Goal: Task Accomplishment & Management: Use online tool/utility

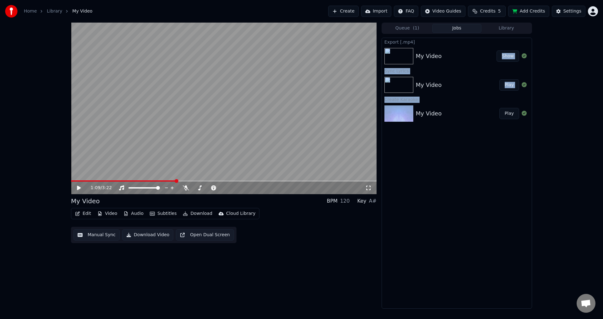
click at [447, 45] on div "Export [.mp4] My Video Show Sync Lyrics My Video Play Create Karaoke My Video P…" at bounding box center [457, 173] width 150 height 271
click at [469, 168] on div "Export [.mp4] My Video Show Sync Lyrics My Video Play Create Karaoke My Video P…" at bounding box center [457, 173] width 150 height 271
drag, startPoint x: 413, startPoint y: 130, endPoint x: 427, endPoint y: 50, distance: 81.0
click at [427, 50] on div "Export [.mp4] My Video Show Sync Lyrics My Video Play Create Karaoke My Video P…" at bounding box center [457, 173] width 150 height 271
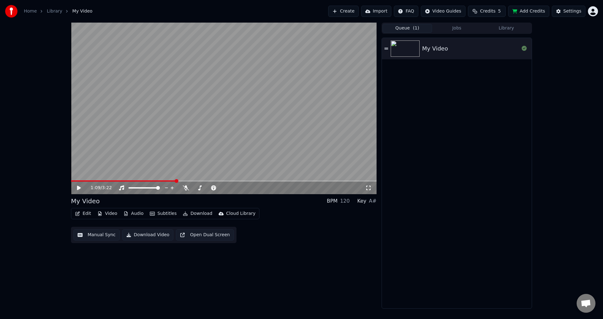
click at [413, 28] on span "( 1 )" at bounding box center [416, 28] width 6 height 6
click at [431, 57] on div "My Video" at bounding box center [457, 48] width 150 height 21
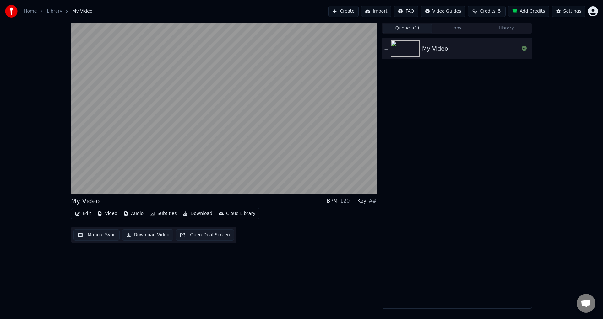
click at [459, 25] on button "Jobs" at bounding box center [457, 28] width 50 height 9
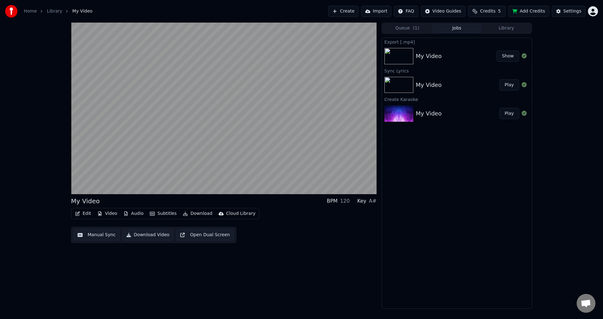
click at [514, 30] on button "Library" at bounding box center [506, 28] width 50 height 9
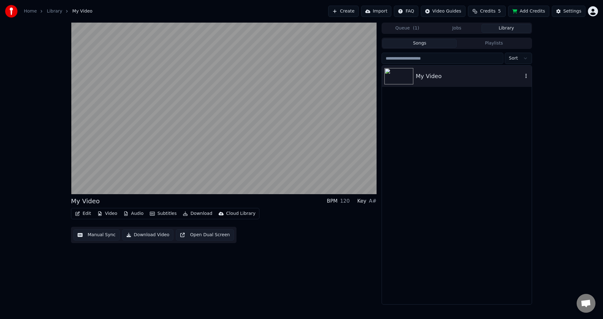
click at [487, 84] on div "My Video" at bounding box center [457, 76] width 150 height 21
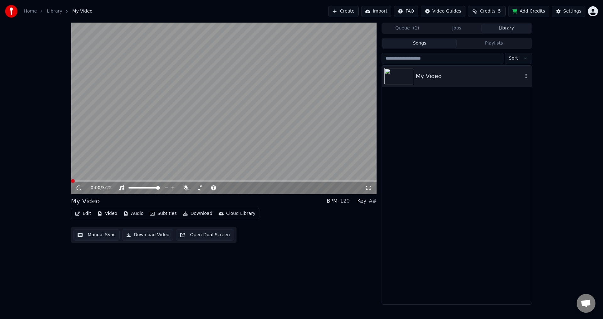
click at [524, 75] on icon "button" at bounding box center [526, 75] width 6 height 5
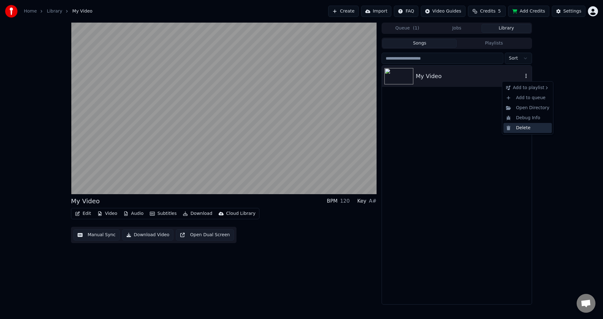
click at [525, 130] on div "Delete" at bounding box center [527, 128] width 48 height 10
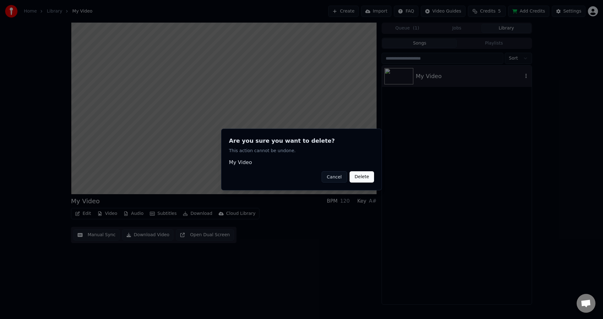
click at [361, 176] on button "Delete" at bounding box center [362, 176] width 24 height 11
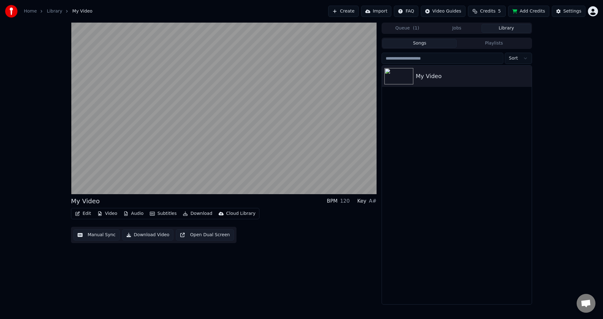
click at [465, 30] on button "Jobs" at bounding box center [457, 28] width 50 height 9
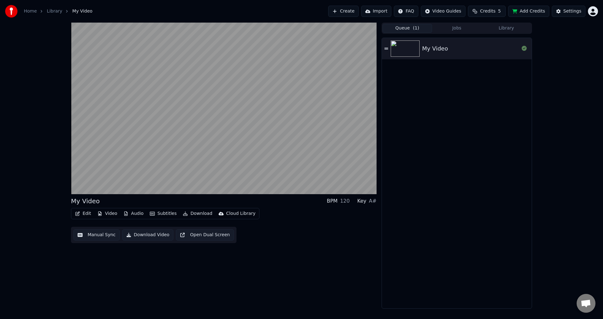
drag, startPoint x: 400, startPoint y: 29, endPoint x: 534, endPoint y: 51, distance: 136.1
click at [400, 29] on button "Queue ( 1 )" at bounding box center [408, 28] width 50 height 9
click at [524, 48] on icon at bounding box center [524, 48] width 5 height 5
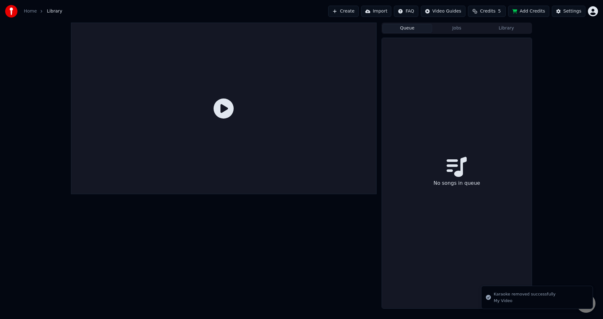
click at [479, 148] on div "No songs in queue" at bounding box center [457, 173] width 150 height 271
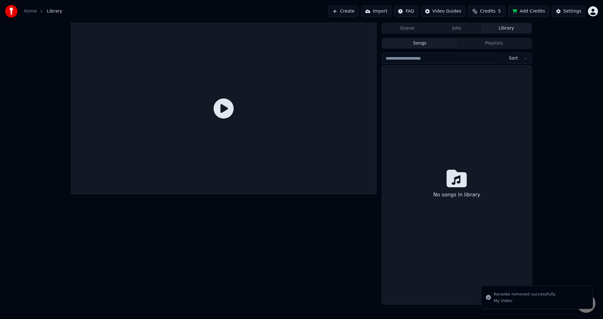
click at [507, 30] on button "Library" at bounding box center [506, 28] width 50 height 9
click at [354, 13] on button "Create" at bounding box center [343, 11] width 30 height 11
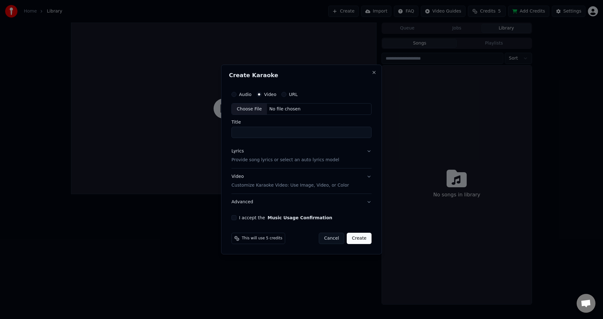
click at [256, 111] on div "Choose File" at bounding box center [249, 109] width 35 height 11
click at [250, 108] on div "Choose File" at bounding box center [249, 109] width 35 height 11
type input "**********"
click at [306, 134] on input "**********" at bounding box center [301, 132] width 143 height 11
click at [296, 160] on p "Provide song lyrics or select an auto lyrics model" at bounding box center [284, 160] width 108 height 6
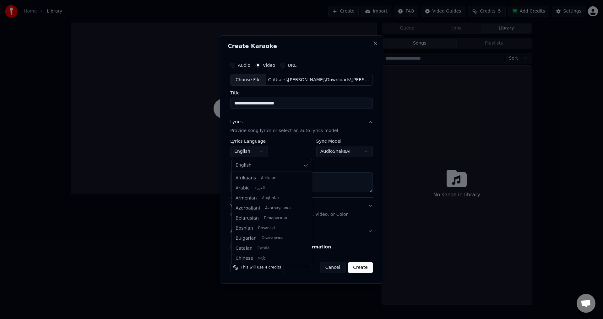
click at [258, 149] on body "**********" at bounding box center [301, 159] width 603 height 319
click at [261, 152] on body "**********" at bounding box center [301, 159] width 603 height 319
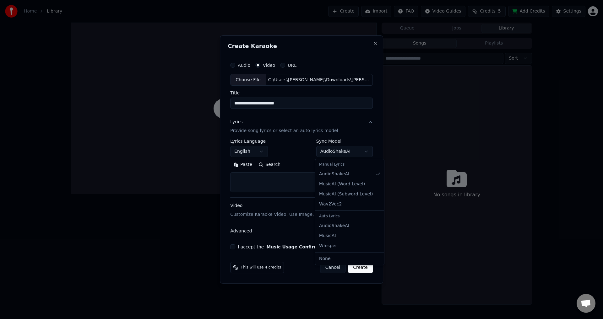
click at [332, 154] on body "**********" at bounding box center [301, 159] width 603 height 319
click at [282, 173] on textarea at bounding box center [301, 183] width 143 height 20
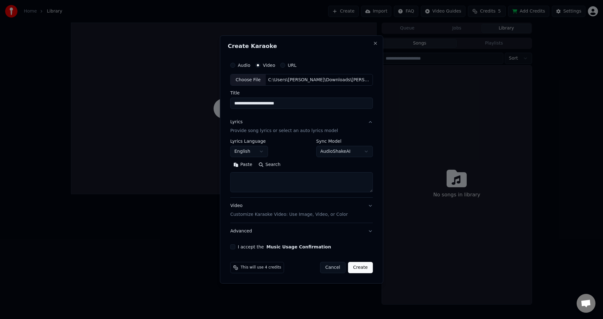
click at [279, 186] on textarea at bounding box center [301, 183] width 143 height 20
paste textarea "**********"
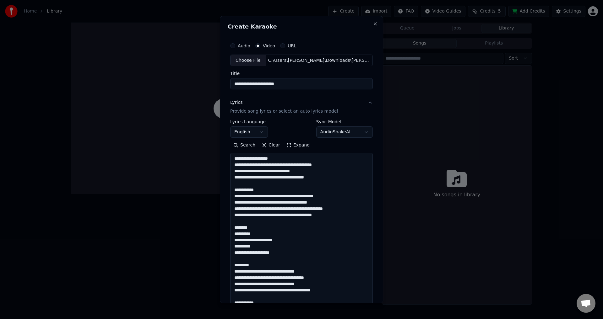
scroll to position [316, 0]
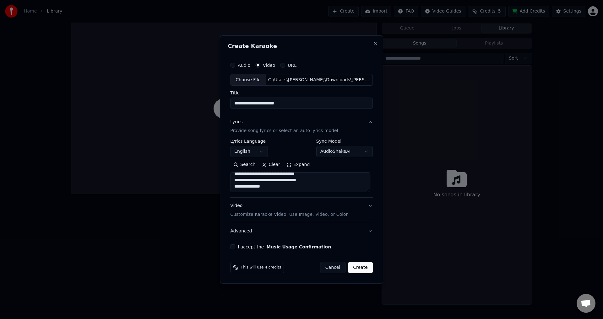
type textarea "**********"
click at [290, 161] on button "Expand" at bounding box center [298, 165] width 30 height 10
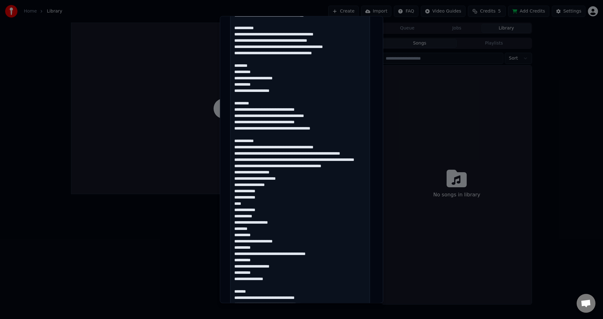
scroll to position [279, 0]
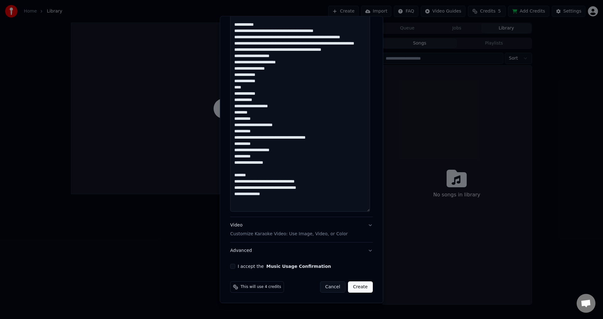
drag, startPoint x: 252, startPoint y: 187, endPoint x: 223, endPoint y: 186, distance: 28.6
click at [223, 186] on div "**********" at bounding box center [301, 159] width 163 height 287
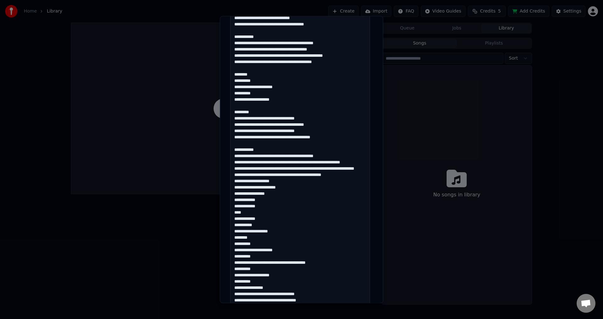
scroll to position [122, 0]
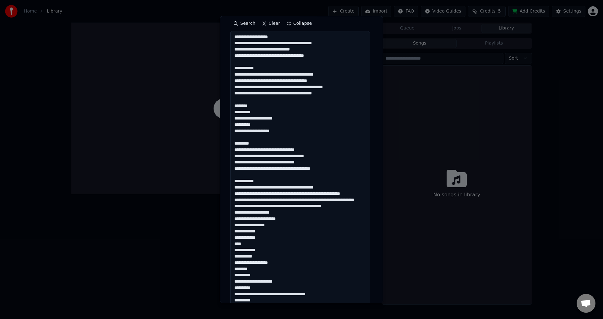
drag, startPoint x: 252, startPoint y: 182, endPoint x: 229, endPoint y: 180, distance: 23.6
click at [230, 180] on textarea at bounding box center [300, 200] width 140 height 338
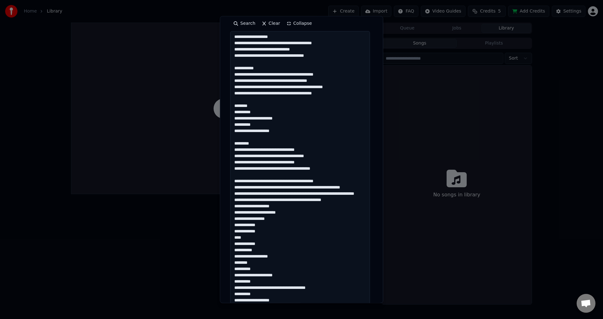
drag, startPoint x: 253, startPoint y: 145, endPoint x: 230, endPoint y: 143, distance: 23.9
click at [230, 143] on textarea at bounding box center [300, 200] width 140 height 338
click at [245, 175] on textarea at bounding box center [300, 200] width 140 height 338
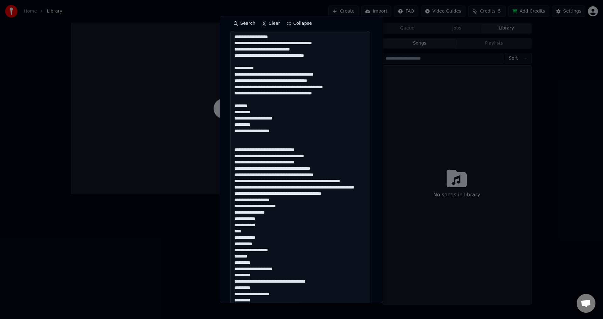
scroll to position [90, 0]
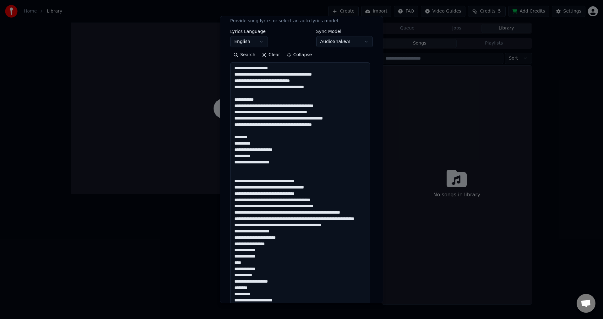
drag, startPoint x: 247, startPoint y: 138, endPoint x: 222, endPoint y: 134, distance: 24.8
click at [222, 134] on div "**********" at bounding box center [301, 159] width 163 height 287
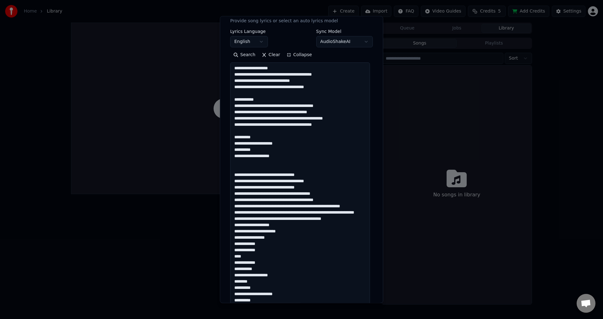
click at [255, 162] on textarea at bounding box center [300, 232] width 140 height 338
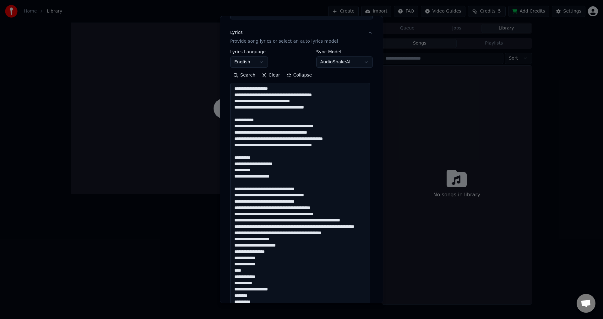
scroll to position [59, 0]
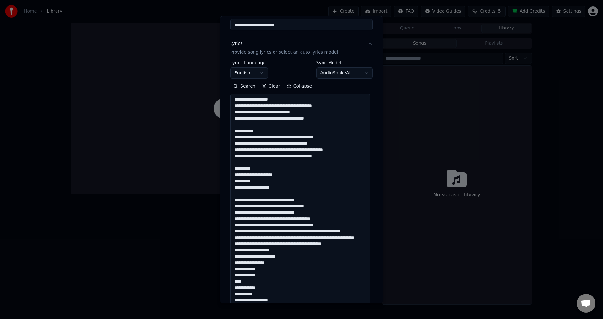
drag, startPoint x: 260, startPoint y: 131, endPoint x: 230, endPoint y: 129, distance: 29.9
click at [231, 129] on textarea at bounding box center [300, 263] width 140 height 338
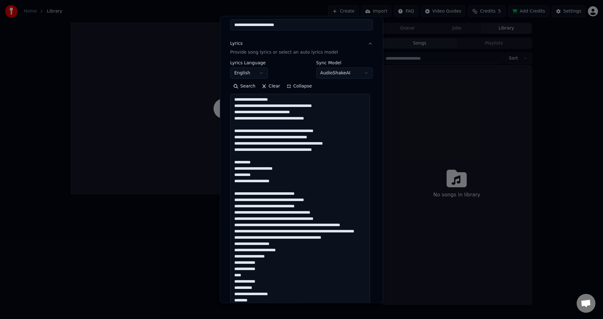
drag, startPoint x: 280, startPoint y: 99, endPoint x: 232, endPoint y: 100, distance: 47.7
click at [232, 100] on textarea at bounding box center [300, 263] width 140 height 338
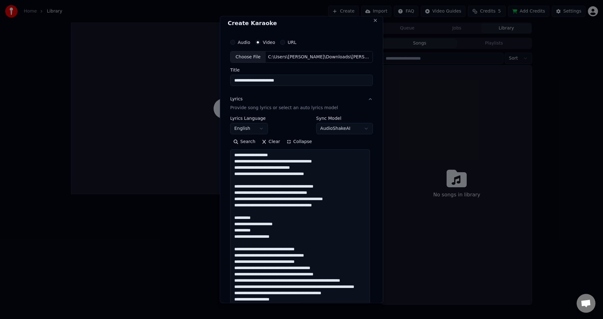
scroll to position [0, 0]
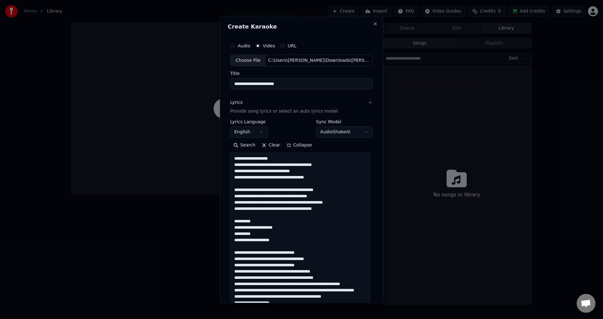
click at [300, 193] on textarea at bounding box center [300, 322] width 140 height 338
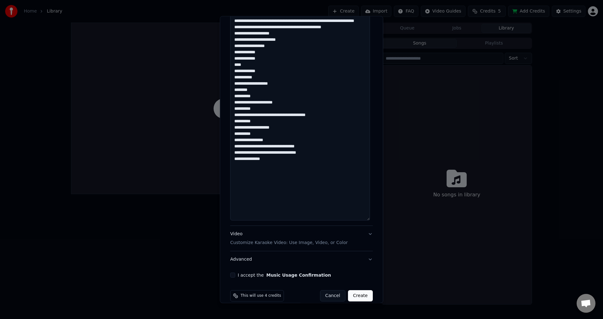
scroll to position [279, 0]
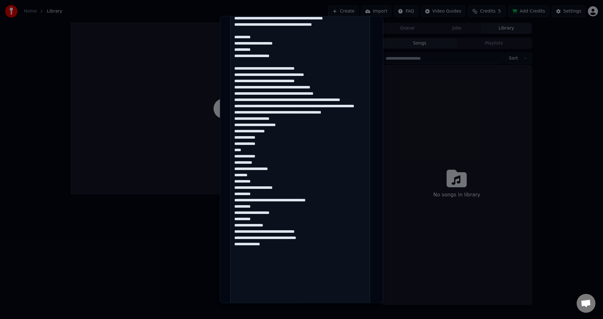
click at [262, 270] on textarea at bounding box center [300, 138] width 140 height 338
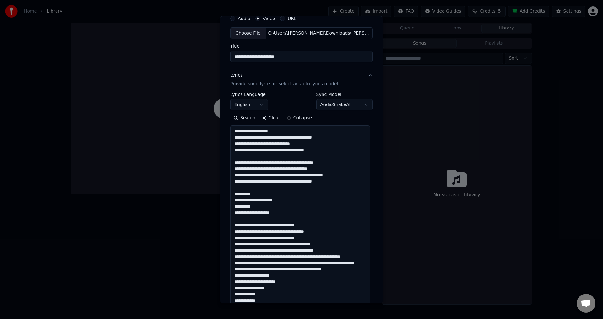
scroll to position [0, 0]
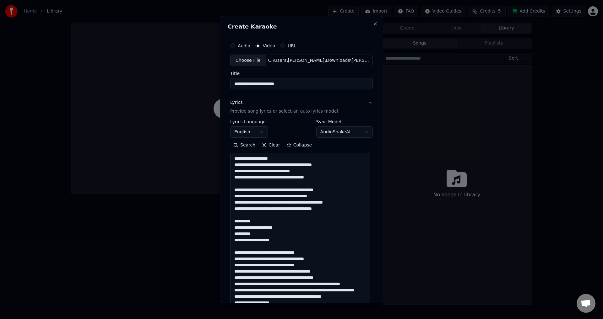
click at [269, 163] on textarea at bounding box center [300, 322] width 140 height 338
click at [292, 167] on textarea at bounding box center [300, 322] width 140 height 338
click at [281, 169] on textarea at bounding box center [300, 322] width 140 height 338
click at [277, 164] on textarea at bounding box center [300, 322] width 140 height 338
click at [280, 164] on textarea at bounding box center [300, 322] width 140 height 338
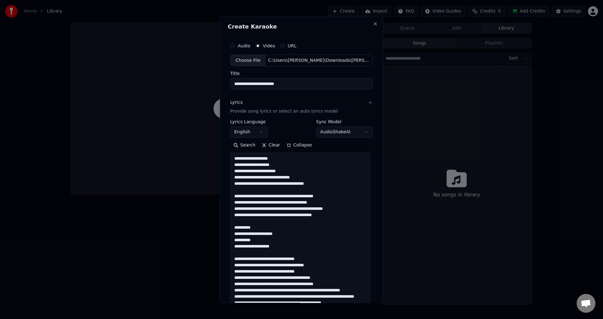
click at [271, 178] on textarea at bounding box center [300, 322] width 140 height 338
click at [273, 178] on textarea at bounding box center [300, 322] width 140 height 338
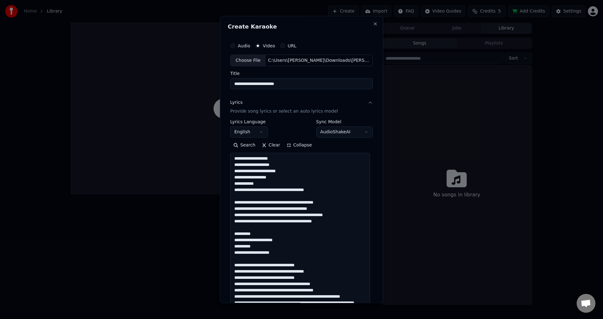
click at [293, 171] on textarea at bounding box center [300, 322] width 140 height 338
click at [287, 177] on textarea at bounding box center [300, 322] width 140 height 338
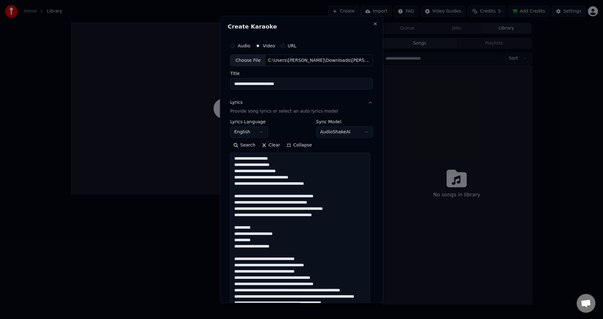
click at [280, 177] on textarea at bounding box center [300, 322] width 140 height 338
click at [279, 177] on textarea at bounding box center [300, 322] width 140 height 338
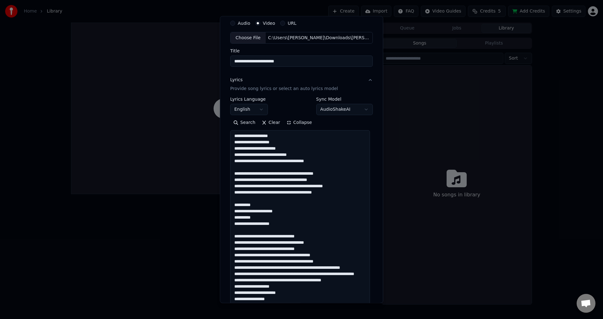
scroll to position [31, 0]
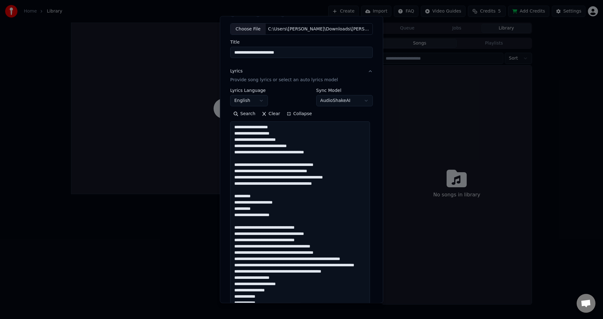
click at [281, 157] on textarea at bounding box center [300, 291] width 140 height 338
click at [279, 152] on textarea at bounding box center [300, 291] width 140 height 338
click at [280, 160] on textarea at bounding box center [300, 291] width 140 height 338
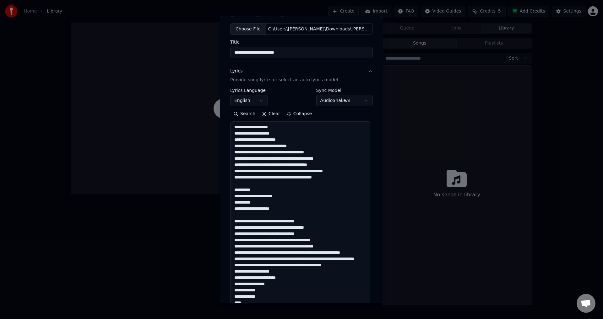
click at [296, 154] on textarea at bounding box center [300, 291] width 140 height 338
click at [268, 158] on textarea at bounding box center [300, 291] width 140 height 338
click at [258, 152] on textarea at bounding box center [300, 291] width 140 height 338
click at [276, 156] on textarea at bounding box center [300, 291] width 140 height 338
click at [279, 152] on textarea at bounding box center [300, 291] width 140 height 338
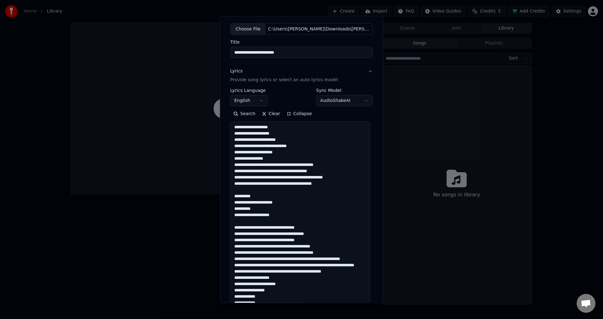
click at [283, 165] on textarea at bounding box center [300, 291] width 140 height 338
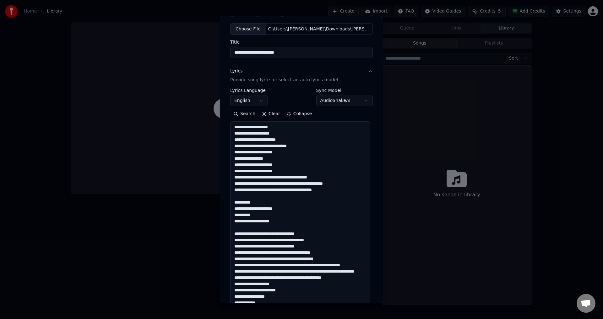
click at [280, 175] on textarea at bounding box center [300, 291] width 140 height 338
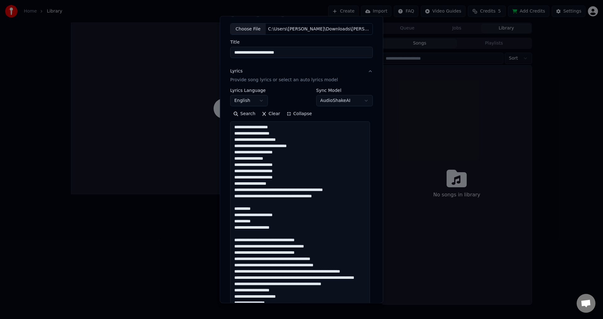
click at [284, 190] on textarea at bounding box center [300, 291] width 140 height 338
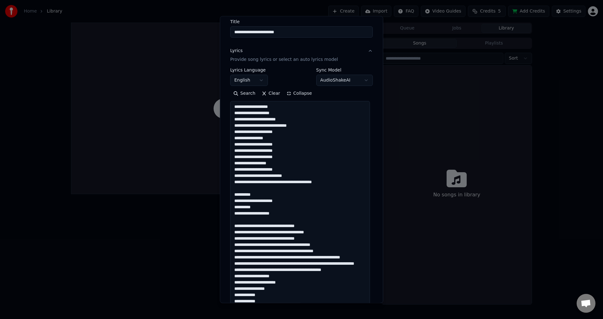
scroll to position [63, 0]
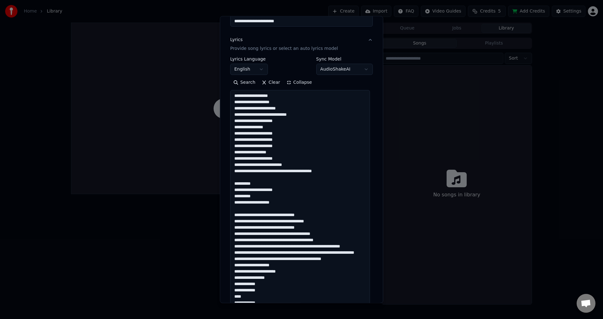
click at [276, 171] on textarea at bounding box center [300, 259] width 140 height 338
click at [280, 171] on textarea at bounding box center [300, 259] width 140 height 338
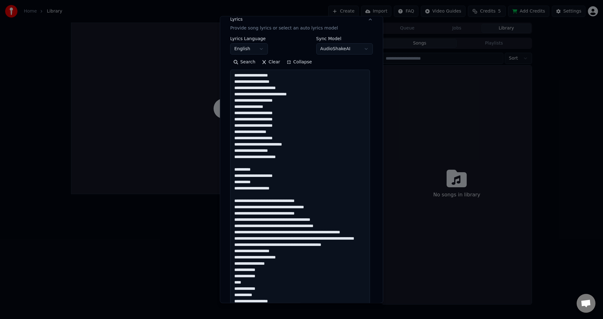
scroll to position [94, 0]
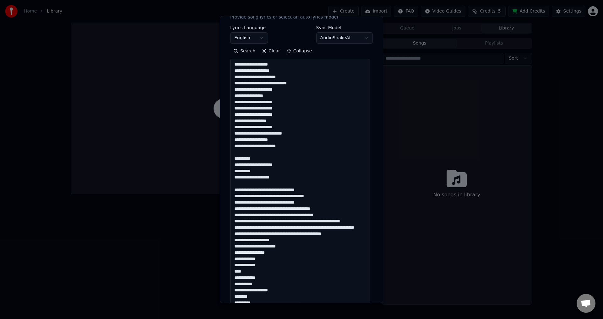
click at [274, 150] on textarea at bounding box center [300, 228] width 140 height 338
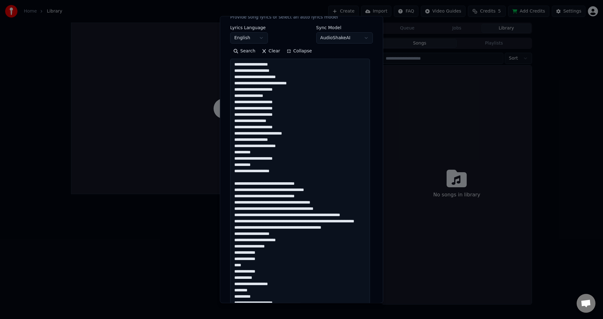
click at [271, 178] on textarea at bounding box center [300, 228] width 140 height 338
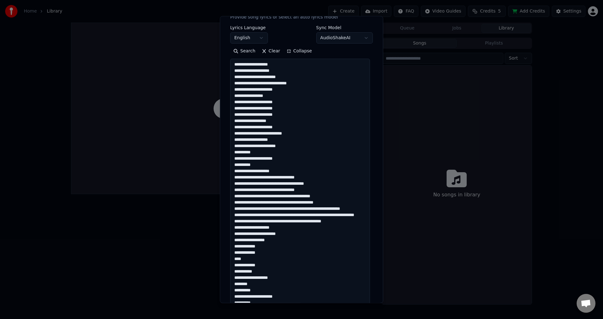
click at [278, 150] on textarea at bounding box center [300, 228] width 140 height 338
click at [289, 164] on textarea at bounding box center [300, 228] width 140 height 338
click at [290, 156] on textarea at bounding box center [300, 228] width 140 height 338
click at [290, 159] on textarea at bounding box center [300, 228] width 140 height 338
click at [286, 165] on textarea at bounding box center [300, 228] width 140 height 338
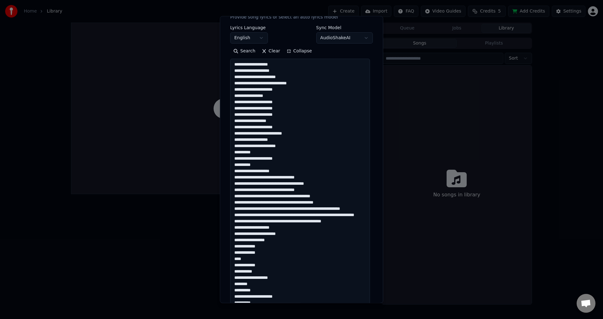
click at [285, 174] on textarea at bounding box center [300, 228] width 140 height 338
click at [257, 181] on textarea at bounding box center [300, 228] width 140 height 338
click at [236, 179] on textarea at bounding box center [300, 228] width 140 height 338
click at [304, 178] on textarea at bounding box center [300, 228] width 140 height 338
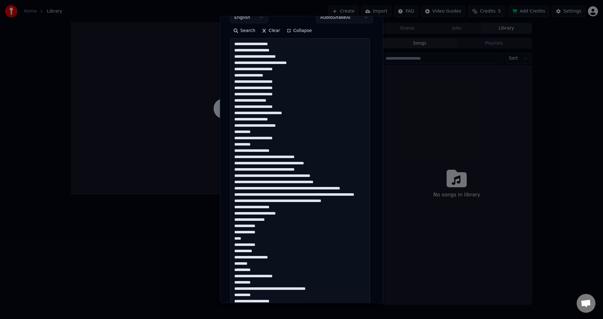
scroll to position [126, 0]
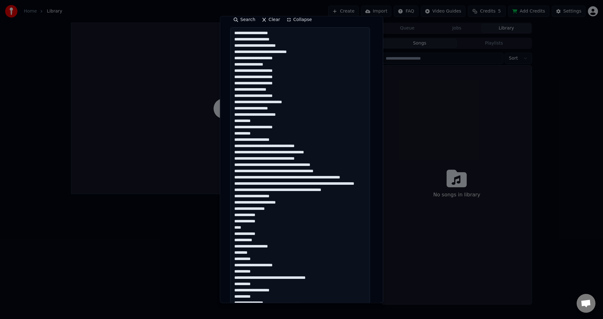
click at [316, 153] on textarea at bounding box center [300, 197] width 140 height 338
click at [319, 154] on textarea at bounding box center [300, 197] width 140 height 338
click at [313, 160] on textarea at bounding box center [300, 197] width 140 height 338
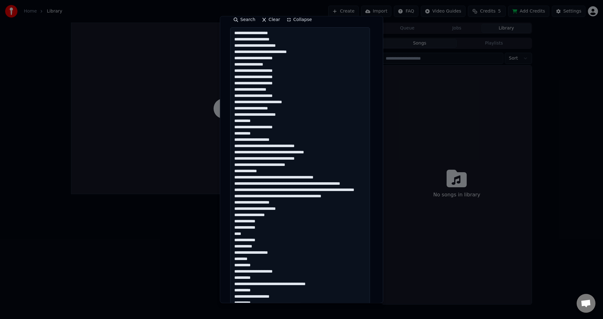
drag, startPoint x: 282, startPoint y: 178, endPoint x: 321, endPoint y: 172, distance: 39.1
click at [283, 178] on textarea at bounding box center [300, 197] width 140 height 338
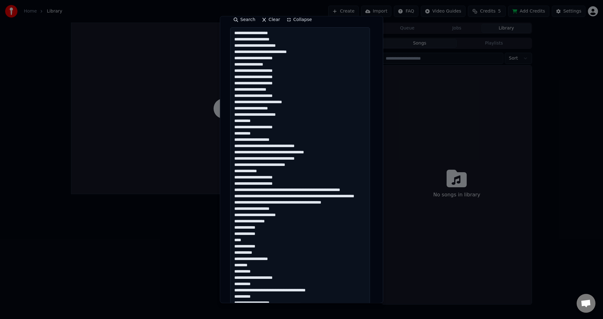
click at [281, 190] on textarea at bounding box center [300, 197] width 140 height 338
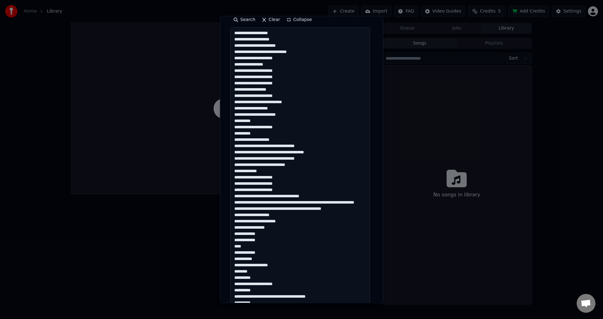
click at [284, 203] on textarea at bounding box center [300, 197] width 140 height 338
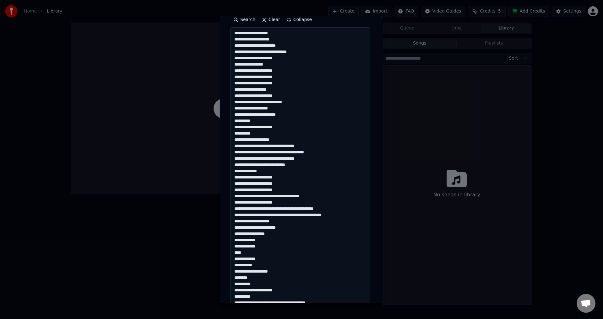
click at [281, 216] on textarea at bounding box center [300, 197] width 140 height 338
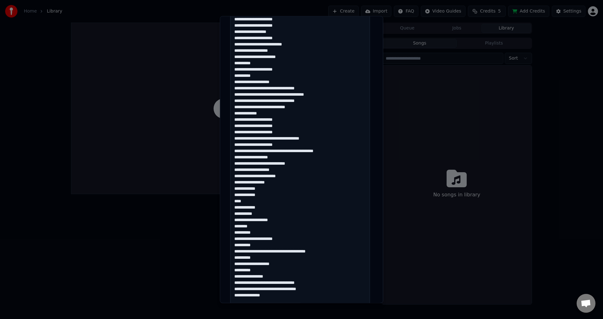
scroll to position [188, 0]
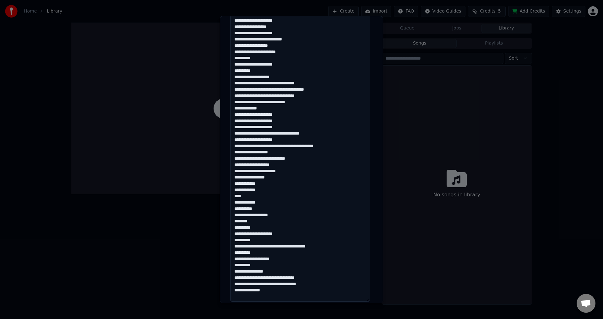
click at [282, 156] on textarea at bounding box center [300, 134] width 140 height 338
click at [285, 165] on textarea at bounding box center [300, 134] width 140 height 338
click at [287, 186] on textarea at bounding box center [300, 134] width 140 height 338
click at [288, 163] on textarea at bounding box center [300, 134] width 140 height 338
click at [288, 171] on textarea at bounding box center [300, 134] width 140 height 338
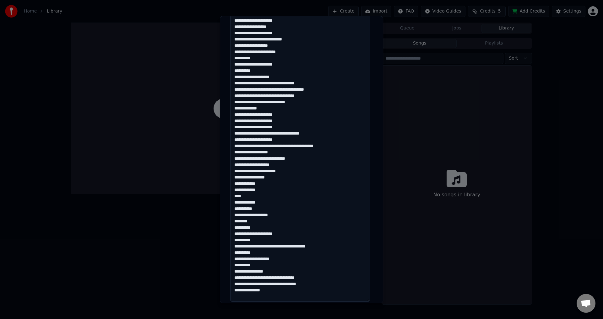
drag, startPoint x: 286, startPoint y: 165, endPoint x: 291, endPoint y: 177, distance: 13.1
click at [291, 177] on textarea at bounding box center [300, 134] width 140 height 338
click at [298, 165] on textarea at bounding box center [300, 134] width 140 height 338
drag, startPoint x: 307, startPoint y: 159, endPoint x: 316, endPoint y: 198, distance: 40.5
click at [316, 198] on textarea at bounding box center [300, 134] width 140 height 338
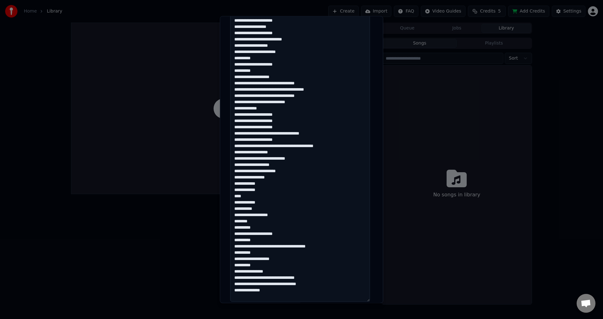
click at [285, 166] on textarea at bounding box center [300, 134] width 140 height 338
click at [282, 169] on textarea at bounding box center [300, 134] width 140 height 338
drag, startPoint x: 234, startPoint y: 165, endPoint x: 282, endPoint y: 218, distance: 71.8
click at [282, 218] on textarea at bounding box center [300, 134] width 140 height 338
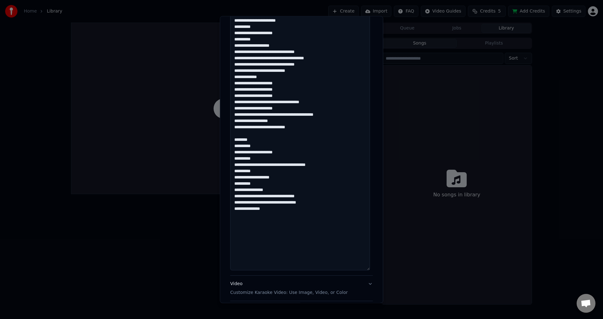
drag, startPoint x: 247, startPoint y: 139, endPoint x: 228, endPoint y: 141, distance: 18.9
click at [228, 141] on div "**********" at bounding box center [302, 74] width 148 height 514
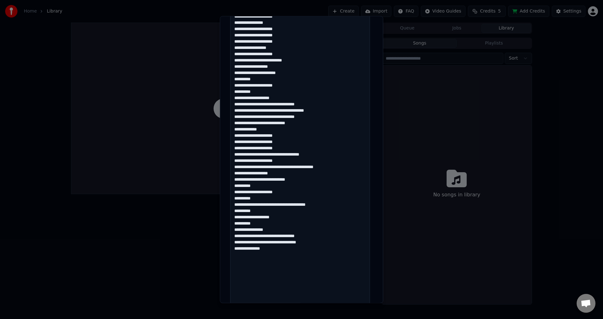
scroll to position [157, 0]
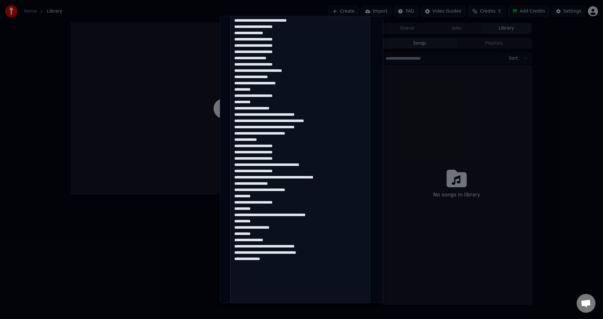
click at [286, 184] on textarea at bounding box center [300, 165] width 140 height 338
click at [285, 196] on textarea at bounding box center [300, 165] width 140 height 338
click at [280, 208] on textarea at bounding box center [300, 165] width 140 height 338
click at [279, 198] on textarea at bounding box center [300, 165] width 140 height 338
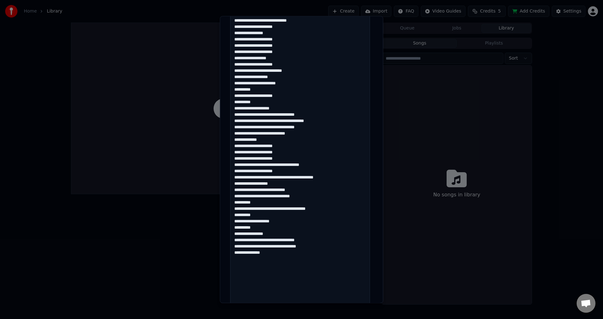
click at [274, 204] on textarea at bounding box center [300, 165] width 140 height 338
click at [259, 195] on textarea at bounding box center [300, 165] width 140 height 338
click at [299, 212] on textarea at bounding box center [300, 165] width 140 height 338
click at [292, 219] on textarea at bounding box center [300, 165] width 140 height 338
click at [289, 222] on textarea at bounding box center [300, 165] width 140 height 338
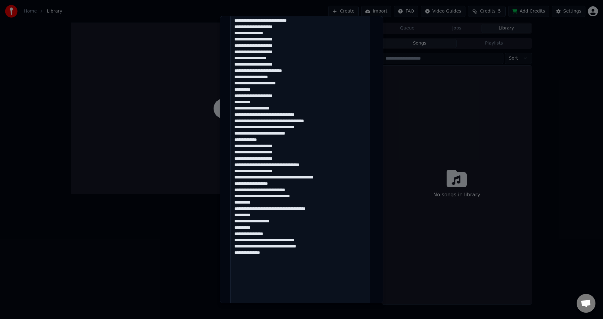
click at [282, 213] on textarea at bounding box center [300, 165] width 140 height 338
click at [281, 221] on textarea at bounding box center [300, 165] width 140 height 338
click at [280, 215] on textarea at bounding box center [300, 165] width 140 height 338
click at [276, 223] on textarea at bounding box center [300, 165] width 140 height 338
click at [280, 228] on textarea at bounding box center [300, 165] width 140 height 338
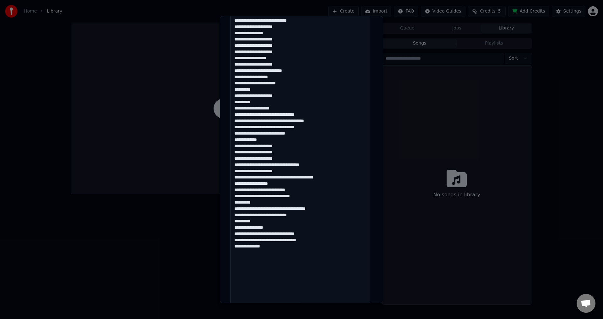
click at [263, 248] on textarea at bounding box center [300, 165] width 140 height 338
click at [256, 248] on textarea at bounding box center [300, 165] width 140 height 338
click at [304, 238] on textarea at bounding box center [300, 165] width 140 height 338
click at [300, 234] on textarea at bounding box center [300, 165] width 140 height 338
click at [276, 208] on textarea at bounding box center [300, 165] width 140 height 338
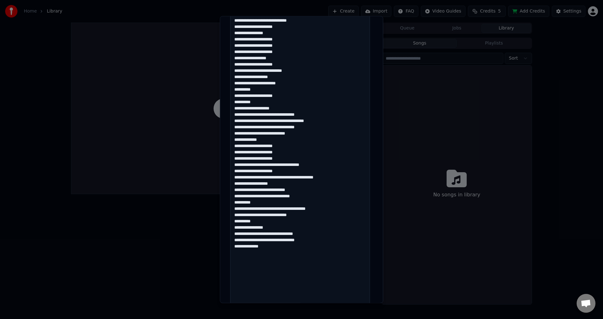
click at [292, 215] on textarea at bounding box center [300, 165] width 140 height 338
click at [297, 209] on textarea at bounding box center [300, 165] width 140 height 338
click at [292, 194] on textarea at bounding box center [300, 165] width 140 height 338
click at [289, 189] on textarea at bounding box center [300, 165] width 140 height 338
click at [288, 189] on textarea at bounding box center [300, 165] width 140 height 338
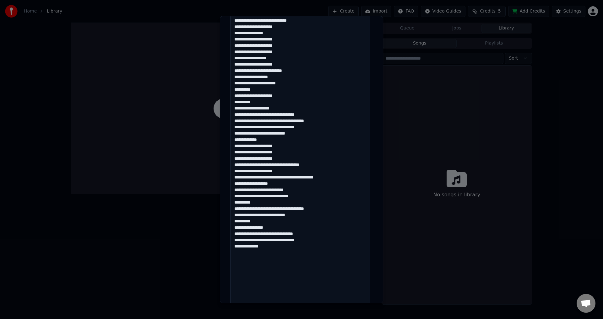
click at [299, 178] on textarea at bounding box center [300, 165] width 140 height 338
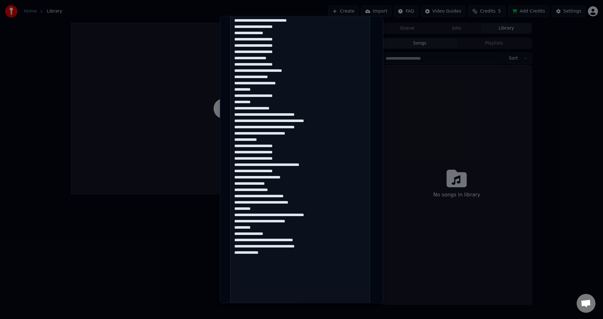
click at [263, 185] on textarea at bounding box center [300, 165] width 140 height 338
click at [264, 185] on textarea at bounding box center [300, 165] width 140 height 338
click at [268, 170] on textarea at bounding box center [300, 165] width 140 height 338
click at [270, 170] on textarea at bounding box center [300, 165] width 140 height 338
click at [312, 121] on textarea at bounding box center [300, 165] width 140 height 338
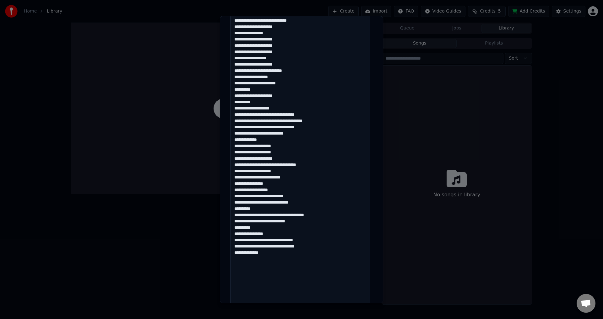
click at [301, 113] on textarea at bounding box center [300, 165] width 140 height 338
click at [268, 107] on textarea at bounding box center [300, 165] width 140 height 338
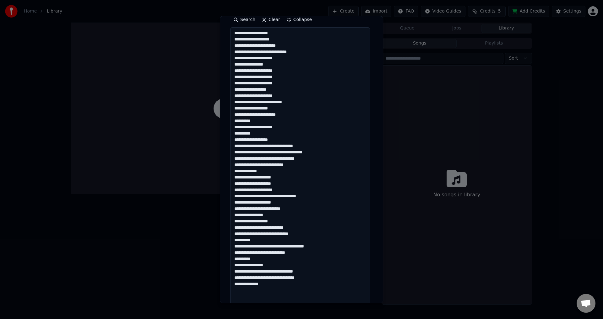
scroll to position [94, 0]
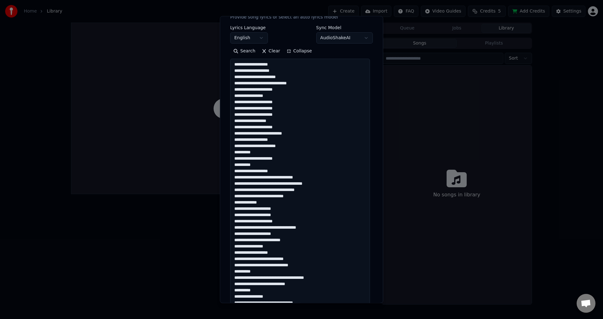
click at [265, 141] on textarea at bounding box center [300, 228] width 140 height 338
click at [269, 127] on textarea at bounding box center [300, 228] width 140 height 338
click at [278, 107] on textarea at bounding box center [300, 228] width 140 height 338
click at [269, 99] on textarea at bounding box center [300, 228] width 140 height 338
click at [289, 76] on textarea at bounding box center [300, 228] width 140 height 338
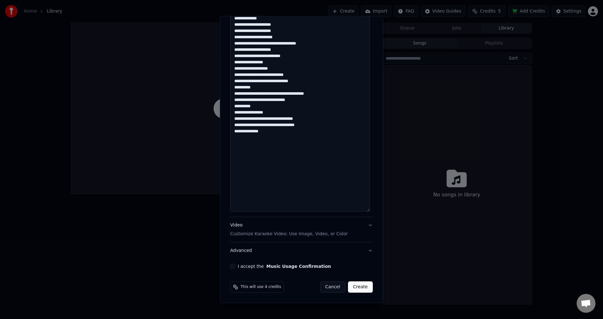
type textarea "**********"
click at [287, 230] on div "Video Customize Karaoke Video: Use Image, Video, or Color" at bounding box center [288, 230] width 117 height 15
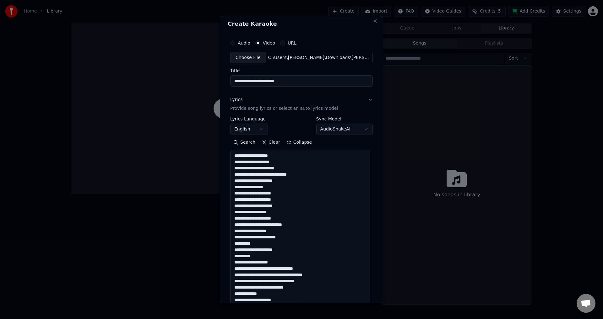
scroll to position [0, 0]
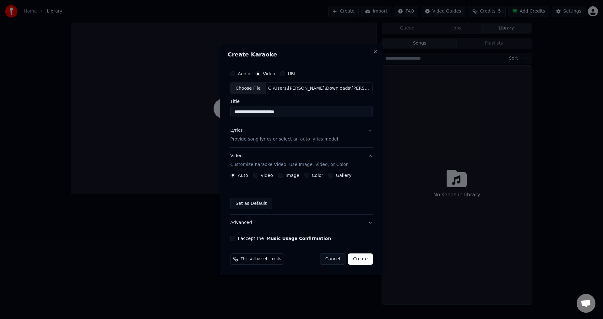
click at [267, 177] on label "Video" at bounding box center [267, 175] width 12 height 4
click at [258, 177] on button "Video" at bounding box center [255, 175] width 5 height 5
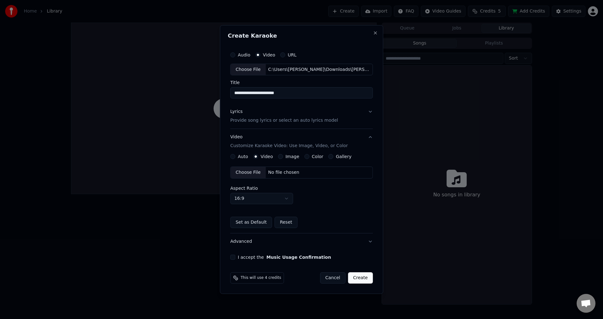
click at [254, 171] on div "Choose File" at bounding box center [248, 172] width 35 height 11
click at [277, 200] on body "**********" at bounding box center [301, 159] width 603 height 319
click at [236, 256] on div "I accept the Music Usage Confirmation" at bounding box center [301, 257] width 143 height 5
click at [232, 258] on button "I accept the Music Usage Confirmation" at bounding box center [232, 257] width 5 height 5
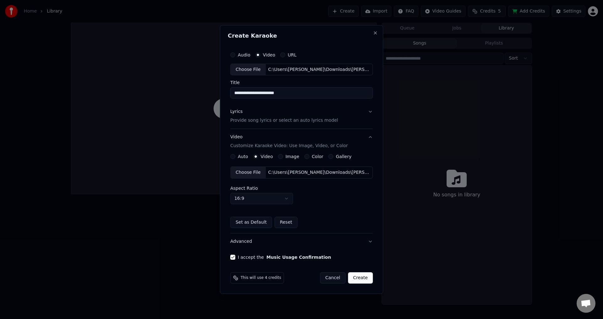
click at [328, 122] on p "Provide song lyrics or select an auto lyrics model" at bounding box center [284, 121] width 108 height 6
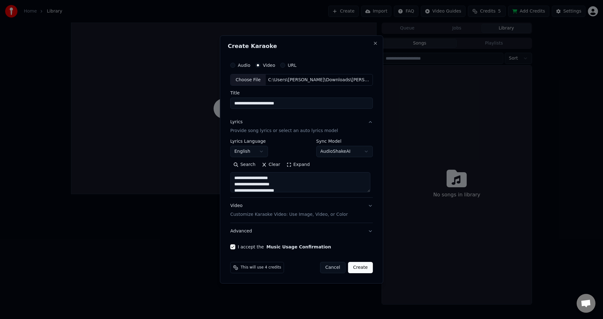
click at [288, 166] on button "Expand" at bounding box center [298, 165] width 30 height 10
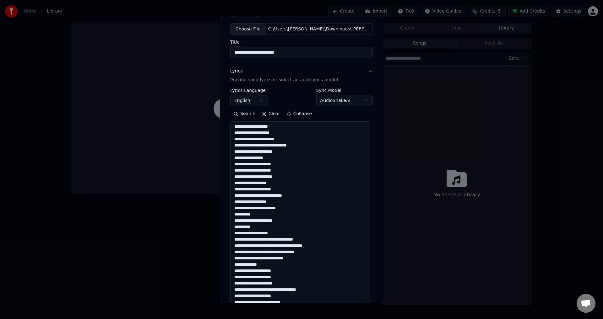
scroll to position [63, 0]
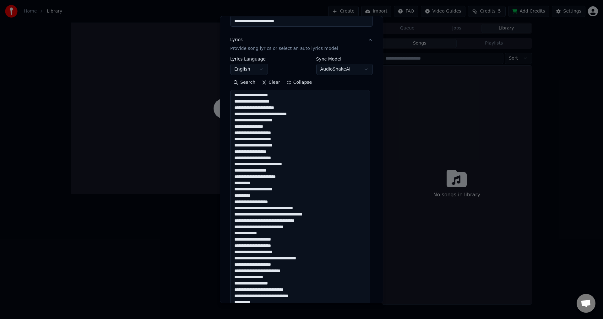
click at [301, 163] on textarea at bounding box center [300, 221] width 140 height 262
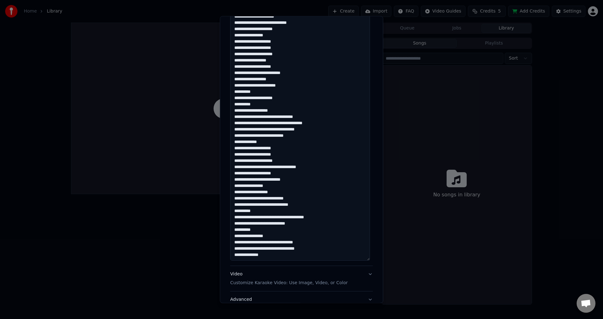
scroll to position [78, 0]
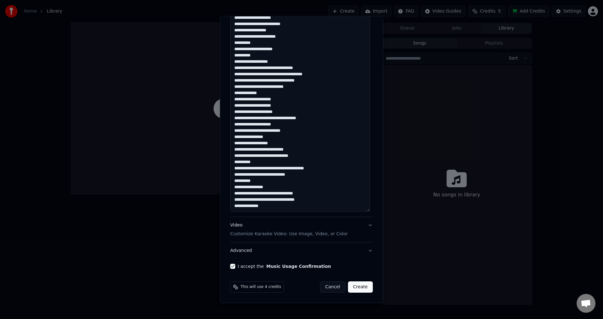
type textarea "**********"
click at [265, 234] on p "Customize Karaoke Video: Use Image, Video, or Color" at bounding box center [288, 234] width 117 height 6
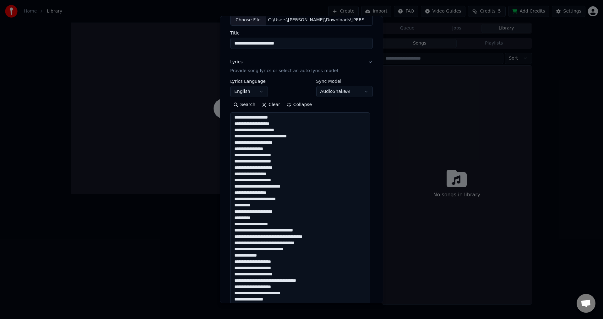
scroll to position [0, 0]
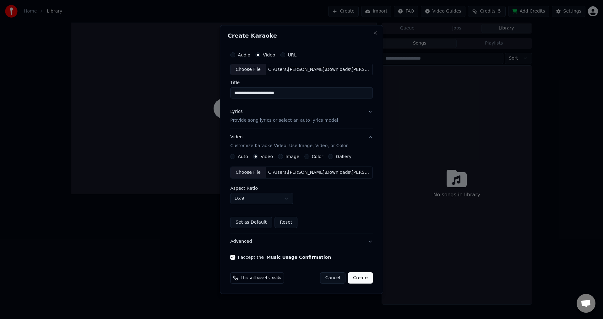
click at [357, 274] on button "Create" at bounding box center [360, 278] width 25 height 11
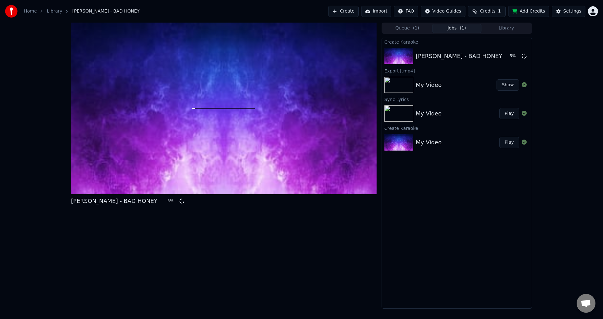
click at [493, 17] on div "Home Library [PERSON_NAME] - BAD HONEY Create Import FAQ Video Guides Credits 1…" at bounding box center [301, 11] width 603 height 23
click at [492, 12] on span "Credits" at bounding box center [487, 11] width 15 height 6
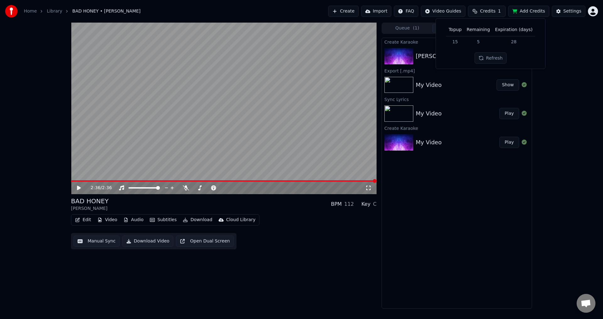
click at [84, 180] on video at bounding box center [224, 109] width 306 height 172
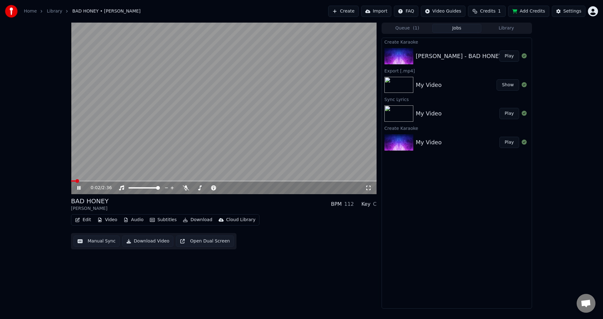
click at [372, 189] on div "0:02 / 2:36" at bounding box center [223, 188] width 301 height 6
click at [368, 189] on icon at bounding box center [368, 188] width 6 height 5
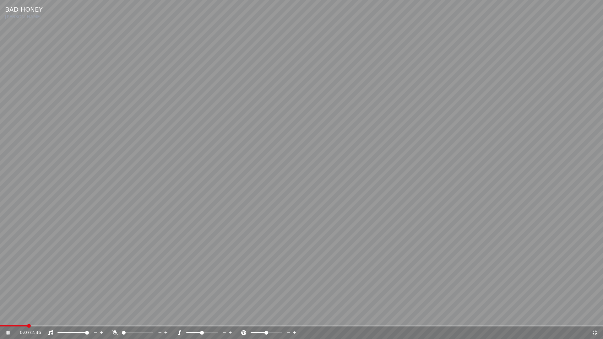
click at [117, 319] on icon at bounding box center [115, 332] width 6 height 5
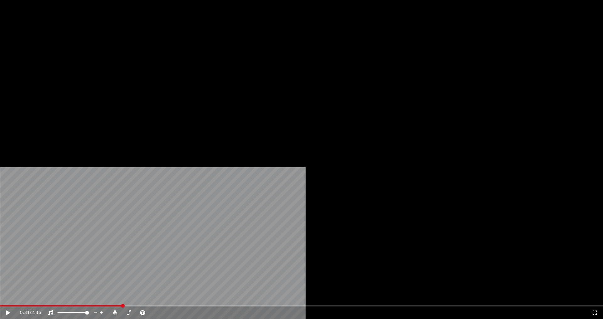
click at [84, 53] on button "Edit" at bounding box center [83, 48] width 21 height 9
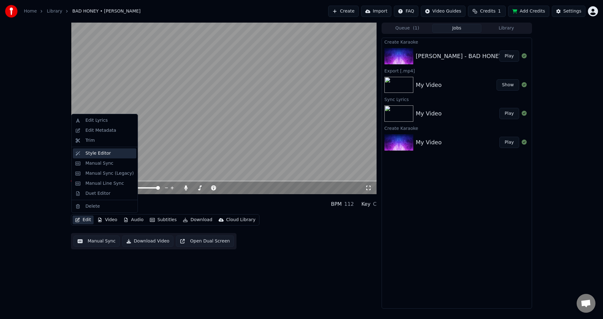
click at [104, 151] on div "Style Editor" at bounding box center [97, 153] width 25 height 6
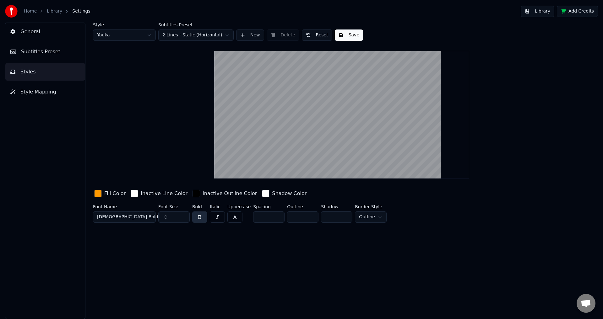
click at [102, 194] on div "Fill Color" at bounding box center [110, 194] width 34 height 10
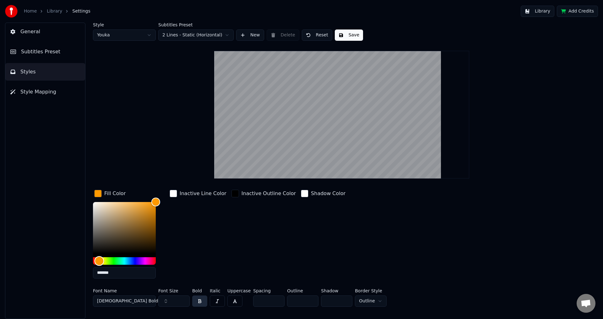
click at [112, 262] on div "Hue" at bounding box center [124, 262] width 63 height 8
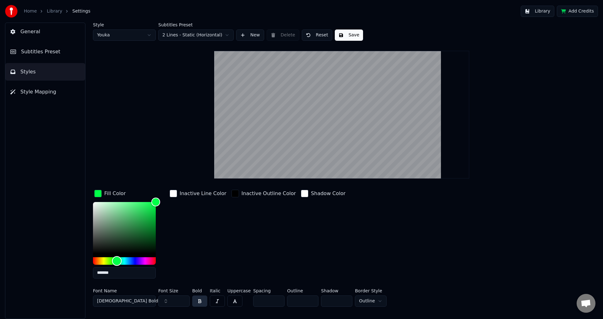
type input "*******"
drag, startPoint x: 120, startPoint y: 261, endPoint x: 116, endPoint y: 261, distance: 3.8
click at [116, 261] on div "Hue" at bounding box center [124, 262] width 63 height 8
click at [351, 34] on button "Save" at bounding box center [349, 35] width 28 height 11
click at [544, 13] on button "Library" at bounding box center [538, 11] width 34 height 11
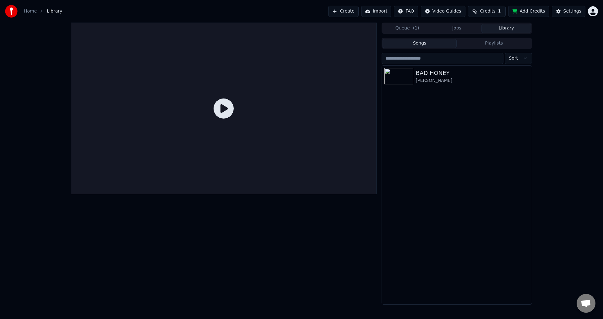
click at [222, 108] on icon at bounding box center [224, 109] width 20 height 20
click at [219, 108] on icon at bounding box center [224, 109] width 20 height 20
click at [434, 72] on div "BAD HONEY" at bounding box center [469, 73] width 107 height 9
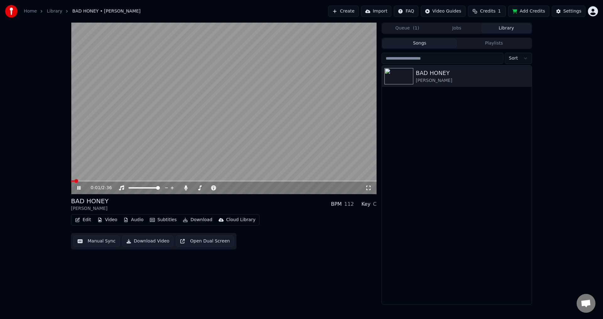
click at [366, 189] on icon at bounding box center [368, 188] width 6 height 5
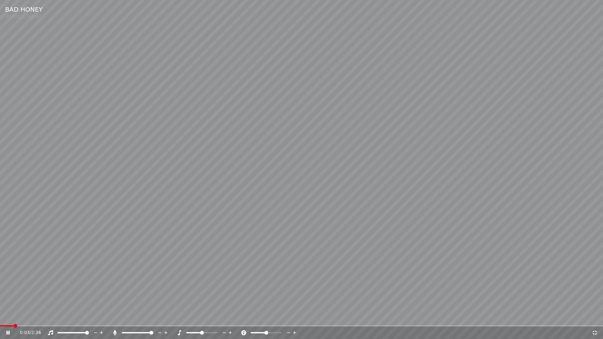
click at [32, 319] on video at bounding box center [301, 169] width 603 height 339
click at [34, 319] on span at bounding box center [301, 325] width 603 height 1
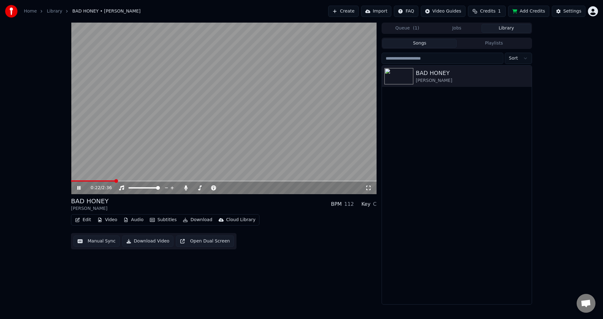
click at [296, 131] on video at bounding box center [224, 109] width 306 height 172
click at [95, 238] on button "Manual Sync" at bounding box center [96, 241] width 46 height 11
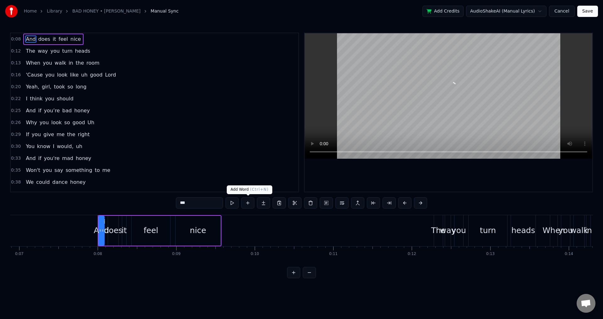
scroll to position [0, 597]
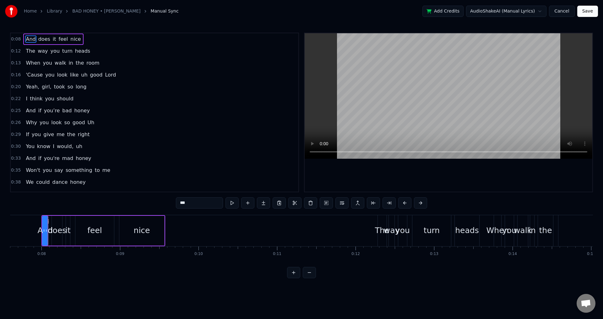
click at [51, 205] on div "0:08 And does it feel nice 0:12 The way you turn heads 0:13 When you walk in th…" at bounding box center [301, 156] width 583 height 246
click at [372, 179] on div at bounding box center [449, 112] width 288 height 159
drag, startPoint x: 19, startPoint y: 202, endPoint x: 23, endPoint y: 202, distance: 3.8
click at [19, 202] on div "0:08 And does it feel nice 0:12 The way you turn heads 0:13 When you walk in th…" at bounding box center [301, 156] width 583 height 246
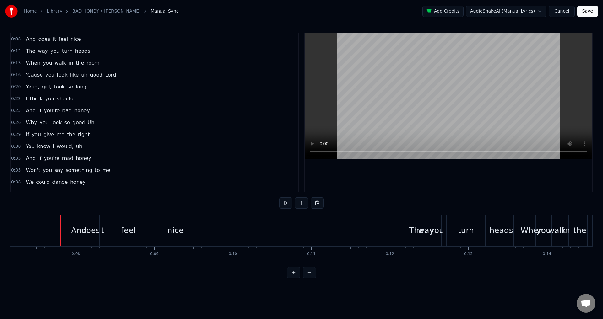
click at [60, 230] on div at bounding box center [60, 230] width 0 height 31
click at [66, 230] on div at bounding box center [66, 230] width 0 height 31
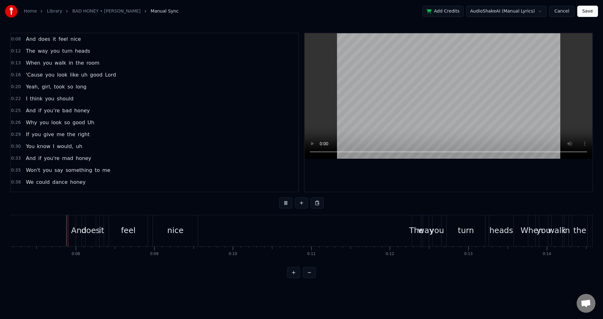
drag, startPoint x: 68, startPoint y: 231, endPoint x: 65, endPoint y: 231, distance: 3.6
drag, startPoint x: 53, startPoint y: 230, endPoint x: 49, endPoint y: 230, distance: 3.8
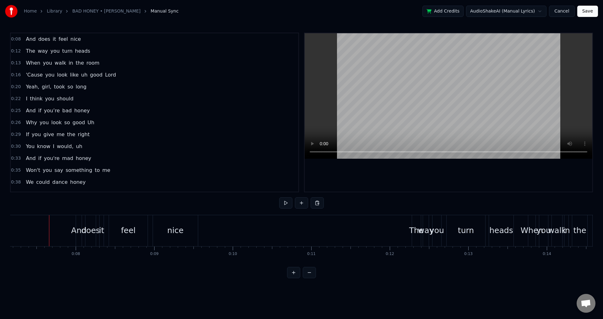
click at [293, 279] on button at bounding box center [293, 272] width 13 height 11
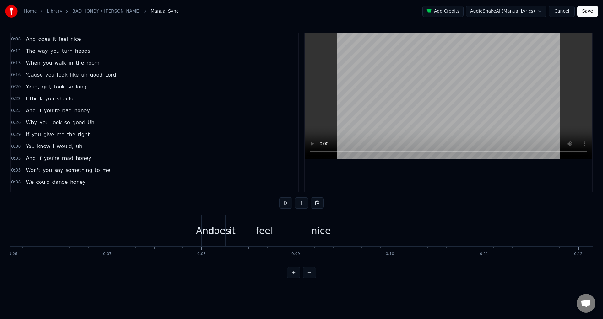
click at [287, 267] on button at bounding box center [293, 272] width 13 height 11
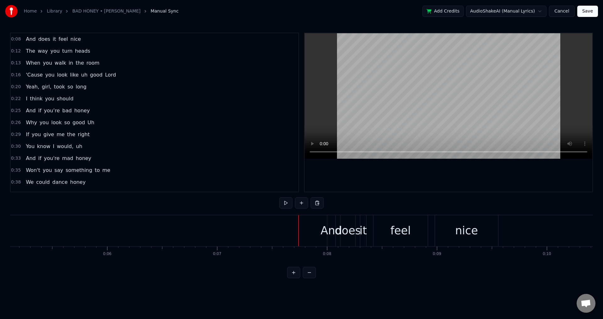
click at [298, 230] on div at bounding box center [298, 230] width 0 height 31
click at [331, 229] on div "And" at bounding box center [331, 231] width 21 height 17
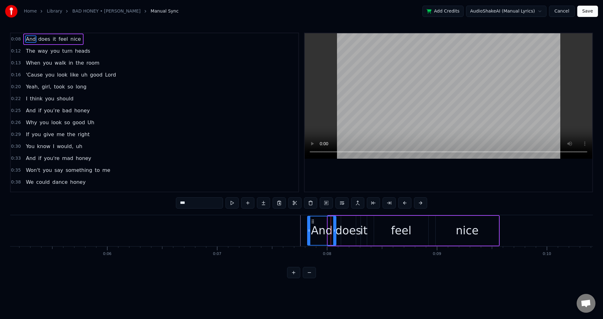
drag, startPoint x: 329, startPoint y: 229, endPoint x: 308, endPoint y: 228, distance: 20.7
click at [308, 228] on icon at bounding box center [309, 230] width 3 height 5
drag, startPoint x: 335, startPoint y: 228, endPoint x: 328, endPoint y: 229, distance: 7.6
click at [327, 229] on div at bounding box center [326, 231] width 3 height 29
click at [337, 226] on div "does" at bounding box center [348, 231] width 26 height 17
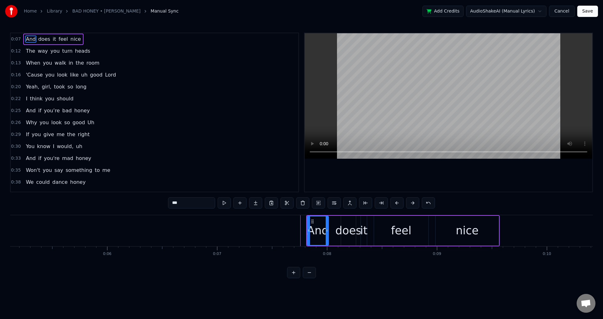
type input "****"
drag, startPoint x: 342, startPoint y: 226, endPoint x: 335, endPoint y: 226, distance: 7.0
click at [332, 226] on div at bounding box center [333, 231] width 3 height 29
drag, startPoint x: 354, startPoint y: 228, endPoint x: 345, endPoint y: 228, distance: 8.8
click at [345, 228] on icon at bounding box center [345, 230] width 3 height 5
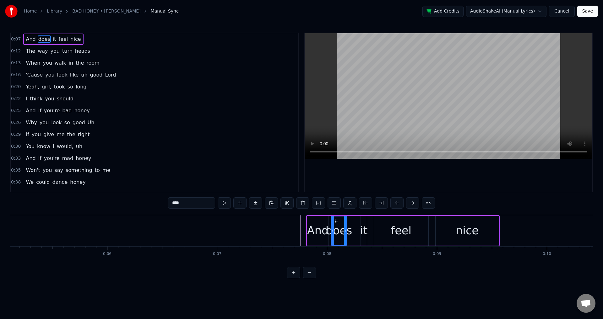
click at [360, 228] on div "And does it feel nice" at bounding box center [402, 230] width 193 height 31
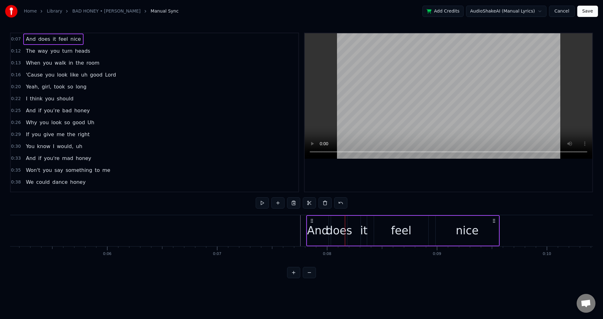
click at [362, 228] on div "it" at bounding box center [363, 231] width 7 height 17
drag, startPoint x: 361, startPoint y: 228, endPoint x: 357, endPoint y: 227, distance: 3.8
click at [357, 227] on div "And does it feel nice" at bounding box center [402, 230] width 193 height 31
click at [360, 228] on div "And does it feel nice" at bounding box center [402, 230] width 193 height 31
click at [362, 229] on div at bounding box center [362, 230] width 0 height 31
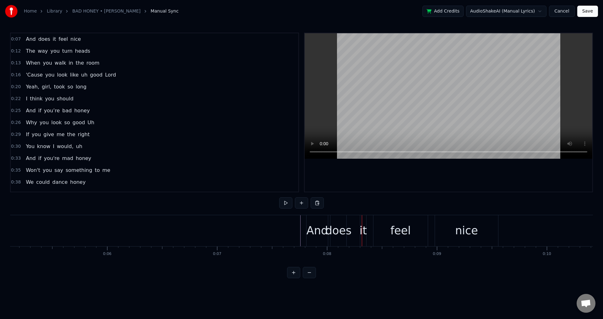
click at [361, 229] on div "it" at bounding box center [363, 231] width 7 height 17
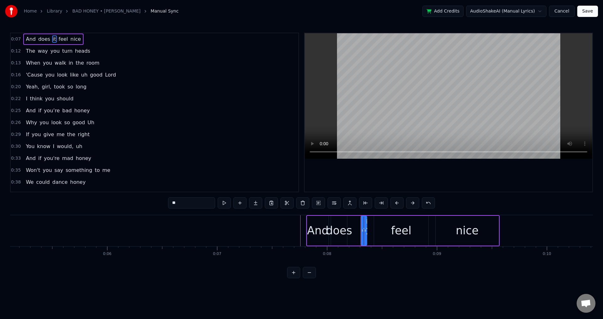
click at [361, 228] on div at bounding box center [362, 231] width 3 height 29
drag, startPoint x: 362, startPoint y: 229, endPoint x: 353, endPoint y: 229, distance: 9.4
click at [353, 229] on icon at bounding box center [353, 230] width 3 height 5
click at [363, 229] on icon at bounding box center [364, 230] width 3 height 5
click at [363, 227] on div at bounding box center [362, 231] width 3 height 29
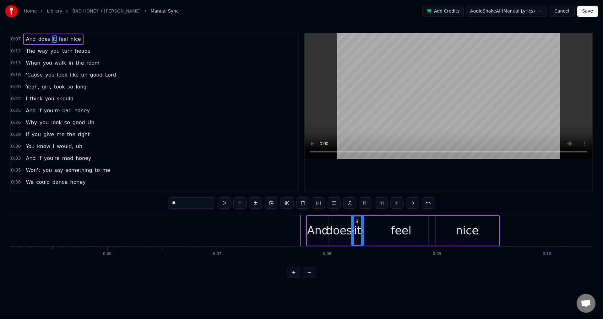
click at [371, 227] on div "And does it feel nice" at bounding box center [402, 230] width 193 height 31
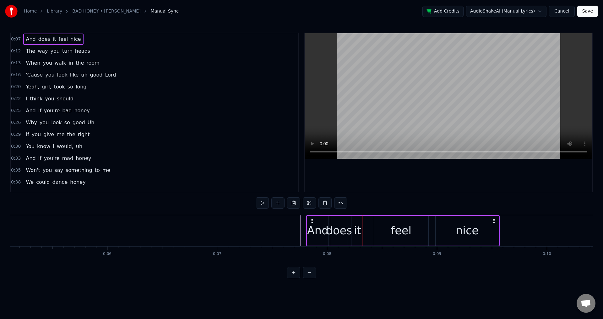
click at [375, 227] on div "feel" at bounding box center [401, 231] width 54 height 30
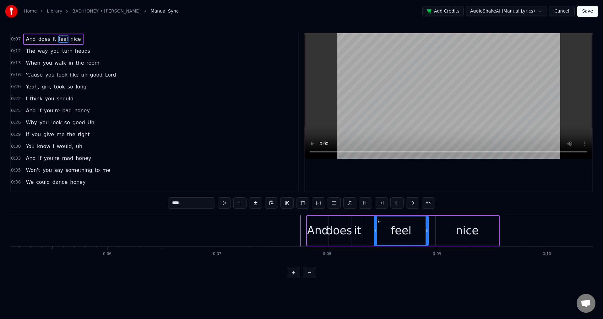
click at [374, 227] on div at bounding box center [374, 230] width 0 height 31
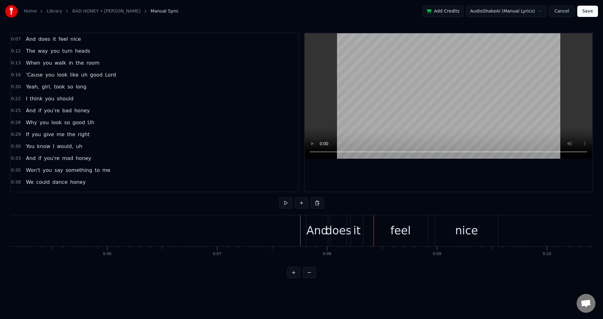
click at [375, 228] on div "feel" at bounding box center [400, 230] width 54 height 31
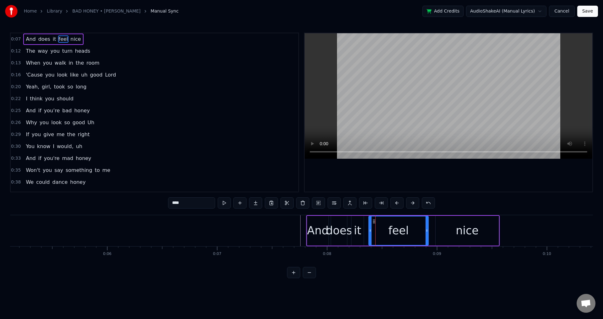
drag, startPoint x: 375, startPoint y: 228, endPoint x: 369, endPoint y: 228, distance: 5.4
click at [369, 228] on div at bounding box center [370, 231] width 3 height 29
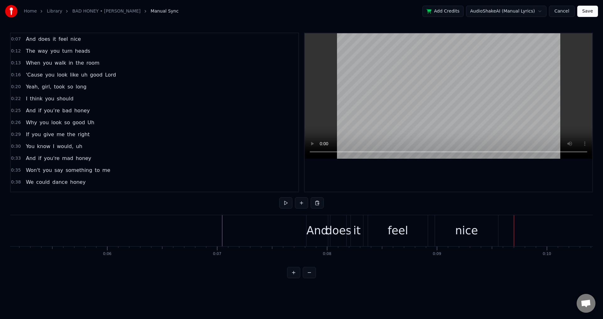
click at [448, 227] on div "nice" at bounding box center [466, 230] width 63 height 31
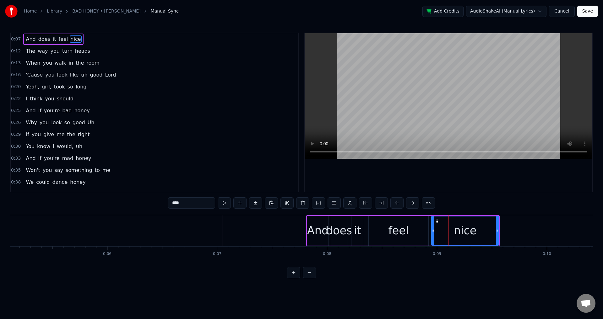
drag, startPoint x: 436, startPoint y: 227, endPoint x: 432, endPoint y: 226, distance: 4.5
click at [432, 226] on div at bounding box center [433, 231] width 3 height 29
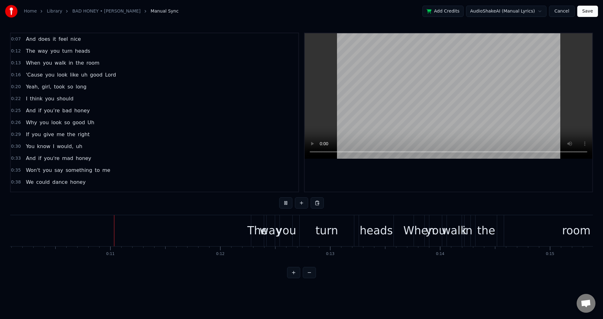
scroll to position [0, 1111]
drag, startPoint x: 232, startPoint y: 230, endPoint x: 228, endPoint y: 231, distance: 4.3
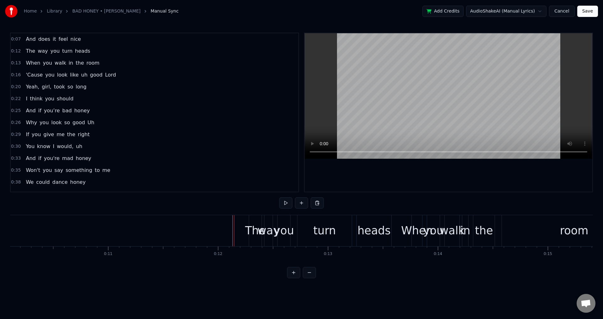
click at [232, 229] on div at bounding box center [232, 230] width 0 height 31
click at [256, 228] on div "The" at bounding box center [255, 231] width 20 height 17
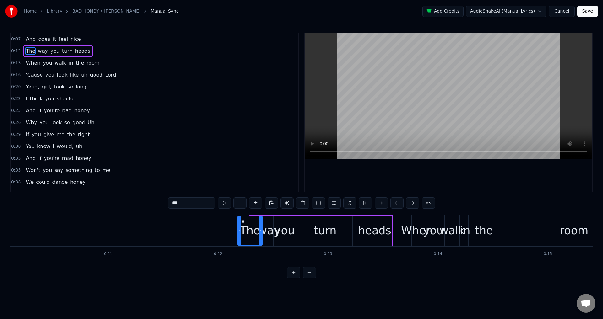
drag, startPoint x: 250, startPoint y: 227, endPoint x: 238, endPoint y: 226, distance: 12.0
click at [238, 226] on div at bounding box center [239, 231] width 3 height 29
drag, startPoint x: 262, startPoint y: 226, endPoint x: 257, endPoint y: 226, distance: 5.0
click at [257, 226] on div at bounding box center [255, 231] width 3 height 29
click at [269, 226] on div "way" at bounding box center [269, 231] width 22 height 17
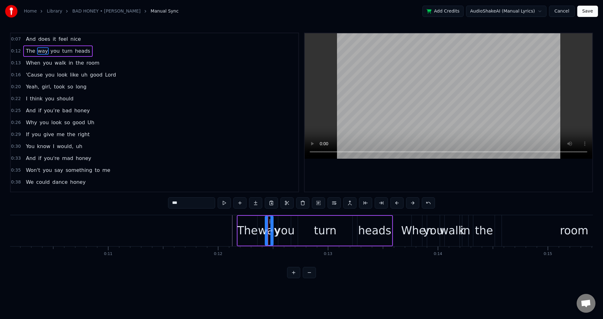
click at [265, 226] on div "way" at bounding box center [269, 231] width 22 height 17
drag, startPoint x: 267, startPoint y: 227, endPoint x: 259, endPoint y: 226, distance: 7.3
click at [259, 226] on div at bounding box center [259, 231] width 3 height 29
click at [269, 225] on div at bounding box center [268, 231] width 3 height 29
click at [269, 226] on div at bounding box center [270, 231] width 3 height 29
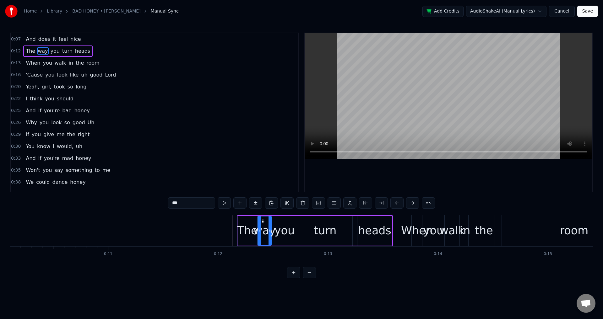
click at [280, 225] on div "you" at bounding box center [284, 231] width 20 height 17
type input "***"
drag, startPoint x: 279, startPoint y: 229, endPoint x: 276, endPoint y: 228, distance: 3.5
click at [276, 228] on icon at bounding box center [276, 230] width 3 height 5
click at [295, 229] on div "The way you turn heads" at bounding box center [315, 230] width 156 height 31
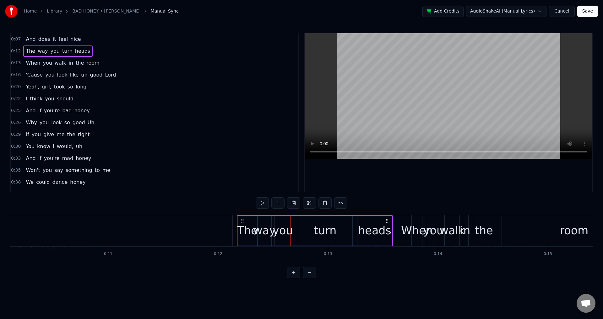
click at [298, 228] on div "turn" at bounding box center [325, 231] width 55 height 30
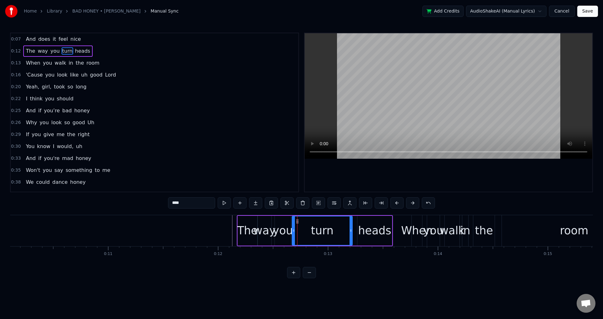
drag, startPoint x: 300, startPoint y: 229, endPoint x: 294, endPoint y: 229, distance: 6.0
click at [294, 229] on icon at bounding box center [293, 230] width 3 height 5
click at [358, 227] on div "heads" at bounding box center [374, 231] width 35 height 30
type input "*****"
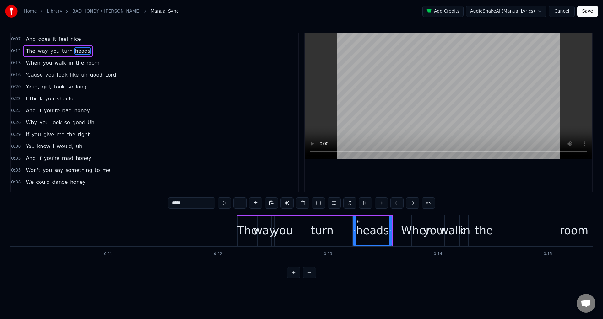
drag, startPoint x: 359, startPoint y: 227, endPoint x: 354, endPoint y: 228, distance: 4.4
click at [354, 228] on div at bounding box center [354, 231] width 3 height 29
click at [379, 183] on div at bounding box center [449, 112] width 288 height 159
click at [396, 177] on div at bounding box center [449, 112] width 288 height 159
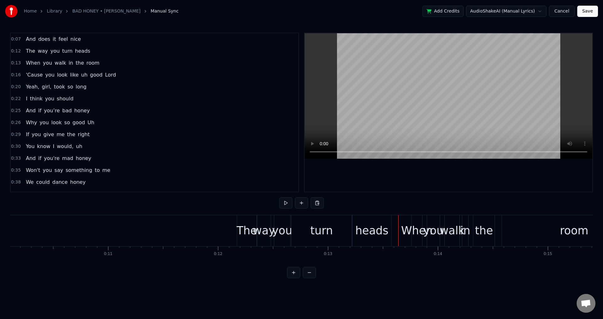
click at [398, 230] on div at bounding box center [398, 230] width 0 height 31
click at [412, 226] on div "When" at bounding box center [417, 231] width 32 height 17
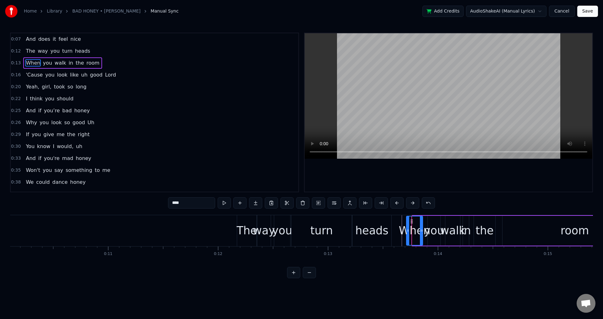
drag, startPoint x: 413, startPoint y: 229, endPoint x: 407, endPoint y: 229, distance: 6.0
click at [407, 229] on icon at bounding box center [408, 230] width 3 height 5
click at [432, 225] on div "you" at bounding box center [434, 231] width 20 height 17
drag, startPoint x: 429, startPoint y: 224, endPoint x: 426, endPoint y: 223, distance: 3.6
click at [426, 223] on div at bounding box center [426, 231] width 3 height 29
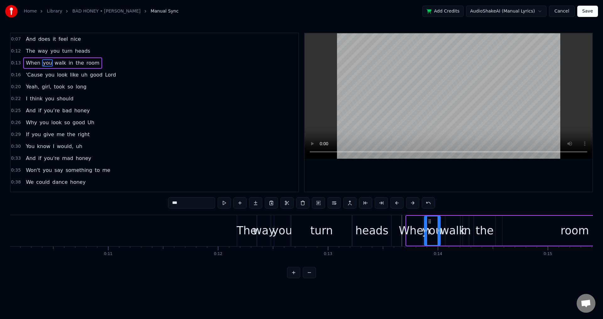
click at [446, 227] on div "walk" at bounding box center [452, 231] width 25 height 17
drag, startPoint x: 447, startPoint y: 226, endPoint x: 443, endPoint y: 225, distance: 4.0
click at [443, 225] on div at bounding box center [443, 231] width 3 height 29
click at [465, 227] on div "in" at bounding box center [466, 231] width 10 height 17
type input "**"
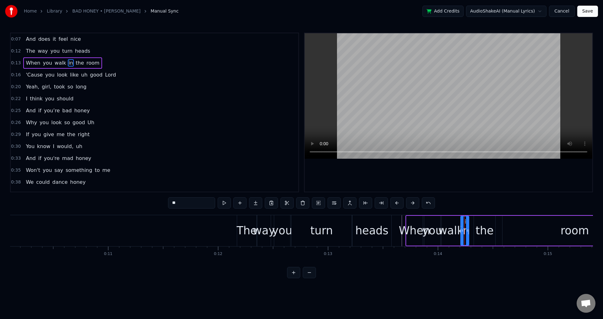
click at [463, 226] on div at bounding box center [462, 231] width 3 height 29
click at [469, 226] on div at bounding box center [468, 231] width 3 height 29
click at [474, 228] on div "When you walk in the room" at bounding box center [526, 230] width 242 height 31
click at [481, 228] on div "the" at bounding box center [484, 231] width 18 height 17
click at [471, 229] on div "When you walk in the room" at bounding box center [526, 230] width 242 height 31
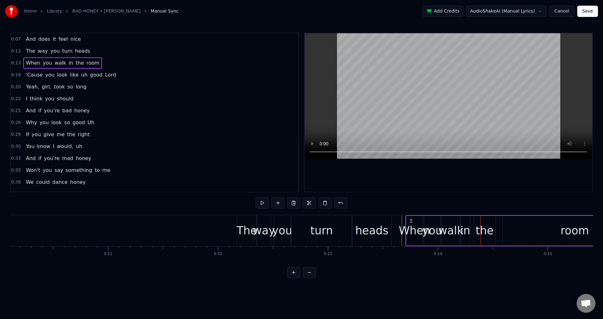
click at [475, 228] on div "the" at bounding box center [484, 231] width 21 height 30
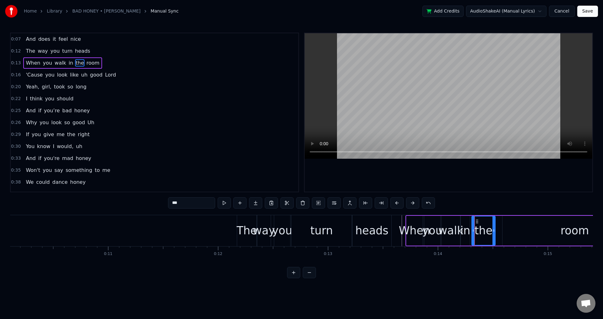
click at [473, 228] on div at bounding box center [473, 231] width 3 height 29
click at [512, 228] on div "room" at bounding box center [575, 231] width 144 height 30
type input "****"
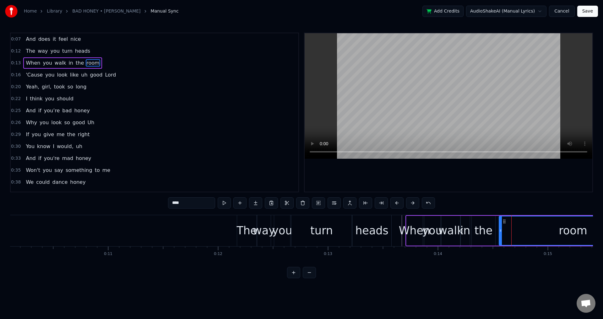
drag, startPoint x: 503, startPoint y: 228, endPoint x: 499, endPoint y: 228, distance: 3.5
click at [499, 228] on icon at bounding box center [500, 230] width 3 height 5
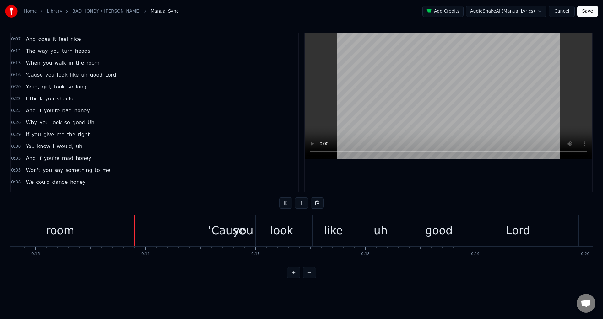
scroll to position [0, 1649]
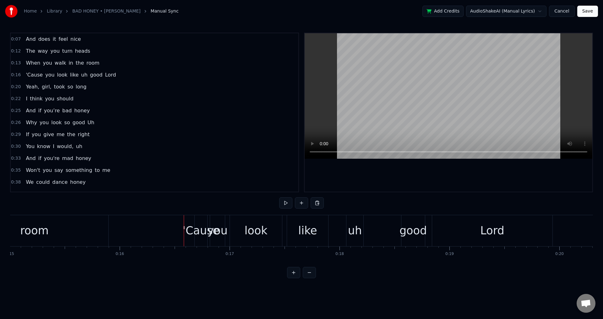
click at [188, 230] on div "'Cause" at bounding box center [200, 231] width 37 height 17
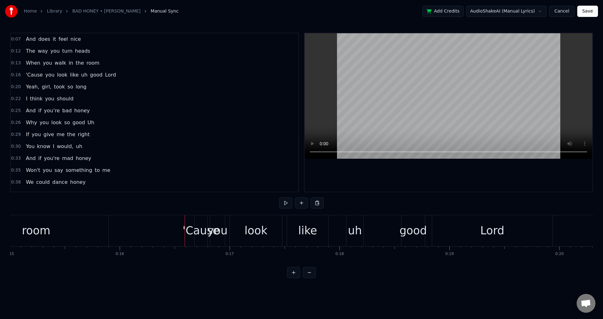
click at [199, 230] on div "'Cause" at bounding box center [200, 231] width 37 height 17
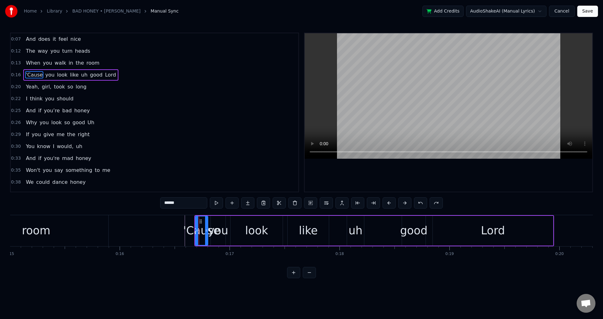
click at [63, 225] on div "room" at bounding box center [36, 230] width 144 height 31
type input "****"
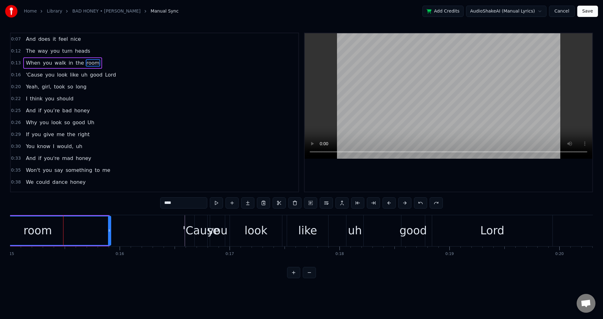
click at [110, 234] on div at bounding box center [109, 231] width 3 height 29
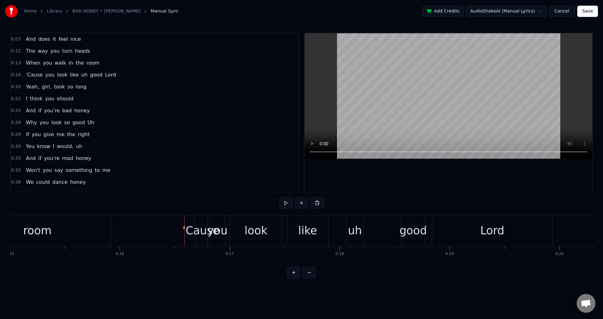
click at [189, 230] on div "'Cause" at bounding box center [200, 231] width 37 height 17
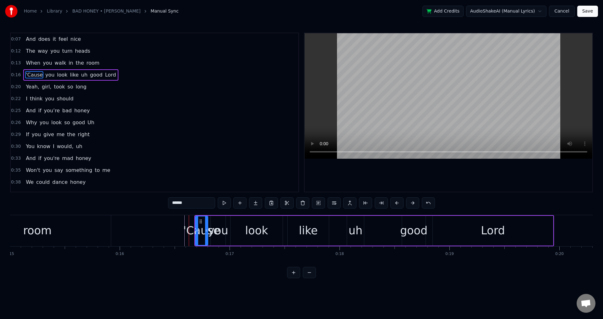
click at [193, 231] on div "'Cause" at bounding box center [201, 231] width 37 height 17
drag, startPoint x: 197, startPoint y: 231, endPoint x: 179, endPoint y: 231, distance: 17.9
click at [179, 231] on icon at bounding box center [179, 230] width 3 height 5
drag, startPoint x: 207, startPoint y: 229, endPoint x: 203, endPoint y: 229, distance: 4.4
click at [203, 229] on icon at bounding box center [202, 230] width 3 height 5
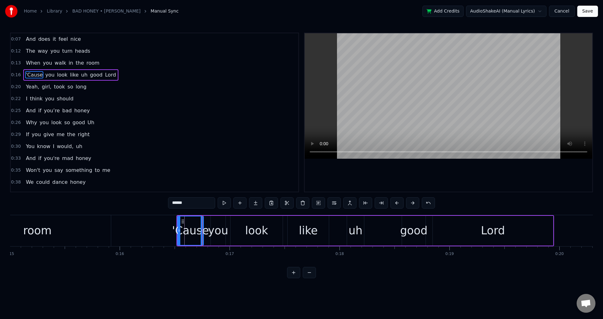
click at [213, 230] on div "you" at bounding box center [218, 231] width 20 height 17
type input "***"
click at [208, 229] on div "'Cause you look like uh good Lord" at bounding box center [366, 230] width 378 height 31
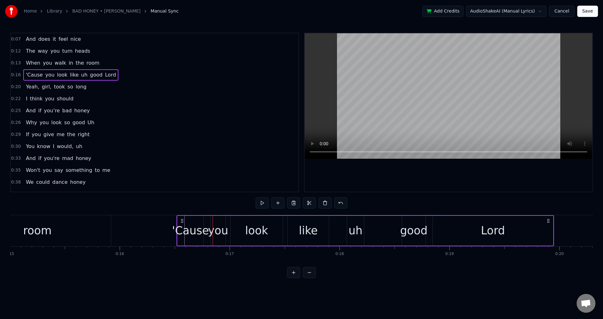
click at [213, 228] on div at bounding box center [213, 230] width 0 height 31
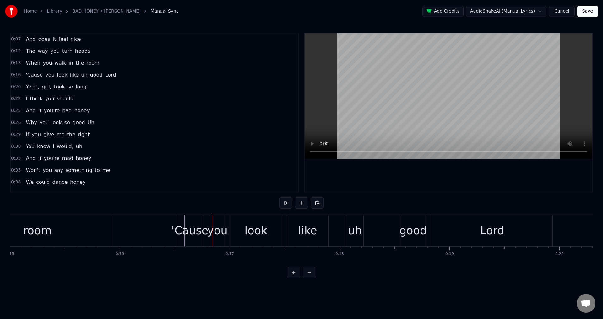
click at [211, 228] on div "you" at bounding box center [217, 231] width 20 height 17
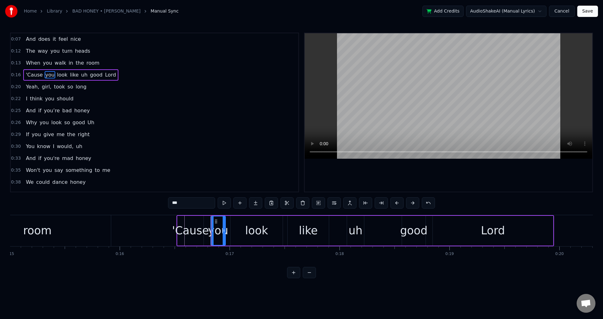
click at [211, 231] on div at bounding box center [211, 230] width 0 height 31
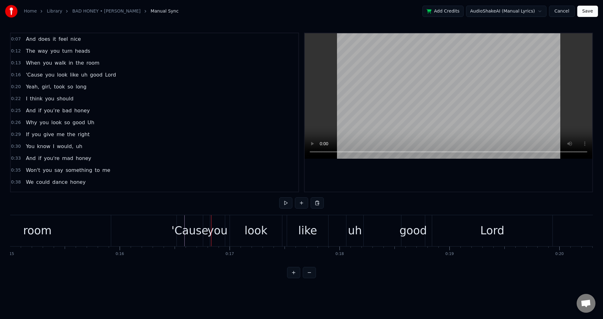
click at [213, 232] on div "you" at bounding box center [217, 231] width 20 height 17
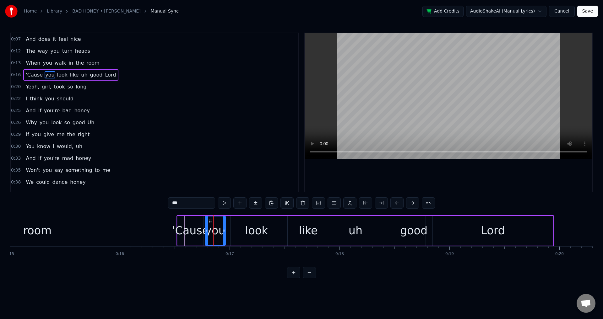
drag, startPoint x: 213, startPoint y: 231, endPoint x: 207, endPoint y: 231, distance: 5.7
click at [207, 231] on icon at bounding box center [206, 230] width 3 height 5
click at [222, 231] on icon at bounding box center [223, 230] width 3 height 5
click at [234, 231] on div "look" at bounding box center [257, 231] width 52 height 30
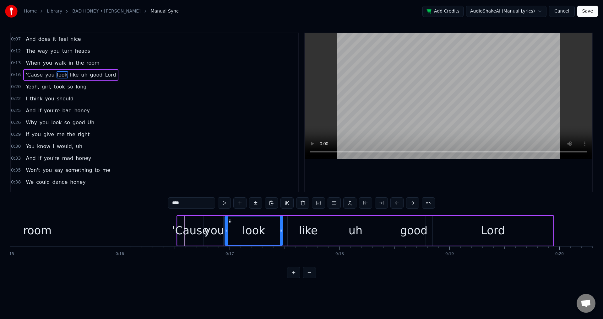
drag, startPoint x: 231, startPoint y: 230, endPoint x: 228, endPoint y: 230, distance: 3.8
click at [227, 230] on icon at bounding box center [226, 230] width 3 height 5
click at [291, 232] on div "like" at bounding box center [308, 231] width 41 height 30
type input "****"
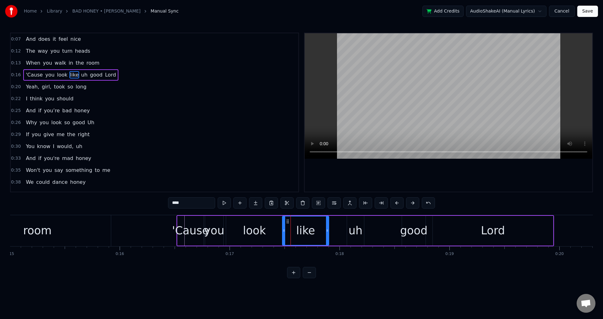
drag, startPoint x: 288, startPoint y: 230, endPoint x: 283, endPoint y: 230, distance: 5.3
click at [283, 230] on icon at bounding box center [284, 230] width 3 height 5
click at [337, 231] on div "'Cause you look like uh good Lord" at bounding box center [366, 230] width 378 height 31
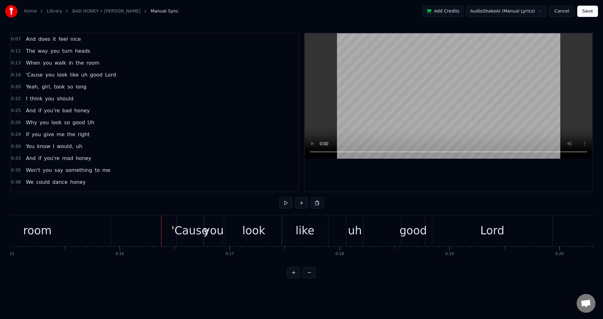
click at [151, 231] on div at bounding box center [151, 230] width 0 height 31
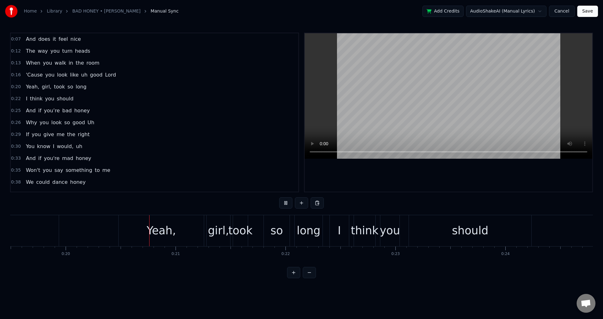
scroll to position [0, 2189]
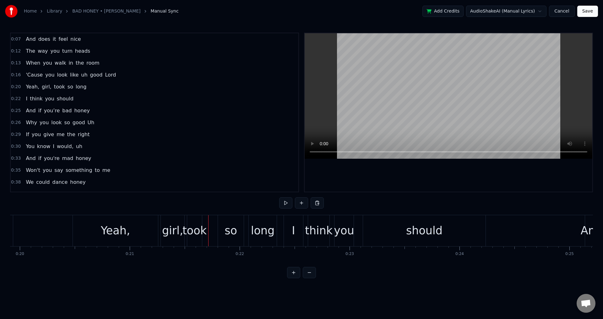
click at [149, 235] on div "Yeah," at bounding box center [115, 230] width 85 height 31
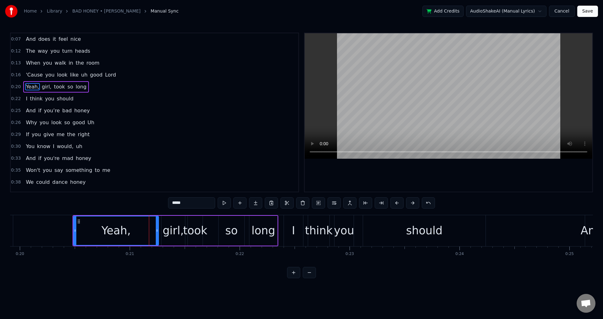
click at [149, 235] on div at bounding box center [149, 230] width 0 height 31
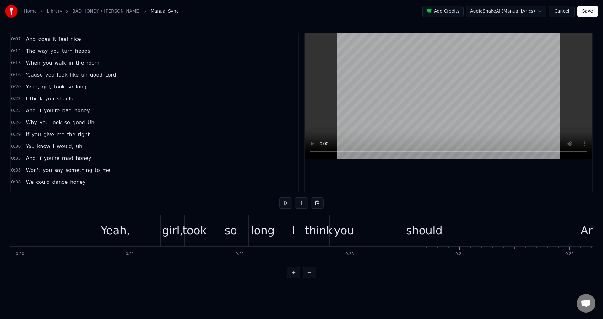
click at [122, 228] on div "Yeah," at bounding box center [115, 231] width 29 height 17
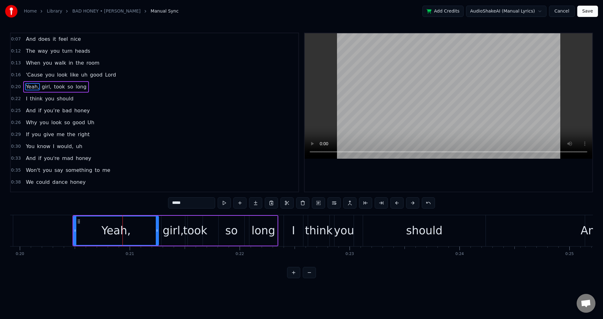
click at [186, 203] on input "*****" at bounding box center [191, 203] width 47 height 11
click at [168, 239] on div "girl," at bounding box center [173, 231] width 24 height 30
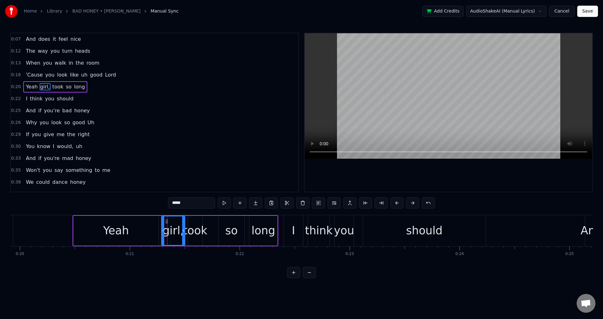
click at [186, 203] on input "*****" at bounding box center [191, 203] width 47 height 11
type input "****"
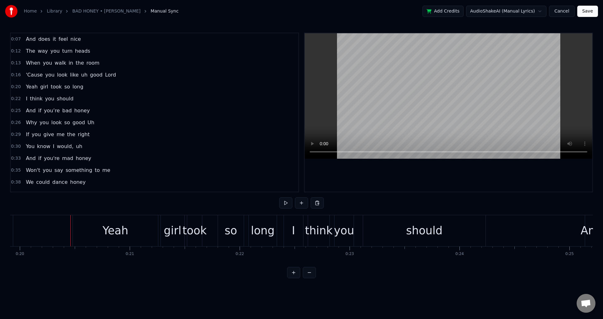
click at [73, 229] on div "Yeah" at bounding box center [115, 230] width 85 height 31
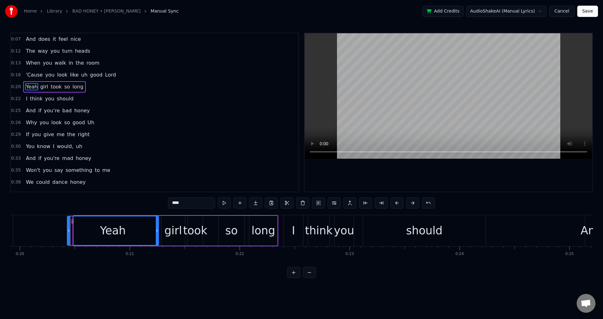
drag, startPoint x: 75, startPoint y: 231, endPoint x: 126, endPoint y: 231, distance: 51.5
click at [68, 231] on circle at bounding box center [68, 231] width 0 height 0
click at [163, 230] on div "girl" at bounding box center [173, 231] width 24 height 30
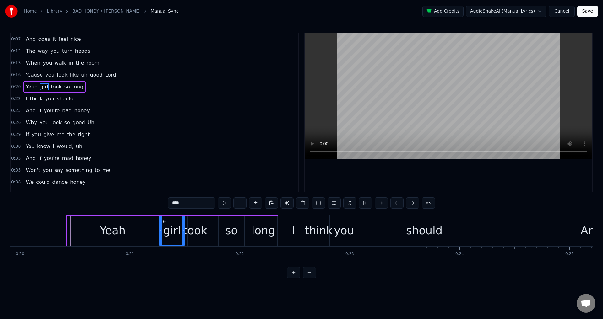
click at [160, 229] on icon at bounding box center [160, 230] width 3 height 5
click at [199, 229] on div "took" at bounding box center [195, 231] width 24 height 17
click at [186, 227] on div at bounding box center [187, 231] width 3 height 29
click at [219, 227] on div "so" at bounding box center [232, 231] width 26 height 30
type input "**"
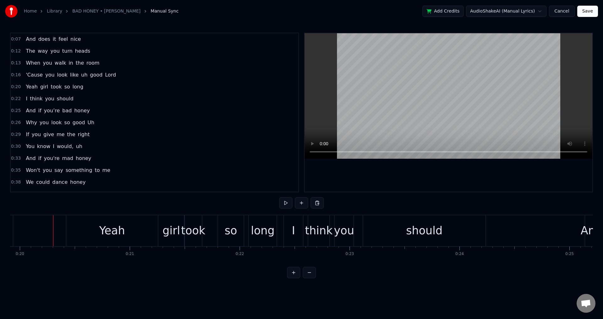
click at [221, 235] on div "so" at bounding box center [231, 230] width 26 height 31
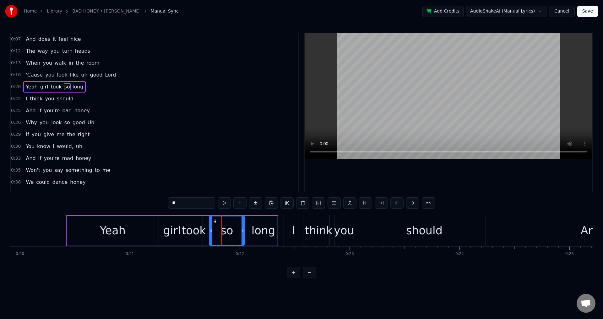
drag, startPoint x: 220, startPoint y: 231, endPoint x: 242, endPoint y: 229, distance: 22.7
click at [210, 229] on icon at bounding box center [211, 230] width 3 height 5
click at [250, 228] on div "long" at bounding box center [263, 231] width 28 height 30
type input "****"
drag, startPoint x: 250, startPoint y: 228, endPoint x: 246, endPoint y: 228, distance: 3.5
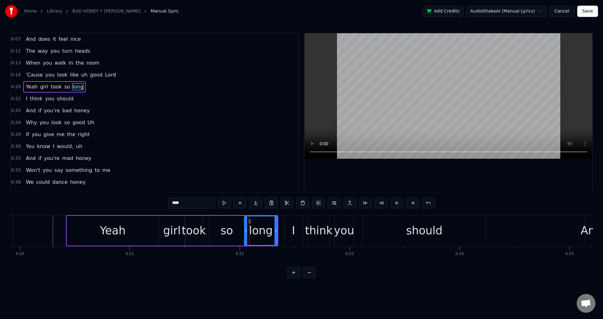
click at [246, 228] on div at bounding box center [246, 231] width 3 height 29
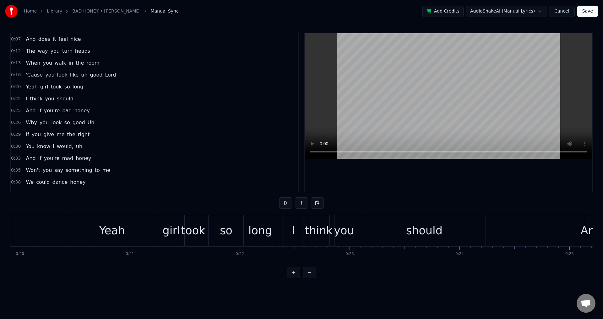
click at [286, 230] on div "I" at bounding box center [293, 230] width 19 height 31
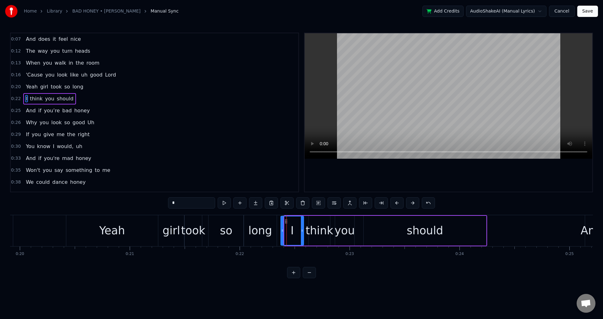
drag, startPoint x: 286, startPoint y: 230, endPoint x: 281, endPoint y: 230, distance: 4.4
click at [282, 230] on circle at bounding box center [282, 230] width 0 height 0
click at [307, 231] on div "think" at bounding box center [320, 231] width 28 height 17
click at [307, 230] on icon at bounding box center [308, 230] width 3 height 5
click at [341, 233] on div "you" at bounding box center [344, 231] width 20 height 17
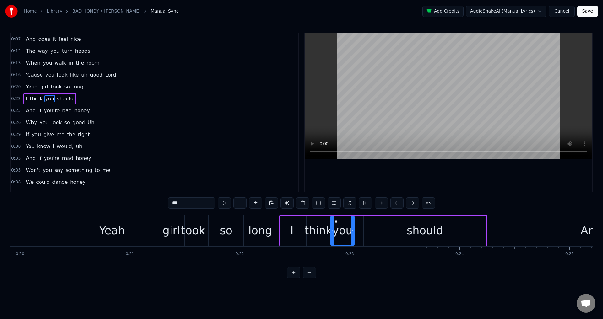
drag, startPoint x: 337, startPoint y: 229, endPoint x: 332, endPoint y: 228, distance: 4.5
click at [332, 228] on icon at bounding box center [332, 230] width 3 height 5
click at [363, 231] on div "should" at bounding box center [424, 231] width 123 height 30
type input "******"
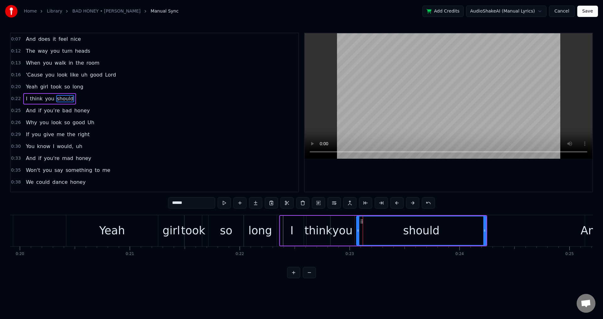
drag, startPoint x: 365, startPoint y: 231, endPoint x: 358, endPoint y: 231, distance: 7.2
click at [358, 231] on icon at bounding box center [358, 230] width 3 height 5
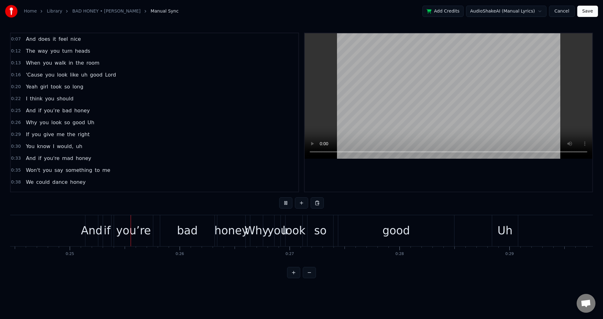
scroll to position [0, 2709]
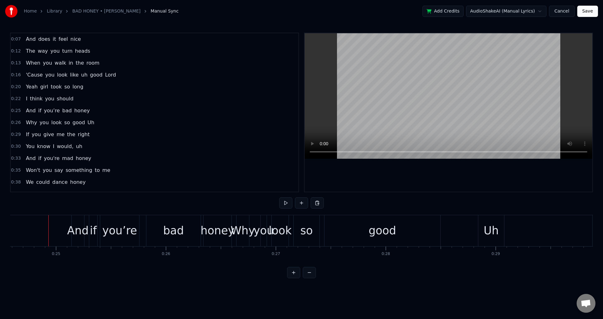
click at [76, 229] on div "And" at bounding box center [77, 231] width 21 height 17
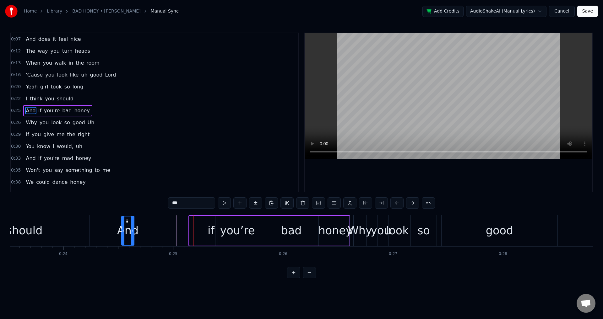
scroll to position [0, 2584]
drag, startPoint x: 77, startPoint y: 222, endPoint x: 195, endPoint y: 231, distance: 118.4
click at [195, 231] on div "And" at bounding box center [197, 231] width 12 height 29
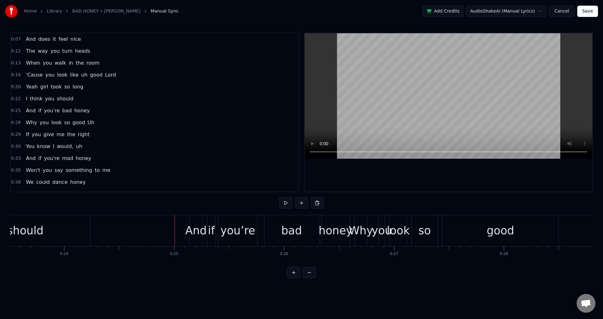
click at [175, 230] on div at bounding box center [175, 230] width 0 height 31
click at [179, 230] on div at bounding box center [179, 230] width 0 height 31
click at [198, 234] on div "And" at bounding box center [195, 231] width 21 height 17
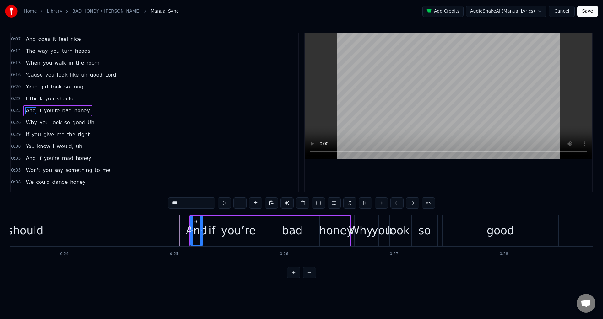
click at [198, 242] on div "And" at bounding box center [197, 231] width 12 height 29
click at [217, 243] on div "And if you’re bad honey" at bounding box center [270, 230] width 162 height 31
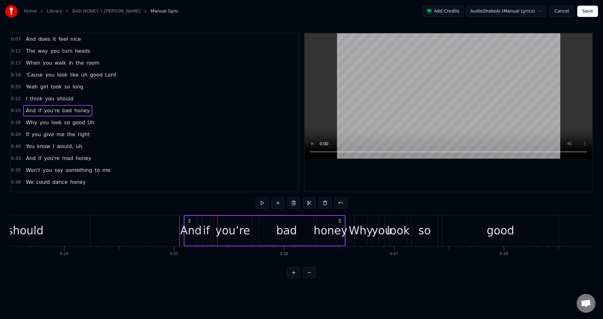
drag, startPoint x: 197, startPoint y: 220, endPoint x: 191, endPoint y: 220, distance: 5.7
click at [191, 220] on icon at bounding box center [189, 221] width 5 height 5
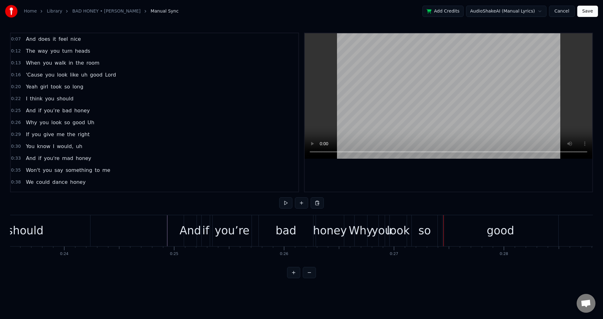
click at [318, 236] on div "honey" at bounding box center [330, 231] width 34 height 17
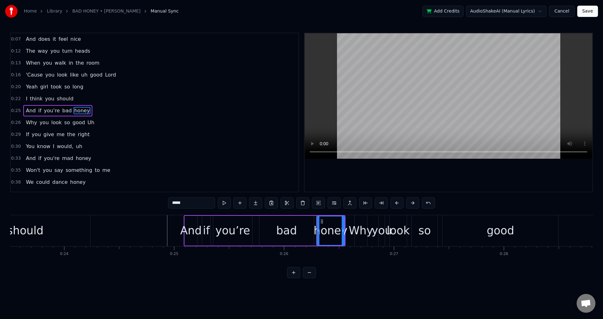
click at [352, 234] on div "Why" at bounding box center [361, 231] width 24 height 17
type input "***"
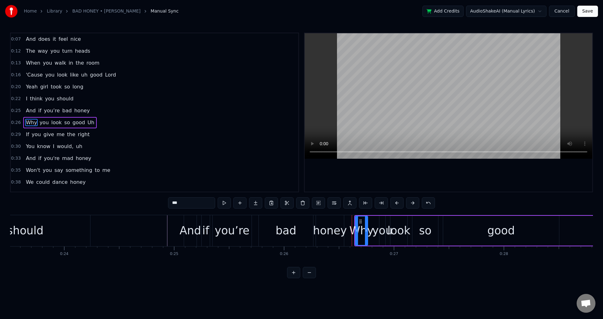
scroll to position [10, 0]
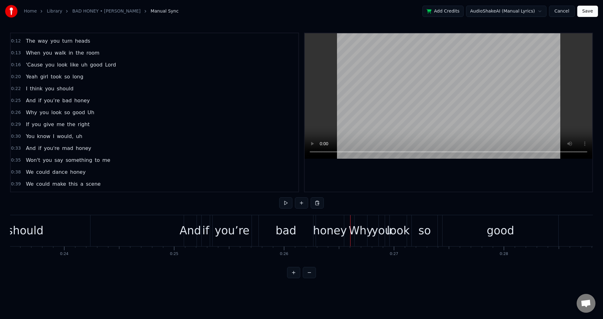
click at [352, 231] on div "Why" at bounding box center [361, 231] width 24 height 17
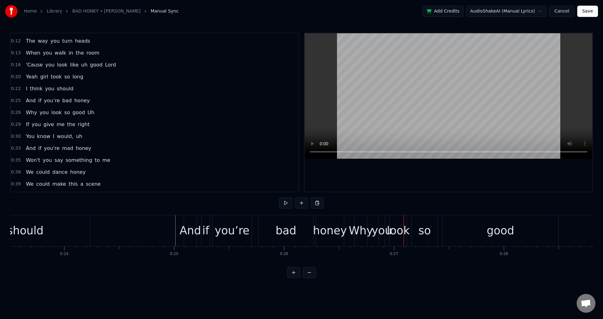
click at [329, 232] on div "honey" at bounding box center [330, 231] width 34 height 17
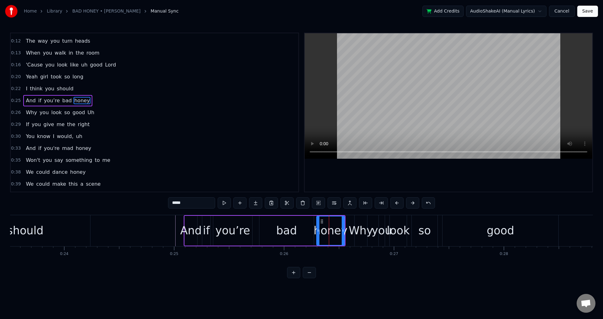
scroll to position [0, 0]
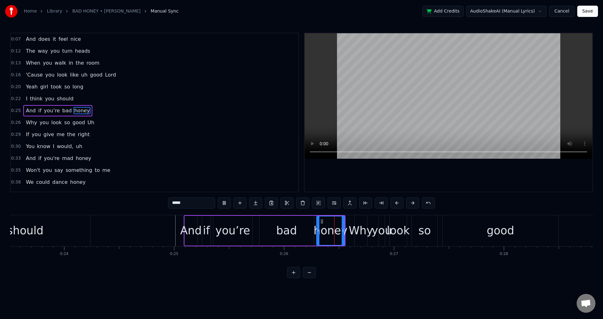
click at [328, 226] on div "honey" at bounding box center [330, 231] width 34 height 17
click at [355, 226] on div "Why" at bounding box center [361, 231] width 24 height 17
type input "***"
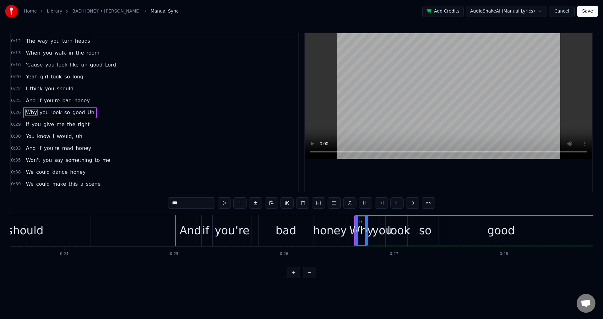
click at [389, 222] on div "Why you look so good Uh" at bounding box center [488, 230] width 269 height 31
click at [360, 220] on icon at bounding box center [359, 221] width 5 height 5
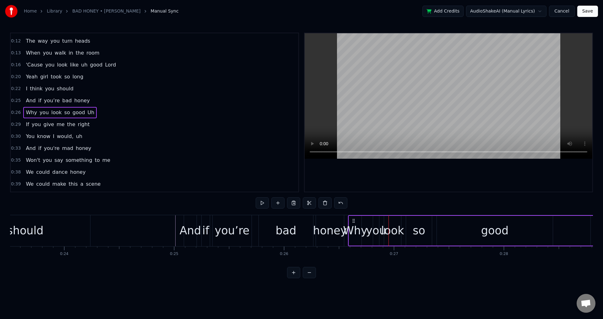
drag, startPoint x: 360, startPoint y: 220, endPoint x: 354, endPoint y: 220, distance: 6.3
click at [354, 220] on icon at bounding box center [353, 221] width 5 height 5
click at [325, 228] on div "honey" at bounding box center [330, 231] width 34 height 17
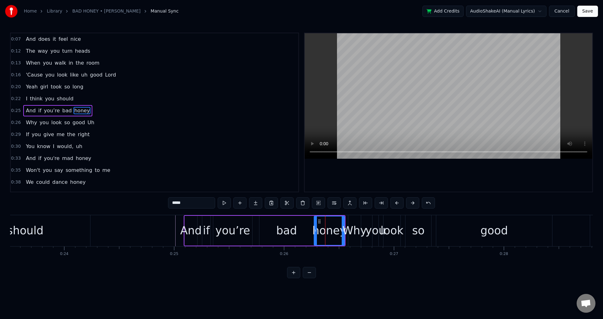
click at [315, 226] on div at bounding box center [315, 231] width 3 height 29
click at [267, 230] on div "bad" at bounding box center [286, 231] width 54 height 30
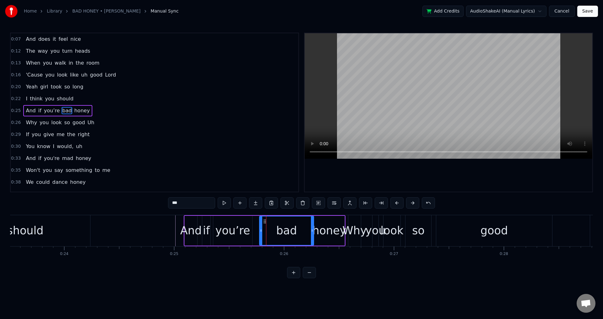
click at [343, 227] on div "honey" at bounding box center [329, 231] width 34 height 17
type input "*****"
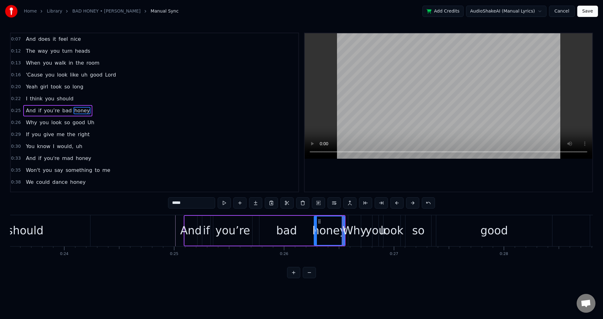
click at [343, 223] on div at bounding box center [343, 230] width 0 height 31
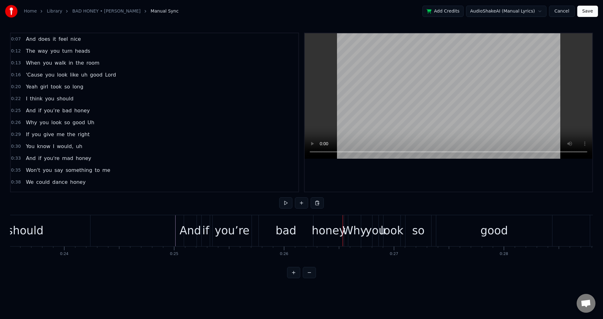
click at [343, 231] on div "honey" at bounding box center [329, 231] width 34 height 17
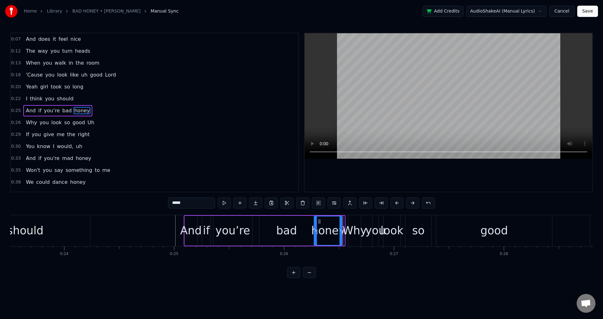
click at [340, 234] on div at bounding box center [341, 231] width 3 height 29
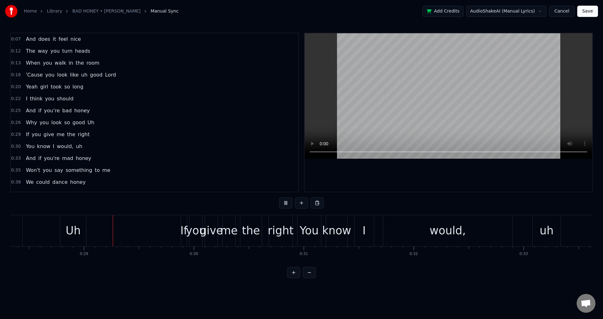
scroll to position [0, 3115]
click at [183, 230] on div "If" at bounding box center [183, 231] width 7 height 17
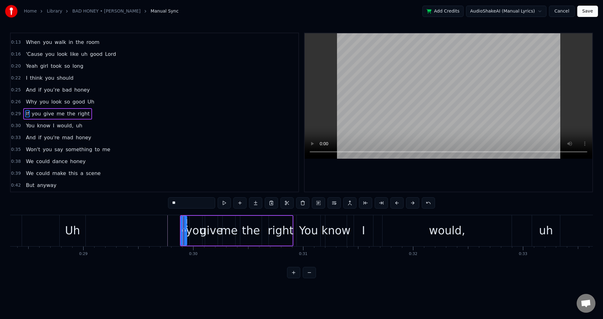
scroll to position [22, 0]
click at [265, 223] on div "If you give me the right" at bounding box center [236, 230] width 113 height 31
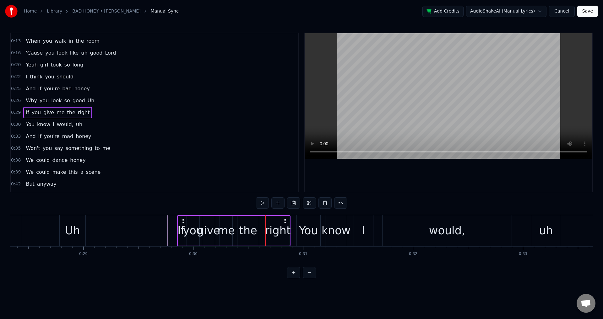
click at [182, 219] on icon at bounding box center [182, 221] width 5 height 5
click at [302, 226] on div "You" at bounding box center [308, 231] width 19 height 17
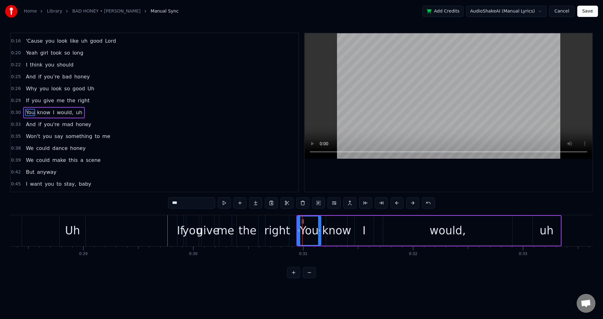
click at [382, 229] on div "You know I would, uh" at bounding box center [428, 230] width 265 height 31
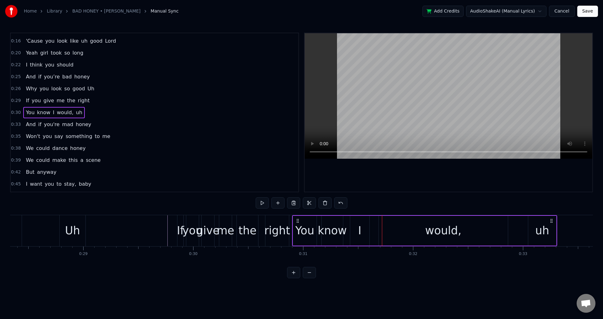
drag, startPoint x: 302, startPoint y: 220, endPoint x: 298, endPoint y: 220, distance: 3.8
click at [298, 220] on icon at bounding box center [297, 221] width 5 height 5
click at [531, 230] on div "uh" at bounding box center [542, 231] width 28 height 30
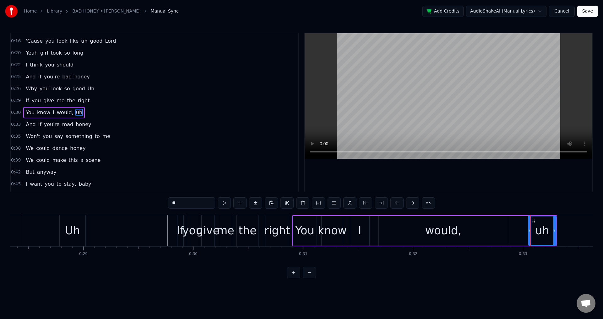
click at [531, 230] on icon at bounding box center [530, 230] width 3 height 5
click at [465, 235] on div "would," at bounding box center [443, 231] width 129 height 30
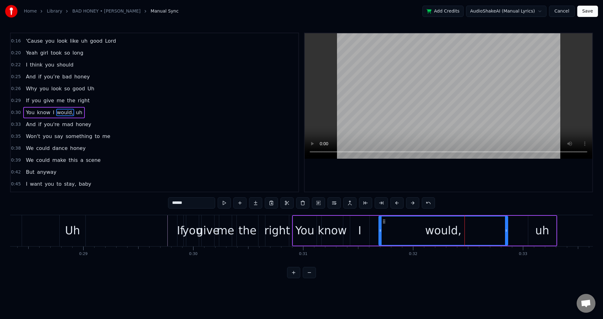
click at [202, 202] on input "******" at bounding box center [191, 203] width 47 height 11
type input "*****"
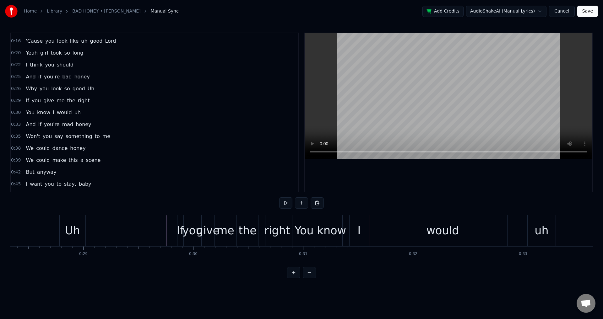
click at [180, 233] on div "If" at bounding box center [180, 231] width 7 height 17
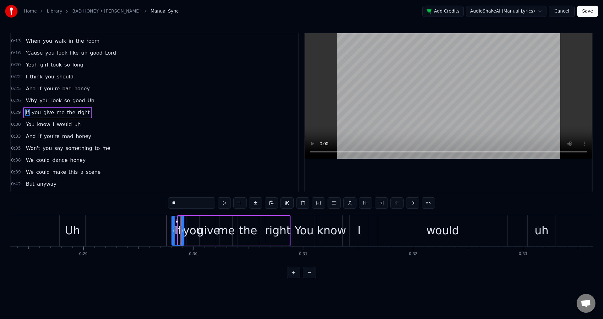
click at [172, 227] on div at bounding box center [173, 231] width 3 height 29
click at [188, 227] on div "you" at bounding box center [193, 231] width 20 height 17
drag, startPoint x: 188, startPoint y: 226, endPoint x: 185, endPoint y: 226, distance: 3.5
click at [185, 226] on div at bounding box center [186, 231] width 3 height 29
click at [209, 225] on div "give" at bounding box center [208, 231] width 23 height 17
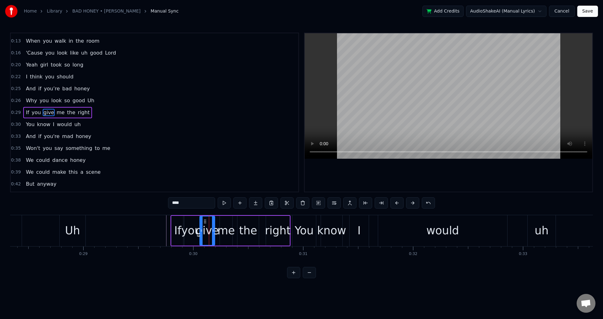
click at [201, 225] on div at bounding box center [201, 231] width 3 height 29
click at [225, 226] on div "me" at bounding box center [226, 231] width 18 height 17
drag, startPoint x: 221, startPoint y: 226, endPoint x: 217, endPoint y: 226, distance: 3.8
click at [217, 226] on div at bounding box center [217, 231] width 3 height 29
click at [241, 226] on div "the" at bounding box center [248, 231] width 18 height 17
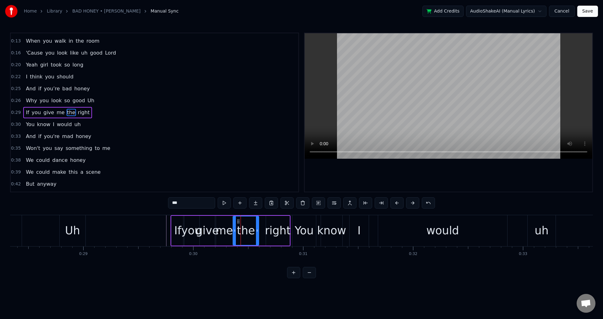
drag, startPoint x: 239, startPoint y: 227, endPoint x: 235, endPoint y: 226, distance: 4.4
click at [234, 226] on div at bounding box center [234, 231] width 3 height 29
click at [267, 226] on div "right" at bounding box center [278, 231] width 26 height 17
type input "*****"
click at [266, 226] on div at bounding box center [266, 230] width 0 height 31
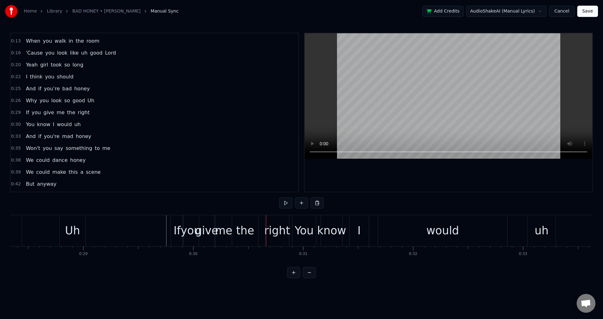
click at [267, 228] on div "right" at bounding box center [277, 231] width 26 height 17
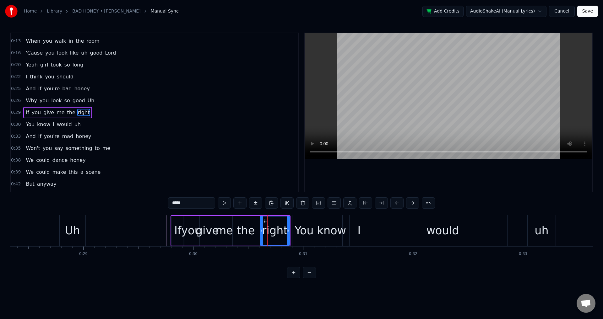
drag, startPoint x: 268, startPoint y: 231, endPoint x: 263, endPoint y: 230, distance: 5.7
click at [263, 231] on icon at bounding box center [261, 230] width 3 height 5
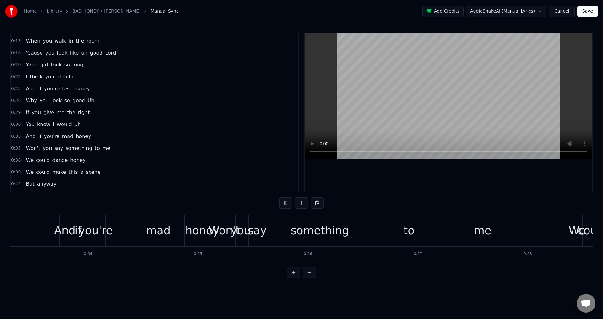
scroll to position [0, 3661]
click at [65, 233] on div "And" at bounding box center [62, 231] width 21 height 17
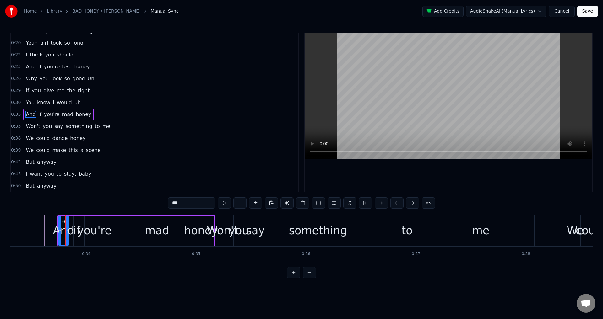
scroll to position [46, 0]
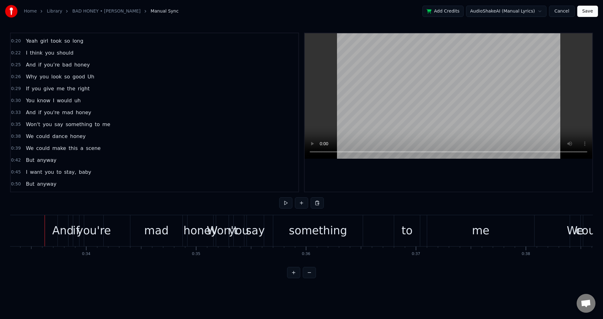
click at [66, 230] on div "And" at bounding box center [62, 231] width 21 height 17
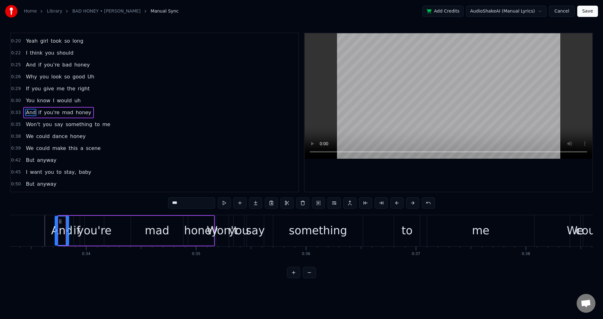
drag, startPoint x: 59, startPoint y: 229, endPoint x: 56, endPoint y: 229, distance: 3.5
click at [56, 229] on icon at bounding box center [56, 230] width 3 height 5
click at [72, 230] on div "And if you're mad honey" at bounding box center [134, 230] width 161 height 31
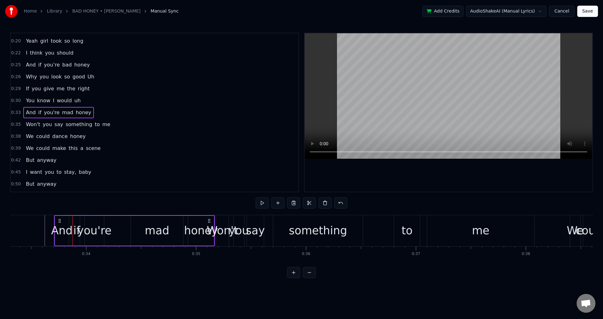
click at [74, 230] on div "if" at bounding box center [76, 231] width 7 height 17
drag, startPoint x: 74, startPoint y: 230, endPoint x: 69, endPoint y: 229, distance: 5.3
click at [69, 229] on icon at bounding box center [70, 230] width 3 height 5
click at [88, 230] on div "you're" at bounding box center [94, 231] width 34 height 17
type input "******"
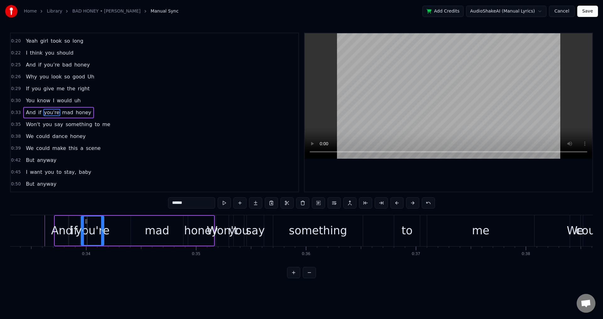
drag, startPoint x: 85, startPoint y: 227, endPoint x: 81, endPoint y: 226, distance: 3.9
click at [81, 226] on div at bounding box center [82, 231] width 3 height 29
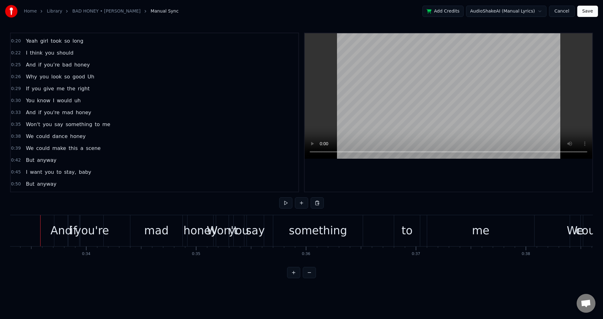
scroll to position [0, 3660]
click at [149, 234] on div "mad" at bounding box center [160, 230] width 52 height 31
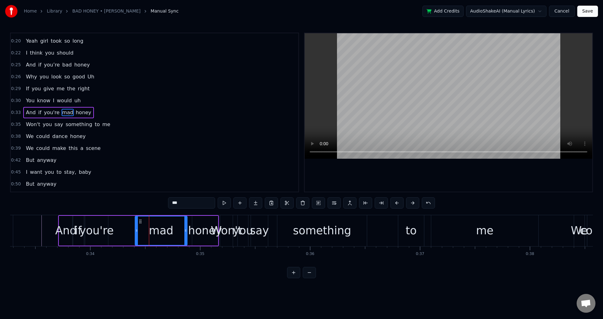
click at [123, 232] on div "And if you're mad honey" at bounding box center [138, 230] width 161 height 31
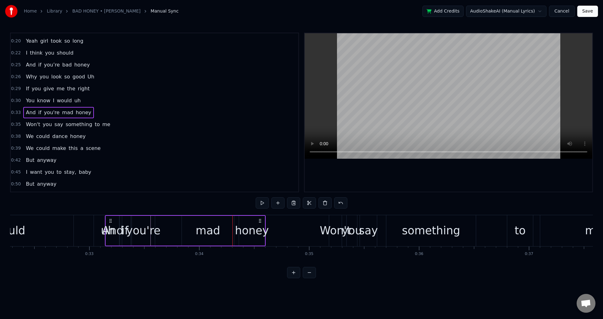
scroll to position [0, 3543]
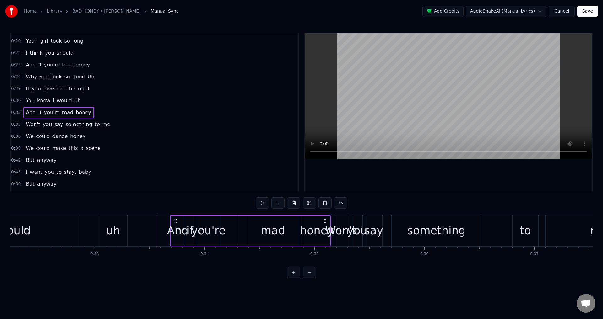
drag, startPoint x: 65, startPoint y: 219, endPoint x: 177, endPoint y: 234, distance: 113.1
click at [177, 234] on div "And if you're mad honey" at bounding box center [250, 230] width 161 height 31
click at [322, 219] on div "honey" at bounding box center [317, 231] width 26 height 30
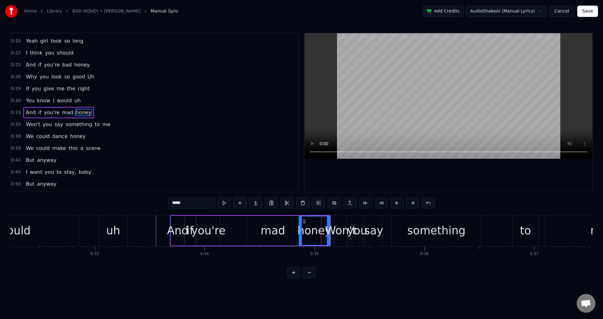
drag, startPoint x: 305, startPoint y: 224, endPoint x: 300, endPoint y: 224, distance: 5.1
click at [300, 224] on div at bounding box center [300, 231] width 3 height 29
click at [246, 227] on div "And if you're mad honey" at bounding box center [250, 230] width 161 height 31
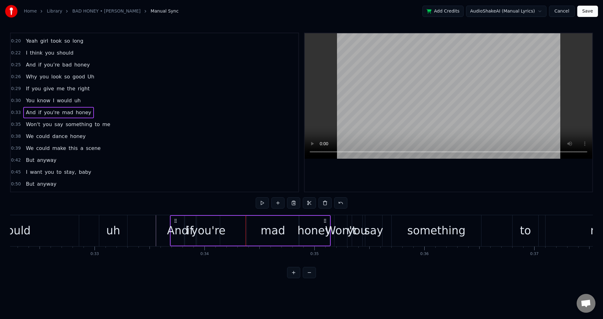
click at [248, 227] on div "mad" at bounding box center [273, 231] width 52 height 30
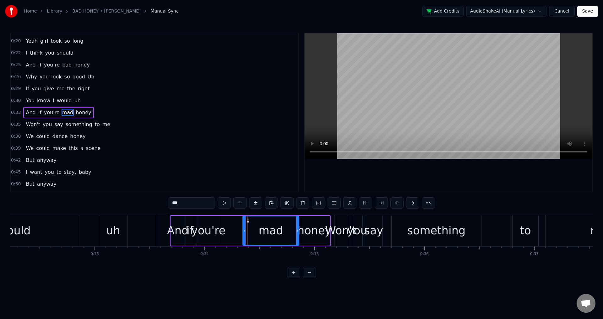
drag, startPoint x: 248, startPoint y: 227, endPoint x: 244, endPoint y: 227, distance: 4.1
click at [244, 227] on div at bounding box center [244, 231] width 3 height 29
click at [326, 223] on div "honey" at bounding box center [314, 231] width 34 height 17
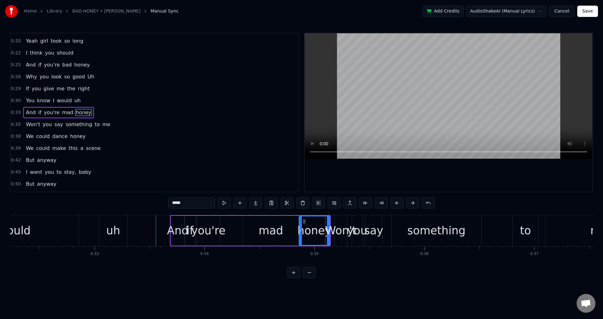
click at [329, 223] on div "Won't" at bounding box center [340, 231] width 31 height 17
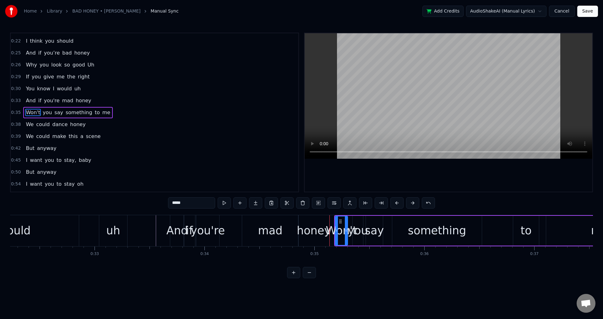
click at [325, 224] on div "honey" at bounding box center [314, 231] width 34 height 17
type input "*****"
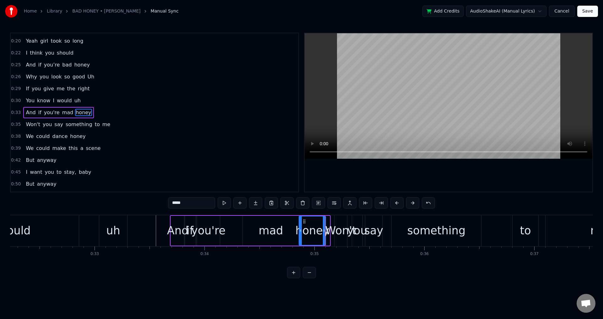
drag, startPoint x: 329, startPoint y: 222, endPoint x: 325, endPoint y: 222, distance: 4.1
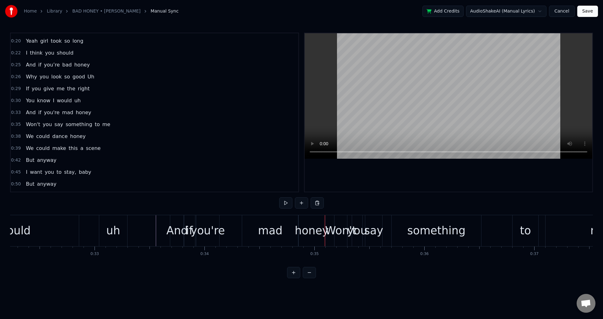
click at [334, 222] on div "Won't" at bounding box center [340, 230] width 13 height 31
click at [387, 233] on div "Won't you say something to me" at bounding box center [494, 230] width 320 height 31
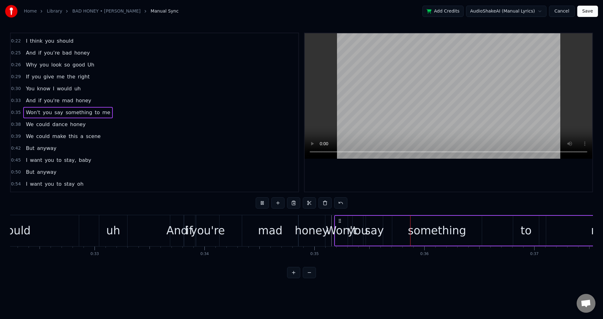
drag, startPoint x: 324, startPoint y: 212, endPoint x: 308, endPoint y: 212, distance: 15.7
click at [308, 212] on div "0:07 And does it feel nice 0:12 The way you turn heads 0:13 When you walk in th…" at bounding box center [301, 156] width 583 height 246
drag, startPoint x: 301, startPoint y: 214, endPoint x: 298, endPoint y: 214, distance: 3.2
click at [298, 214] on div "0:07 And does it feel nice 0:12 The way you turn heads 0:13 When you walk in th…" at bounding box center [301, 156] width 583 height 246
click at [314, 219] on div "honey" at bounding box center [311, 230] width 27 height 31
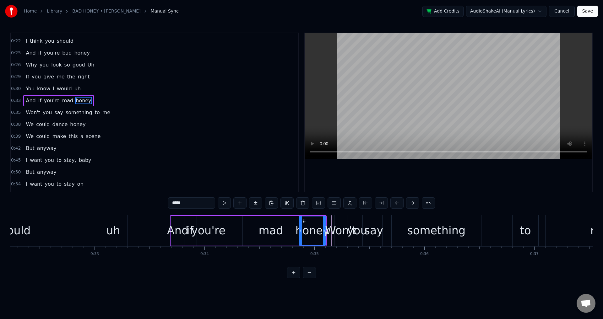
scroll to position [46, 0]
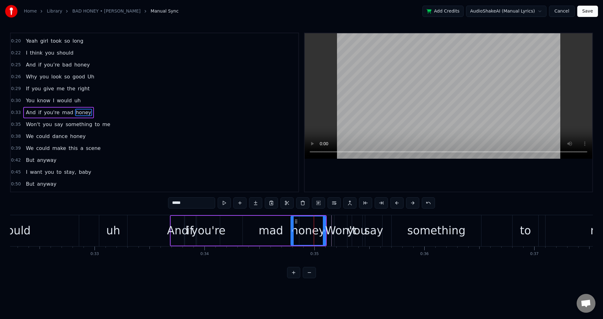
drag, startPoint x: 300, startPoint y: 229, endPoint x: 291, endPoint y: 229, distance: 8.2
click at [291, 229] on icon at bounding box center [292, 230] width 3 height 5
drag, startPoint x: 325, startPoint y: 230, endPoint x: 317, endPoint y: 230, distance: 8.2
click at [317, 230] on icon at bounding box center [316, 230] width 3 height 5
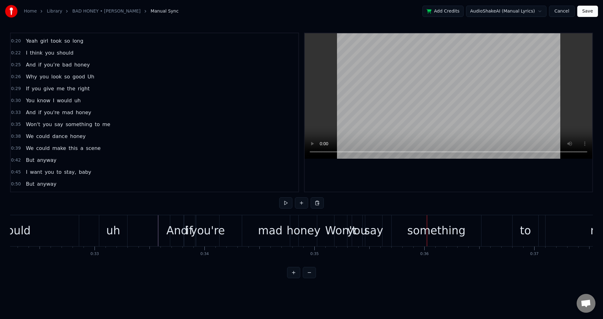
click at [314, 232] on div "honey" at bounding box center [303, 231] width 34 height 17
click at [387, 228] on div "Won't you say something to me" at bounding box center [494, 230] width 320 height 31
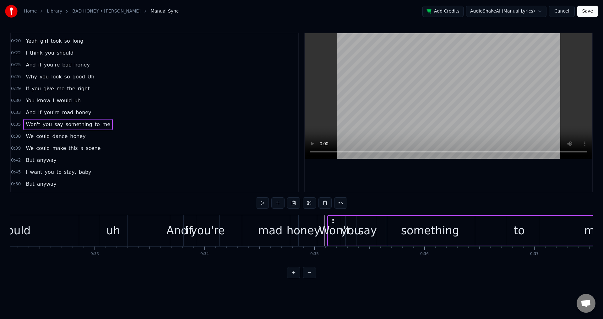
drag, startPoint x: 338, startPoint y: 220, endPoint x: 331, endPoint y: 220, distance: 6.9
click at [331, 220] on icon at bounding box center [332, 221] width 5 height 5
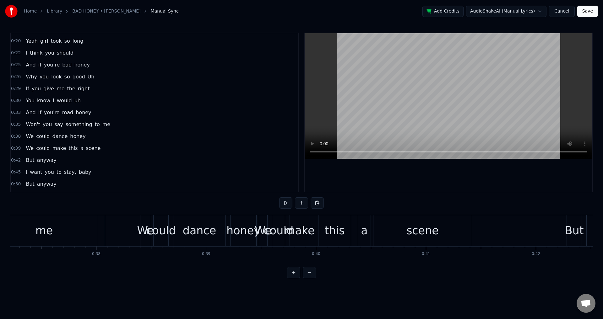
scroll to position [0, 4092]
click at [154, 230] on div "could" at bounding box center [160, 231] width 30 height 17
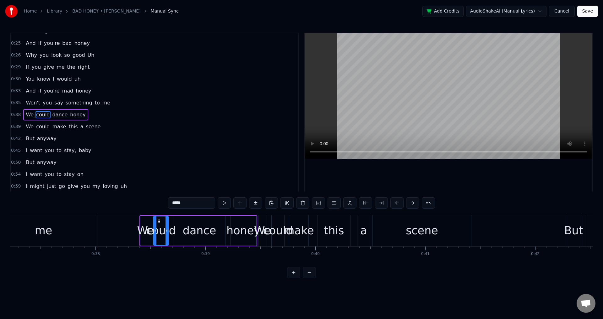
scroll to position [70, 0]
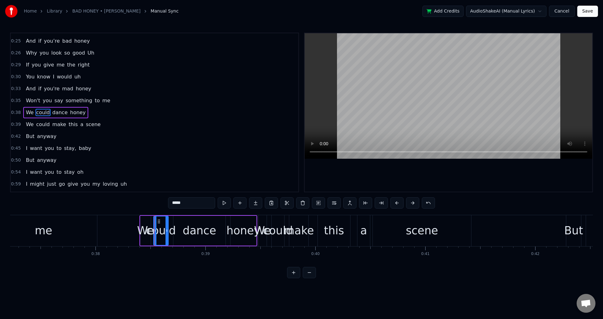
click at [147, 229] on div "We" at bounding box center [145, 231] width 17 height 17
click at [172, 227] on div "could" at bounding box center [161, 231] width 30 height 17
type input "*****"
click at [170, 228] on div "could" at bounding box center [161, 231] width 30 height 17
click at [227, 229] on div "We could dance honey" at bounding box center [198, 230] width 118 height 31
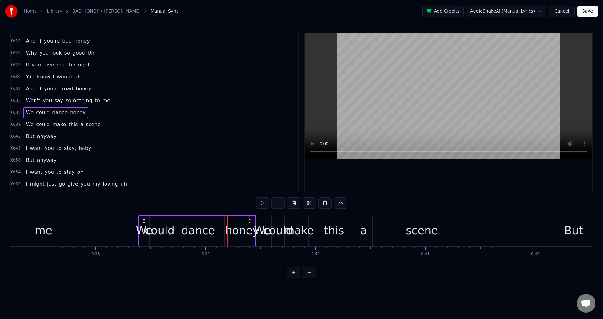
click at [145, 220] on icon at bounding box center [143, 221] width 5 height 5
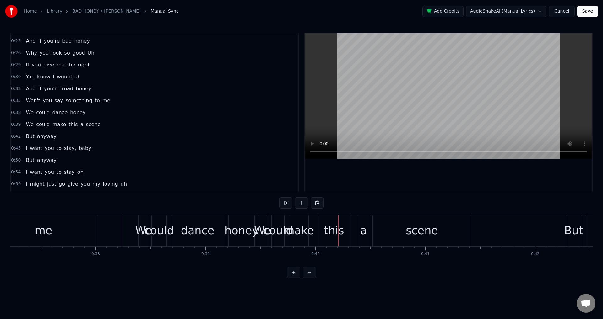
click at [236, 226] on div "honey" at bounding box center [242, 231] width 34 height 17
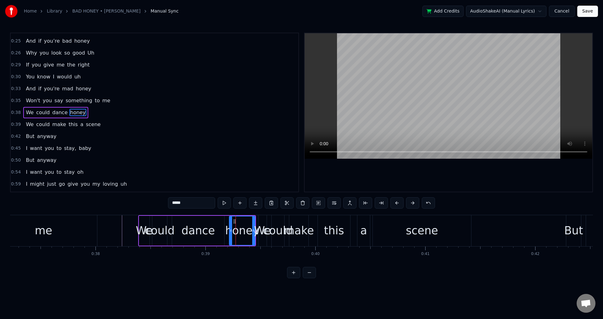
click at [263, 227] on div "We" at bounding box center [262, 231] width 17 height 17
type input "**"
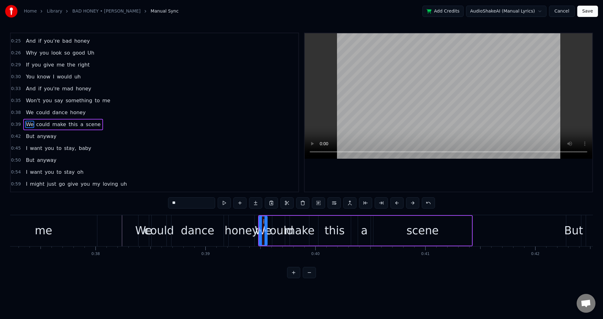
scroll to position [82, 0]
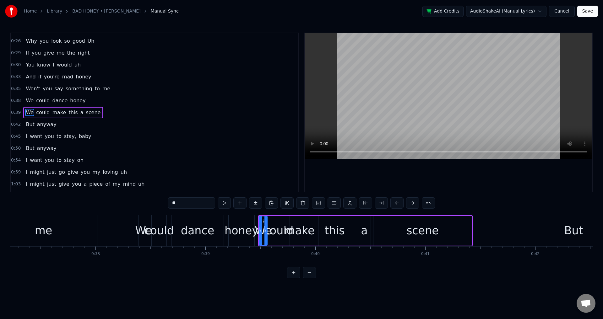
click at [226, 228] on div "We could dance honey" at bounding box center [197, 230] width 118 height 31
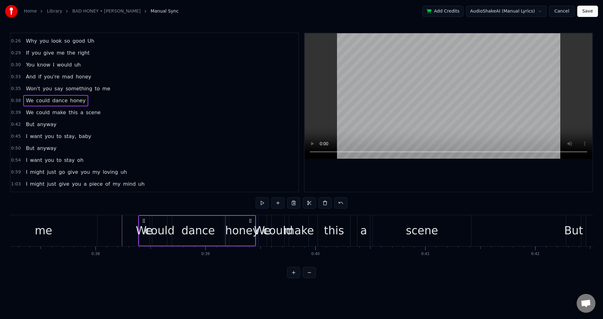
click at [231, 228] on div "honey" at bounding box center [242, 231] width 34 height 17
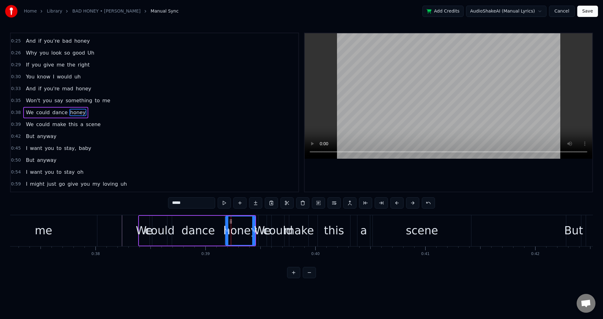
drag, startPoint x: 231, startPoint y: 228, endPoint x: 227, endPoint y: 227, distance: 3.8
click at [227, 227] on div at bounding box center [227, 231] width 3 height 29
drag, startPoint x: 254, startPoint y: 228, endPoint x: 251, endPoint y: 228, distance: 3.5
click at [251, 228] on icon at bounding box center [250, 230] width 3 height 5
click at [258, 228] on div "We" at bounding box center [262, 231] width 17 height 17
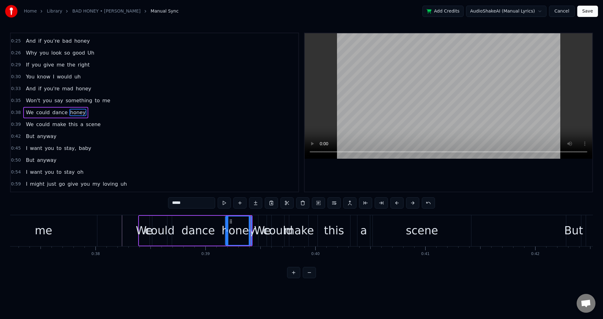
type input "**"
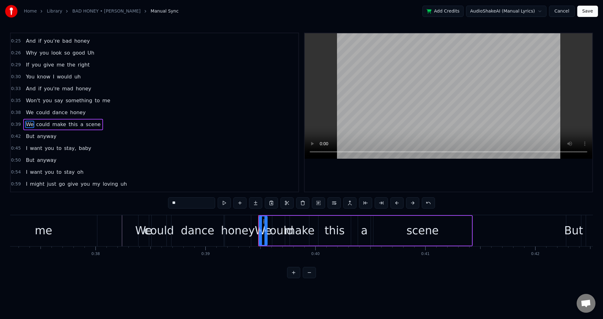
scroll to position [82, 0]
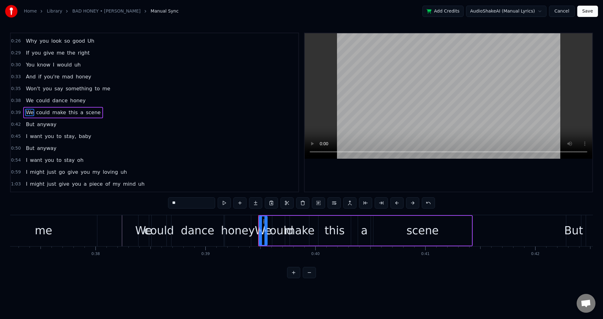
click at [372, 230] on div "We could make this a scene" at bounding box center [365, 230] width 215 height 31
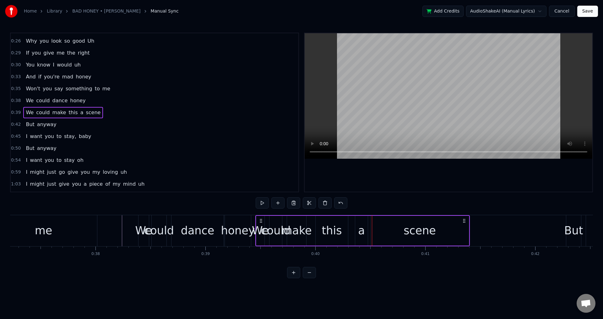
click at [260, 219] on icon at bounding box center [260, 221] width 5 height 5
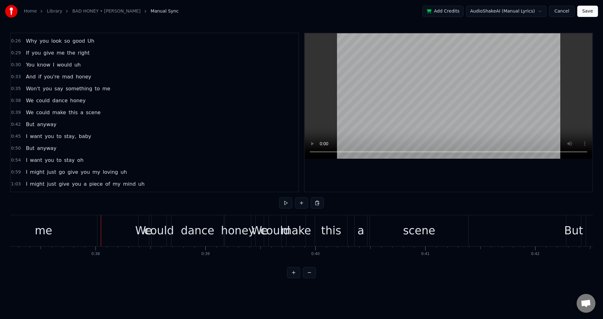
click at [101, 231] on div at bounding box center [101, 230] width 0 height 31
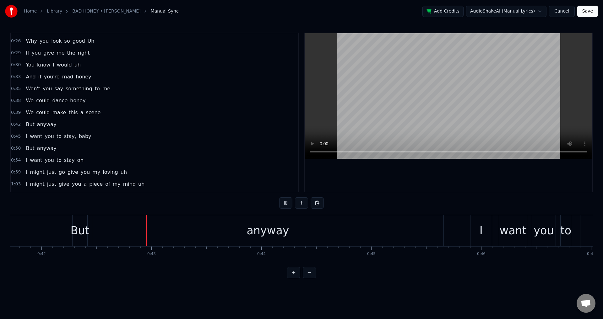
scroll to position [0, 4615]
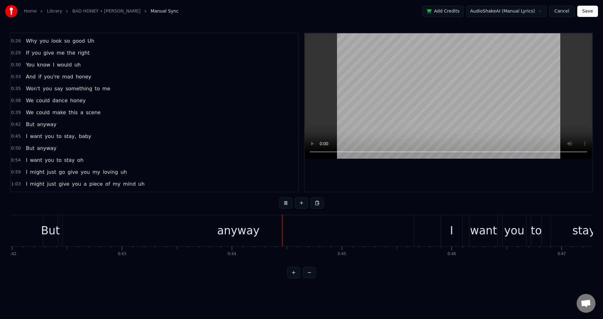
drag, startPoint x: 44, startPoint y: 212, endPoint x: 36, endPoint y: 212, distance: 8.5
click at [36, 212] on div "0:07 And does it feel nice 0:12 The way you turn heads 0:13 When you walk in th…" at bounding box center [301, 156] width 583 height 246
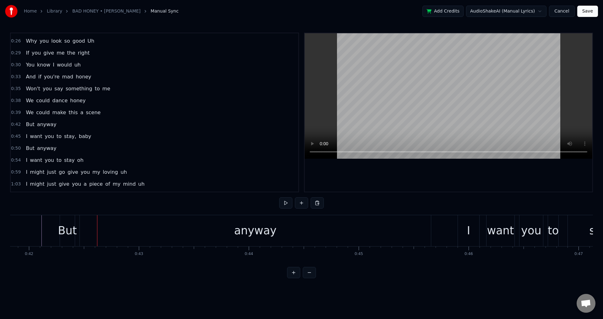
click at [80, 231] on div "anyway" at bounding box center [255, 230] width 351 height 31
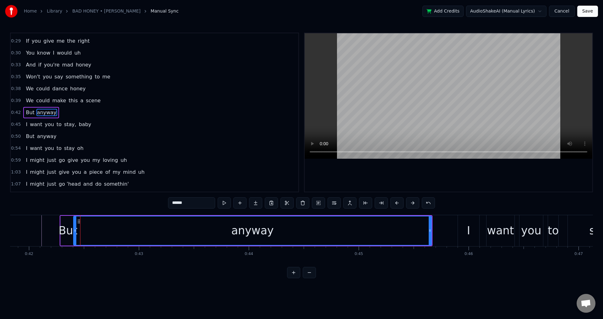
drag, startPoint x: 82, startPoint y: 230, endPoint x: 75, endPoint y: 229, distance: 7.0
click at [75, 229] on icon at bounding box center [75, 230] width 3 height 5
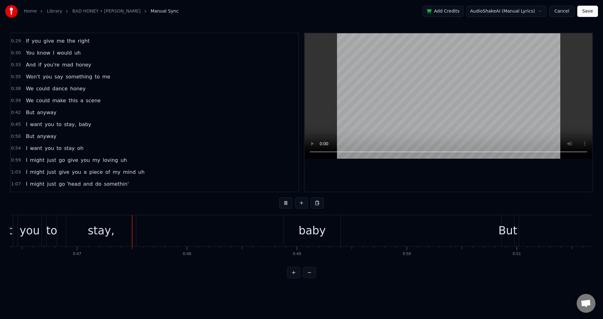
scroll to position [0, 5121]
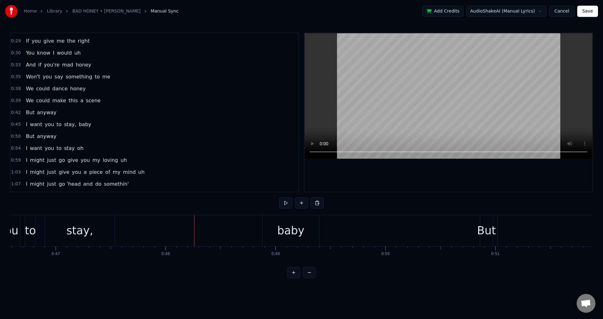
click at [92, 230] on div "stay," at bounding box center [80, 230] width 70 height 31
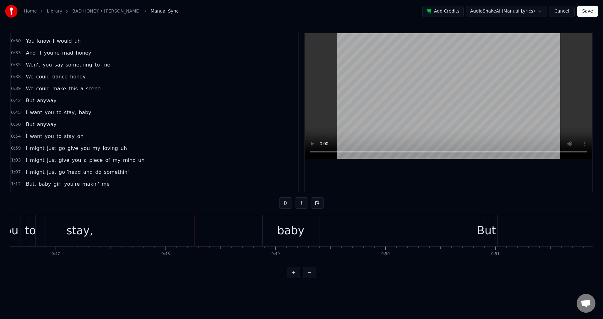
click at [194, 230] on div at bounding box center [194, 230] width 0 height 31
click at [91, 238] on div "stay," at bounding box center [80, 230] width 70 height 31
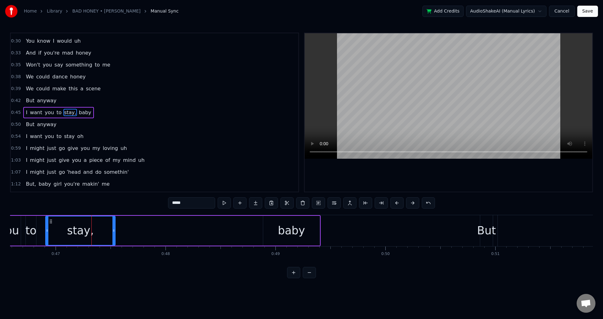
click at [198, 204] on input "*****" at bounding box center [191, 203] width 47 height 11
type input "****"
click at [143, 229] on div "I want you to stay baby" at bounding box center [128, 230] width 386 height 31
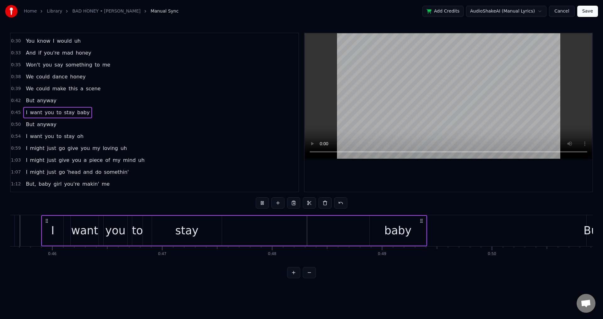
scroll to position [0, 5010]
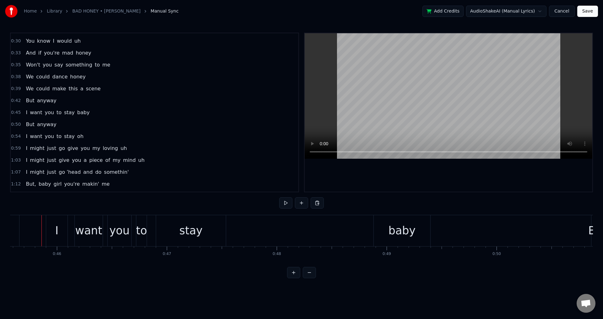
click at [69, 229] on div "I want you to stay baby" at bounding box center [239, 230] width 386 height 31
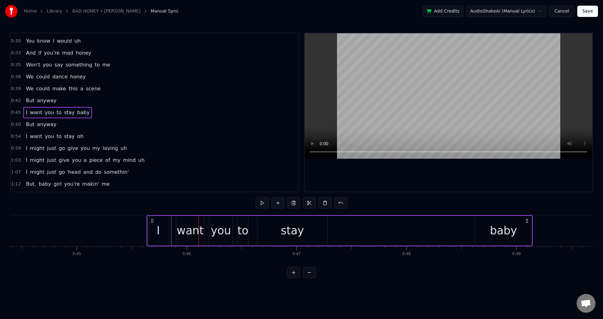
scroll to position [0, 4878]
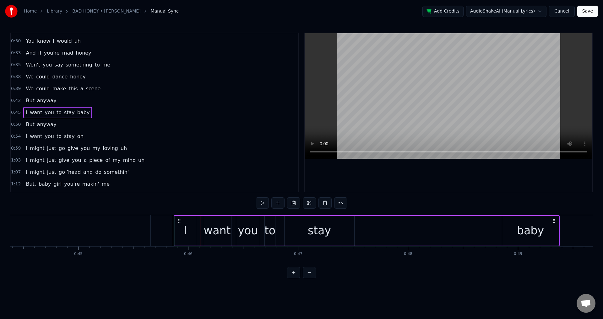
drag, startPoint x: 52, startPoint y: 220, endPoint x: 180, endPoint y: 234, distance: 128.6
click at [180, 234] on div "I want you to stay baby" at bounding box center [367, 230] width 386 height 31
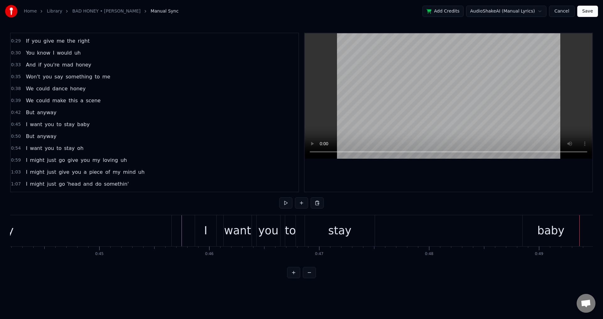
scroll to position [0, 4853]
click at [93, 206] on div "0:07 And does it feel nice 0:12 The way you turn heads 0:13 When you walk in th…" at bounding box center [301, 156] width 583 height 246
click at [182, 230] on div at bounding box center [182, 230] width 0 height 31
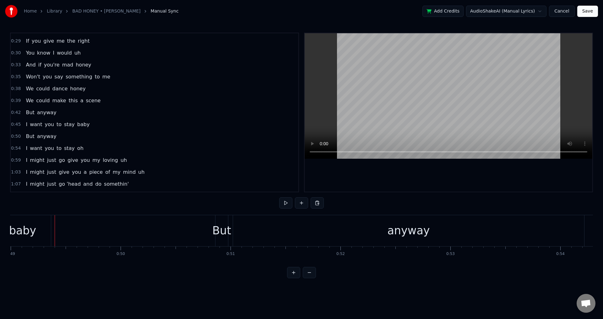
scroll to position [0, 5399]
click at [229, 232] on div "anyway" at bounding box center [395, 230] width 351 height 31
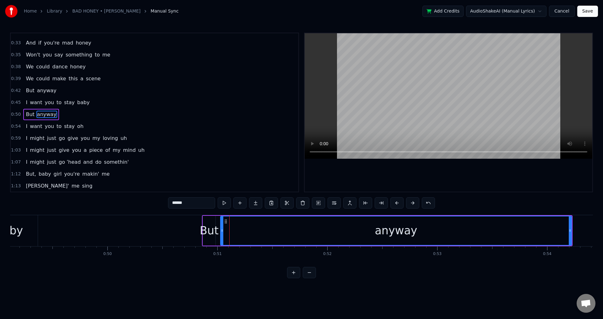
scroll to position [117, 0]
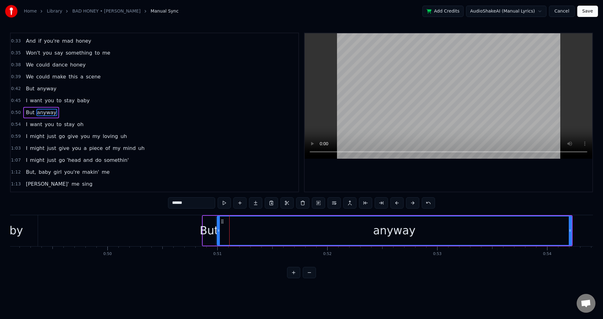
drag, startPoint x: 221, startPoint y: 229, endPoint x: 217, endPoint y: 228, distance: 3.8
click at [217, 228] on div at bounding box center [218, 231] width 3 height 29
click at [216, 218] on div "But anyway" at bounding box center [387, 230] width 371 height 31
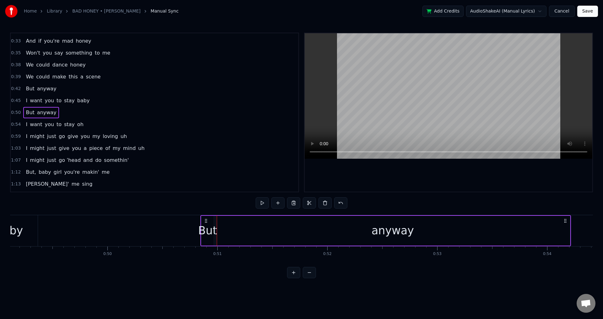
click at [205, 219] on circle at bounding box center [205, 219] width 0 height 0
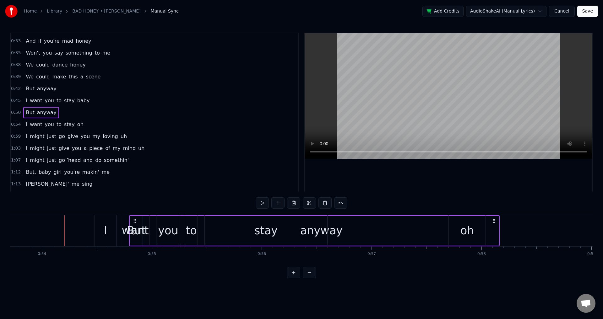
scroll to position [0, 5927]
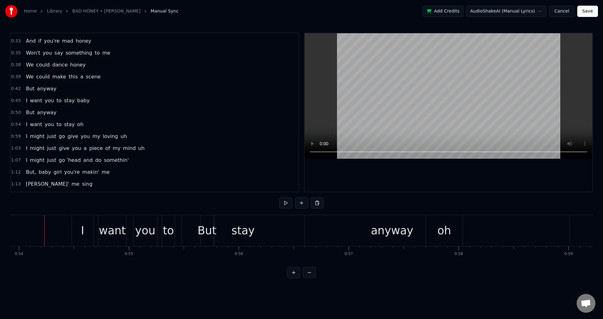
drag, startPoint x: 51, startPoint y: 213, endPoint x: 44, endPoint y: 213, distance: 6.6
click at [44, 213] on div "0:07 And does it feel nice 0:12 The way you turn heads 0:13 When you walk in th…" at bounding box center [301, 156] width 583 height 246
drag, startPoint x: 42, startPoint y: 217, endPoint x: 25, endPoint y: 219, distance: 17.4
drag, startPoint x: 27, startPoint y: 230, endPoint x: 19, endPoint y: 228, distance: 8.0
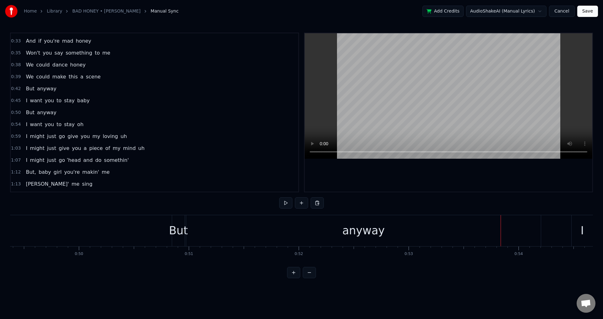
scroll to position [0, 5422]
click at [184, 228] on div "But" at bounding box center [184, 231] width 19 height 17
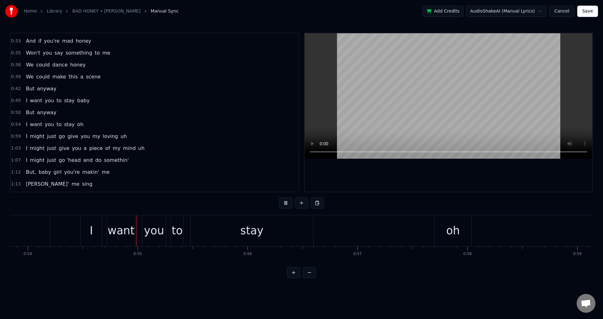
scroll to position [0, 5949]
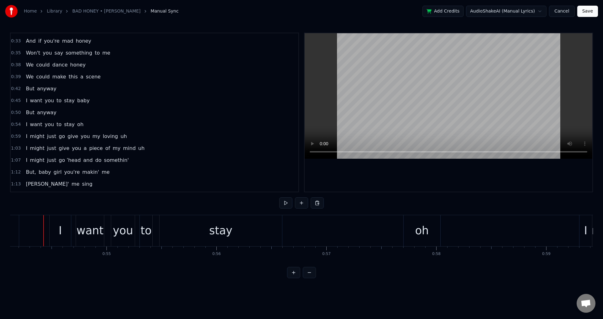
click at [55, 229] on div "I" at bounding box center [60, 230] width 21 height 31
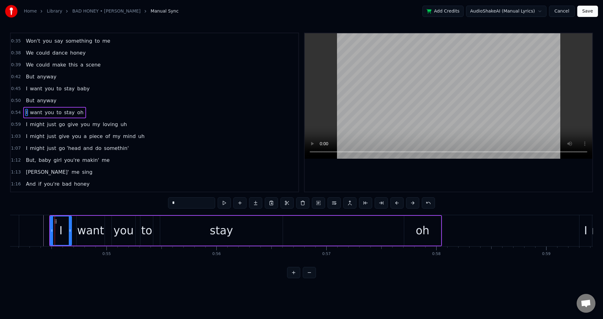
click at [74, 229] on div "I want you to stay oh" at bounding box center [245, 230] width 393 height 31
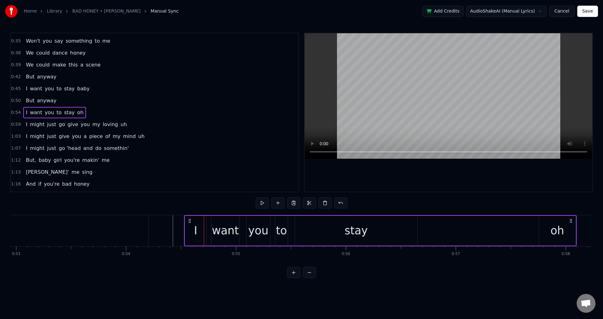
scroll to position [0, 5814]
drag, startPoint x: 56, startPoint y: 220, endPoint x: 187, endPoint y: 236, distance: 132.3
click at [187, 236] on div "I want you to stay oh" at bounding box center [376, 230] width 393 height 31
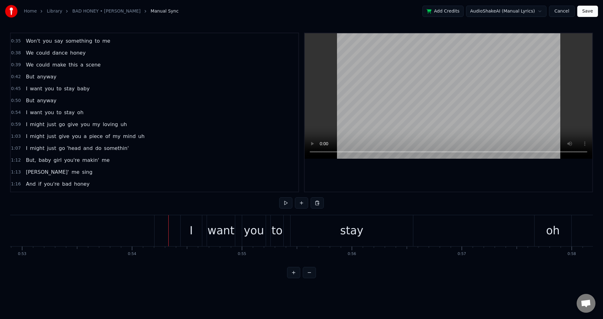
drag, startPoint x: 117, startPoint y: 232, endPoint x: 113, endPoint y: 232, distance: 3.5
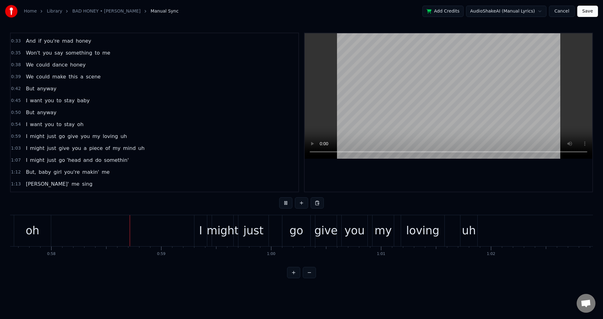
scroll to position [0, 6335]
click at [197, 231] on div "I" at bounding box center [200, 230] width 13 height 31
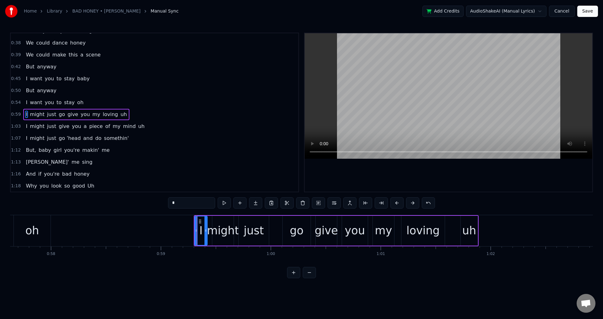
scroll to position [141, 0]
click at [198, 221] on icon at bounding box center [200, 221] width 5 height 5
click at [201, 221] on icon at bounding box center [200, 221] width 5 height 5
click at [209, 225] on div "might" at bounding box center [223, 231] width 32 height 17
type input "*****"
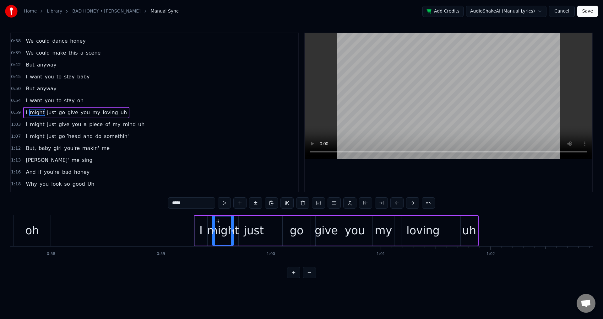
click at [212, 234] on div "might" at bounding box center [223, 231] width 32 height 17
click at [453, 227] on div "I might just go give you my loving uh" at bounding box center [336, 230] width 285 height 31
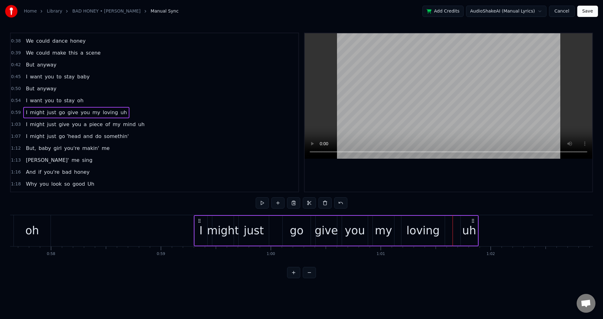
click at [452, 231] on div "I might just go give you my loving uh" at bounding box center [336, 230] width 285 height 31
click at [197, 220] on icon at bounding box center [197, 221] width 5 height 5
click at [200, 231] on div "I" at bounding box center [199, 231] width 3 height 17
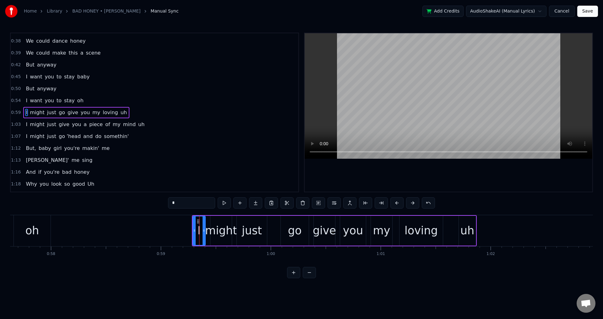
click at [214, 228] on div "might" at bounding box center [221, 231] width 32 height 17
drag, startPoint x: 211, startPoint y: 226, endPoint x: 206, endPoint y: 225, distance: 4.9
click at [206, 225] on div at bounding box center [207, 231] width 3 height 29
click at [239, 230] on div "just" at bounding box center [252, 231] width 30 height 30
drag, startPoint x: 238, startPoint y: 226, endPoint x: 241, endPoint y: 222, distance: 4.7
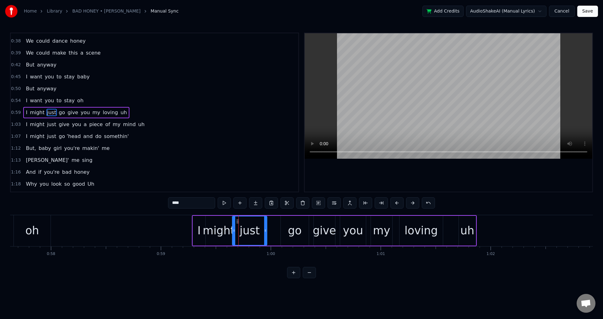
click at [233, 225] on div at bounding box center [234, 231] width 3 height 29
click at [286, 229] on div "go" at bounding box center [295, 231] width 28 height 30
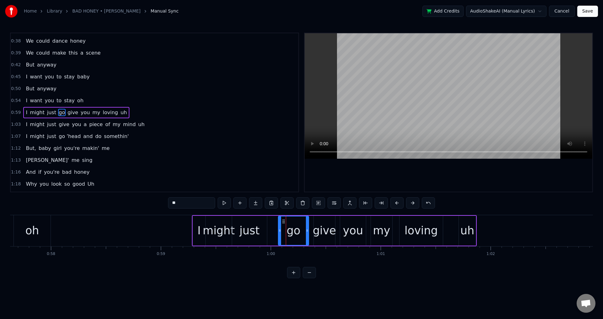
click at [280, 227] on div at bounding box center [280, 231] width 3 height 29
click at [325, 225] on div "give" at bounding box center [324, 231] width 23 height 17
click at [346, 234] on div "you" at bounding box center [353, 231] width 20 height 17
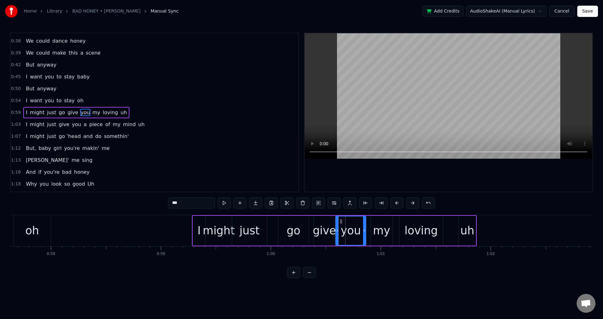
drag, startPoint x: 341, startPoint y: 228, endPoint x: 337, endPoint y: 227, distance: 4.6
click at [337, 227] on div at bounding box center [337, 231] width 3 height 29
click at [379, 231] on div "my" at bounding box center [381, 231] width 17 height 17
drag, startPoint x: 372, startPoint y: 227, endPoint x: 368, endPoint y: 226, distance: 3.9
click at [368, 226] on div at bounding box center [368, 231] width 3 height 29
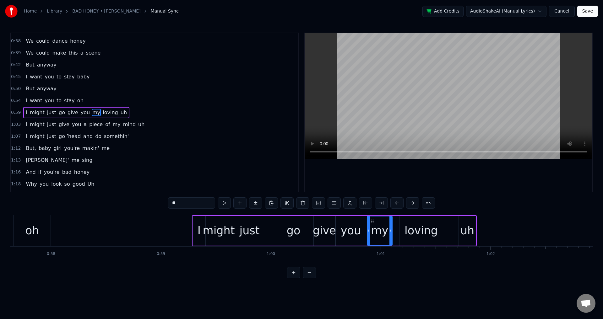
click at [404, 228] on div "loving" at bounding box center [420, 231] width 43 height 30
type input "******"
drag, startPoint x: 400, startPoint y: 227, endPoint x: 394, endPoint y: 226, distance: 7.0
click at [394, 226] on div at bounding box center [394, 231] width 3 height 29
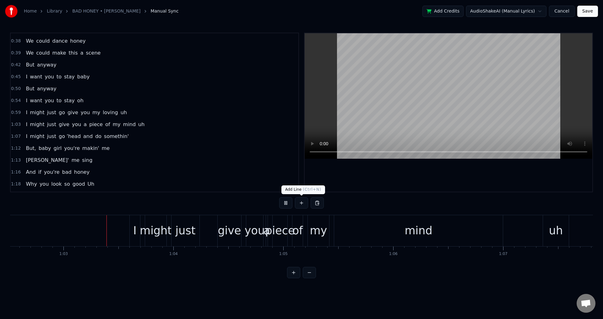
scroll to position [0, 6873]
click at [140, 226] on div "might" at bounding box center [155, 231] width 32 height 17
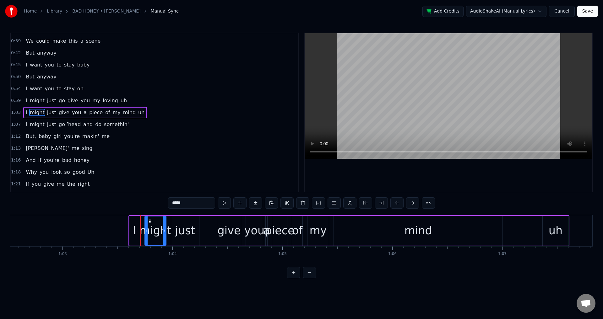
click at [145, 226] on div at bounding box center [146, 231] width 3 height 29
click at [378, 236] on div "mind" at bounding box center [418, 231] width 169 height 30
type input "****"
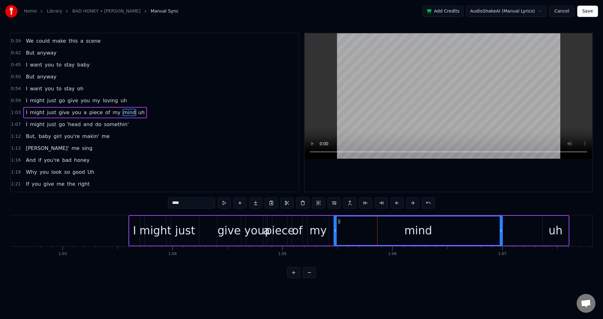
click at [330, 231] on div "I might just give you a piece of my mind uh" at bounding box center [348, 230] width 441 height 31
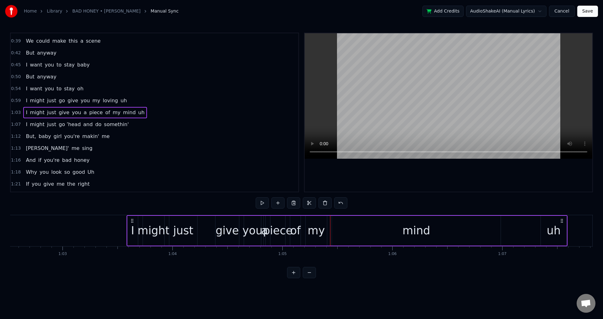
click at [132, 219] on icon at bounding box center [132, 221] width 5 height 5
click at [142, 232] on div "might" at bounding box center [154, 231] width 32 height 17
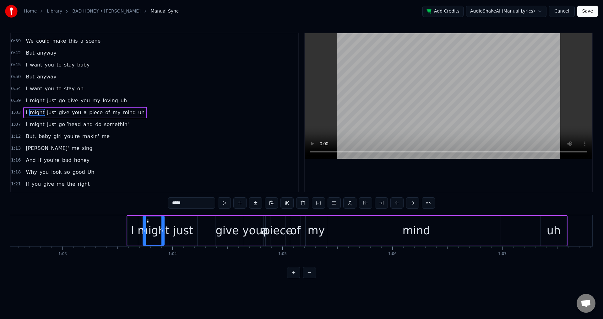
click at [139, 225] on div "might" at bounding box center [154, 231] width 32 height 17
drag, startPoint x: 145, startPoint y: 228, endPoint x: 141, endPoint y: 227, distance: 4.2
click at [141, 227] on div at bounding box center [140, 231] width 3 height 29
click at [169, 230] on div "just" at bounding box center [183, 231] width 29 height 30
drag, startPoint x: 170, startPoint y: 230, endPoint x: 165, endPoint y: 228, distance: 5.0
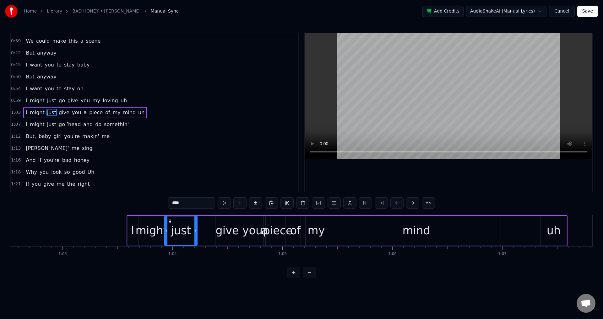
click at [165, 228] on div at bounding box center [166, 231] width 3 height 29
click at [220, 228] on div "give" at bounding box center [226, 231] width 23 height 17
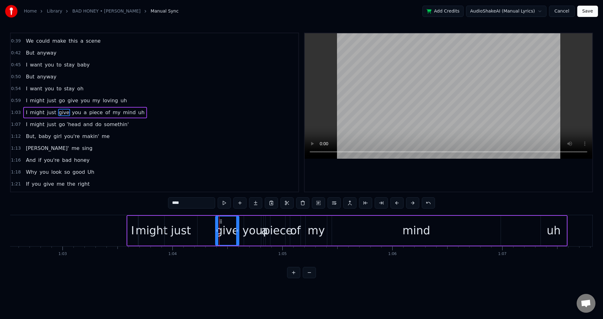
click at [253, 230] on div "you" at bounding box center [252, 231] width 20 height 17
drag, startPoint x: 245, startPoint y: 229, endPoint x: 241, endPoint y: 229, distance: 4.1
click at [241, 229] on icon at bounding box center [241, 230] width 3 height 5
click at [267, 229] on div "piece" at bounding box center [278, 231] width 30 height 17
click at [265, 228] on div "piece" at bounding box center [278, 231] width 30 height 17
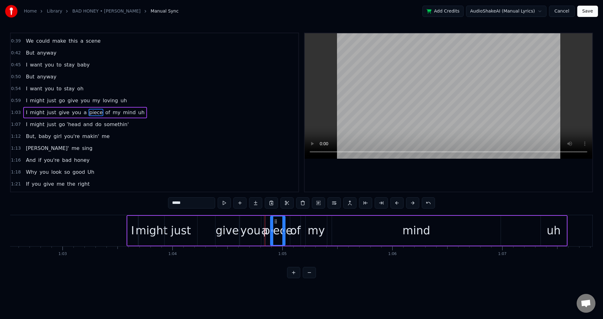
click at [264, 228] on div "a" at bounding box center [264, 231] width 7 height 17
type input "*"
drag, startPoint x: 264, startPoint y: 228, endPoint x: 258, endPoint y: 227, distance: 6.7
click at [258, 227] on div "I might just give you a piece of my mind uh" at bounding box center [347, 230] width 441 height 31
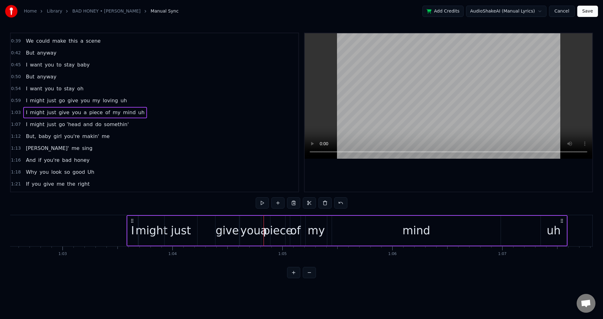
click at [263, 228] on div "a" at bounding box center [263, 231] width 7 height 17
click at [268, 226] on div "I might just give you a piece of my mind uh" at bounding box center [347, 230] width 441 height 31
click at [262, 229] on div "a" at bounding box center [263, 231] width 7 height 17
click at [269, 231] on div "I might just give you a piece of my mind uh" at bounding box center [347, 230] width 441 height 31
click at [248, 234] on div "you" at bounding box center [250, 231] width 20 height 17
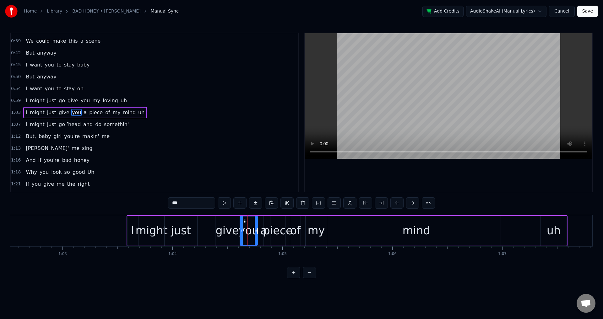
drag, startPoint x: 259, startPoint y: 231, endPoint x: 256, endPoint y: 230, distance: 3.7
click at [256, 230] on icon at bounding box center [256, 230] width 3 height 5
click at [261, 228] on div "I might just give you a piece of my mind uh" at bounding box center [347, 230] width 441 height 31
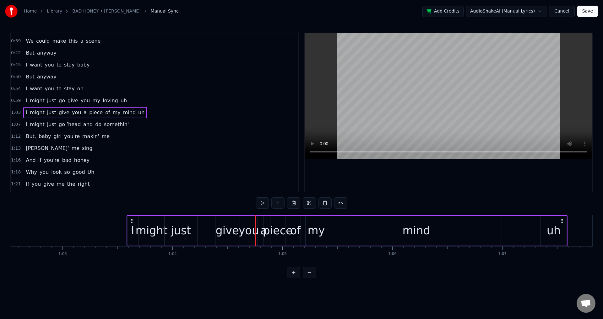
click at [263, 227] on div "a" at bounding box center [263, 231] width 7 height 17
drag, startPoint x: 263, startPoint y: 231, endPoint x: 257, endPoint y: 231, distance: 5.3
click at [257, 231] on div "I might just give you a piece of my mind uh" at bounding box center [347, 230] width 441 height 31
click at [262, 228] on div at bounding box center [262, 230] width 0 height 31
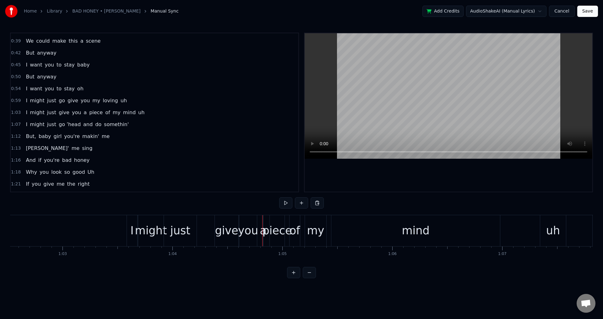
click at [262, 226] on div "a" at bounding box center [263, 231] width 7 height 17
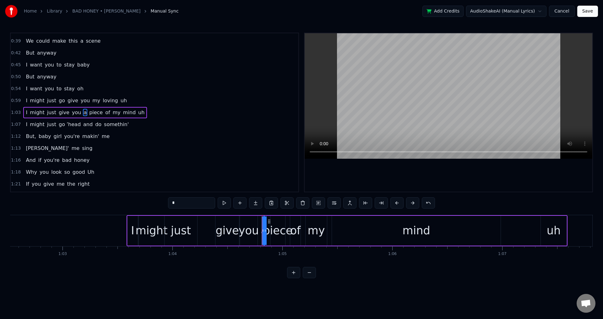
click at [264, 230] on div "a" at bounding box center [264, 231] width 0 height 29
drag, startPoint x: 265, startPoint y: 231, endPoint x: 259, endPoint y: 229, distance: 7.0
click at [259, 229] on icon at bounding box center [259, 230] width 3 height 5
drag, startPoint x: 263, startPoint y: 229, endPoint x: 266, endPoint y: 229, distance: 3.2
click at [266, 230] on div "a" at bounding box center [262, 231] width 10 height 30
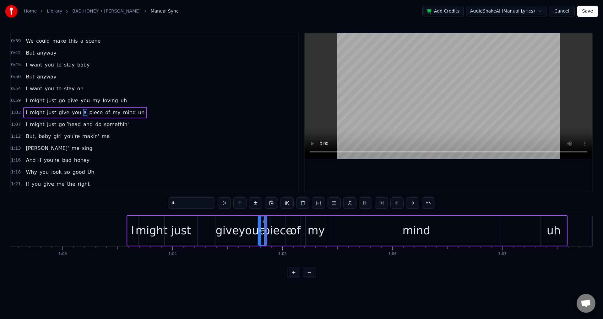
click at [260, 227] on div at bounding box center [260, 231] width 3 height 29
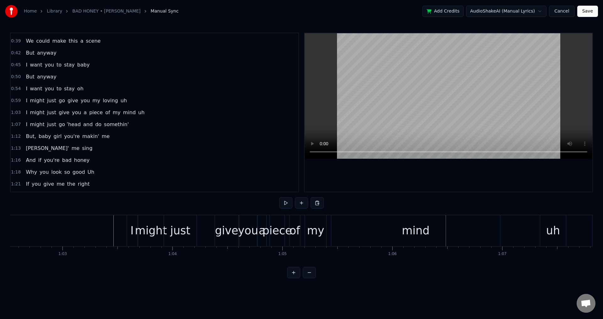
click at [293, 233] on div "of" at bounding box center [295, 231] width 11 height 17
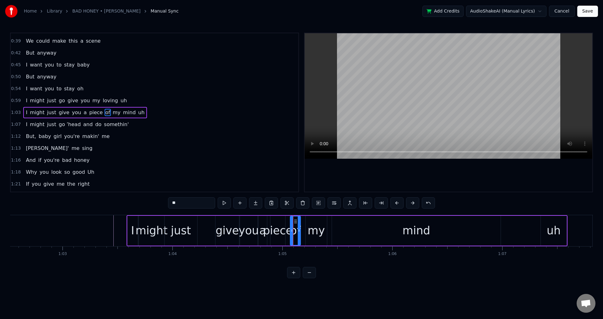
click at [285, 231] on div "piece" at bounding box center [278, 231] width 30 height 17
drag, startPoint x: 285, startPoint y: 229, endPoint x: 288, endPoint y: 230, distance: 3.3
click at [288, 230] on icon at bounding box center [286, 230] width 3 height 5
click at [292, 230] on div "piece" at bounding box center [279, 231] width 30 height 17
click at [294, 229] on div "of" at bounding box center [295, 231] width 11 height 17
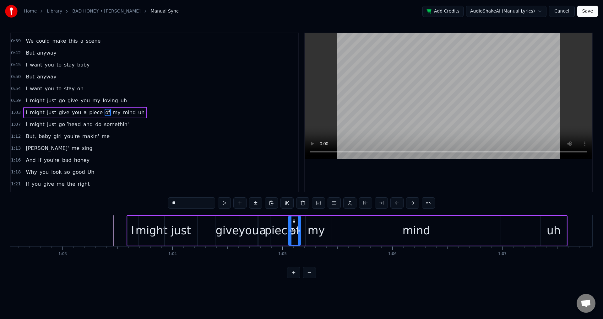
click at [291, 228] on icon at bounding box center [290, 230] width 3 height 5
click at [322, 233] on div "my" at bounding box center [316, 231] width 17 height 17
drag, startPoint x: 307, startPoint y: 230, endPoint x: 306, endPoint y: 226, distance: 3.9
click at [304, 228] on div at bounding box center [304, 231] width 3 height 29
click at [332, 230] on div "mind" at bounding box center [416, 231] width 169 height 30
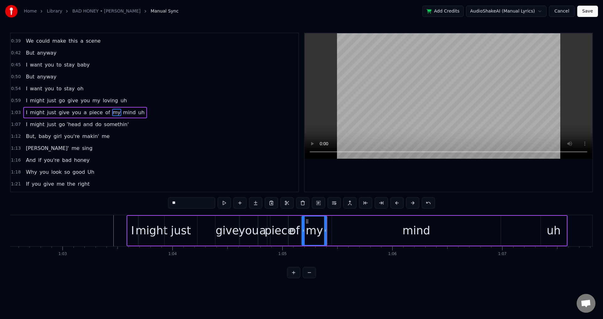
type input "****"
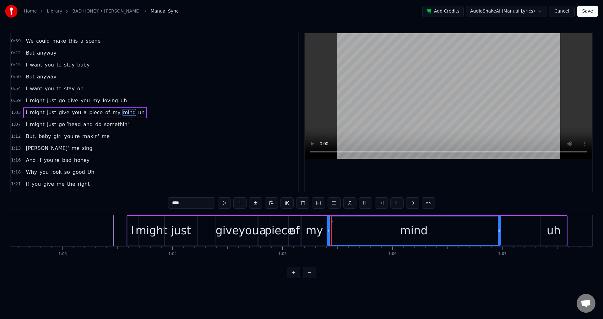
drag, startPoint x: 333, startPoint y: 230, endPoint x: 328, endPoint y: 229, distance: 5.1
click at [328, 229] on icon at bounding box center [328, 230] width 3 height 5
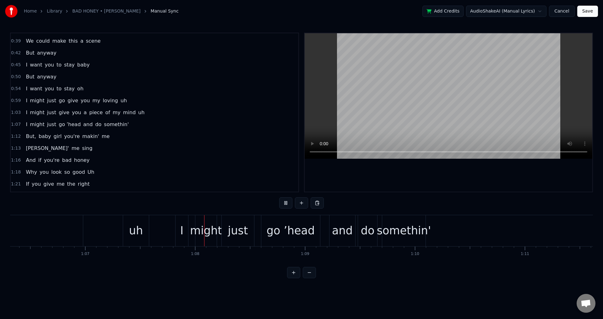
scroll to position [0, 7401]
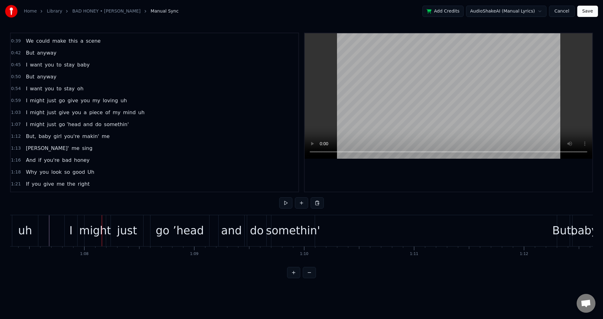
click at [65, 229] on div "I" at bounding box center [71, 230] width 13 height 31
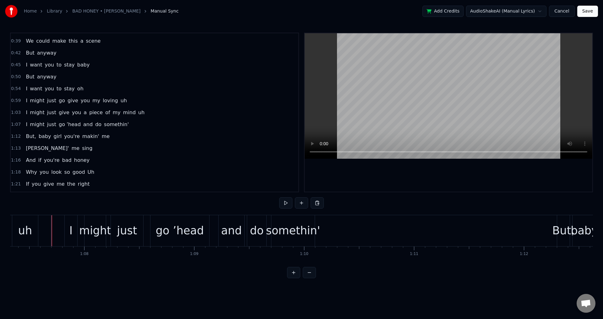
scroll to position [165, 0]
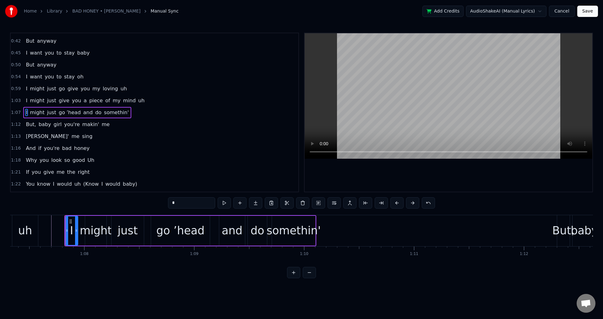
click at [82, 228] on div "might" at bounding box center [96, 231] width 32 height 17
type input "*****"
click at [216, 232] on div "I might just go ’head and do somethin'" at bounding box center [190, 230] width 252 height 31
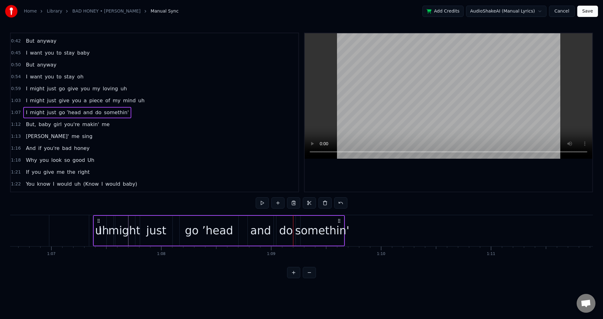
scroll to position [0, 7317]
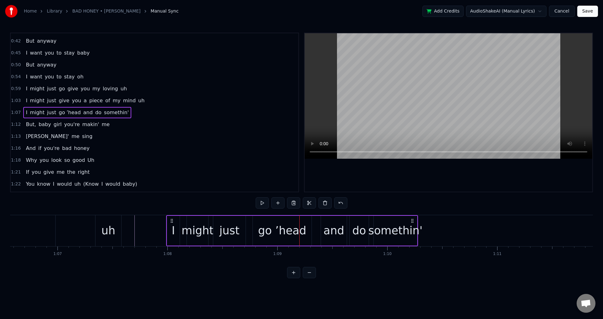
drag, startPoint x: 71, startPoint y: 220, endPoint x: 173, endPoint y: 243, distance: 105.0
click at [173, 243] on div "I might just go ’head and do somethin'" at bounding box center [292, 230] width 252 height 31
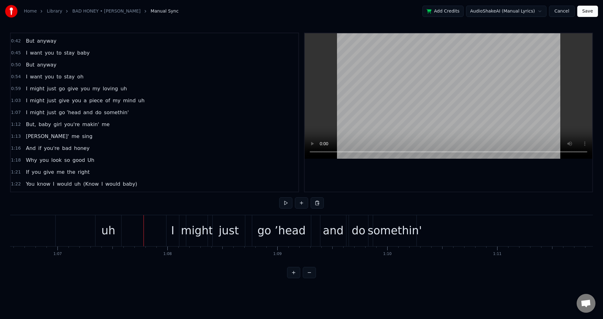
drag, startPoint x: 141, startPoint y: 230, endPoint x: 135, endPoint y: 230, distance: 5.7
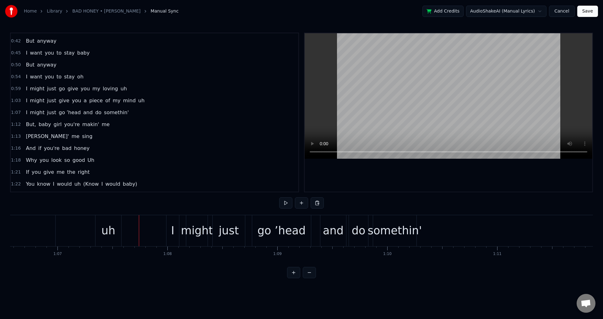
click at [139, 230] on div at bounding box center [139, 230] width 0 height 31
click at [186, 226] on div "might" at bounding box center [197, 231] width 32 height 17
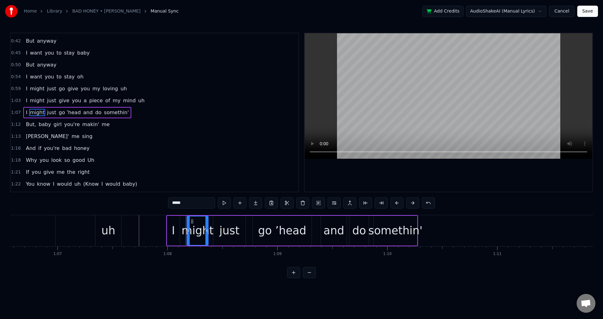
click at [183, 232] on div "might" at bounding box center [198, 231] width 32 height 17
click at [248, 231] on div "I might just go ’head and do somethin'" at bounding box center [292, 230] width 252 height 31
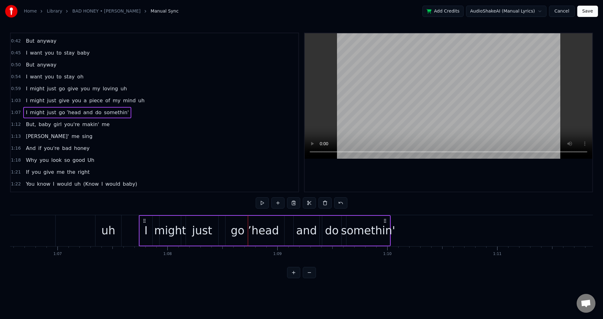
drag, startPoint x: 170, startPoint y: 220, endPoint x: 143, endPoint y: 222, distance: 27.0
click at [143, 222] on icon at bounding box center [144, 221] width 5 height 5
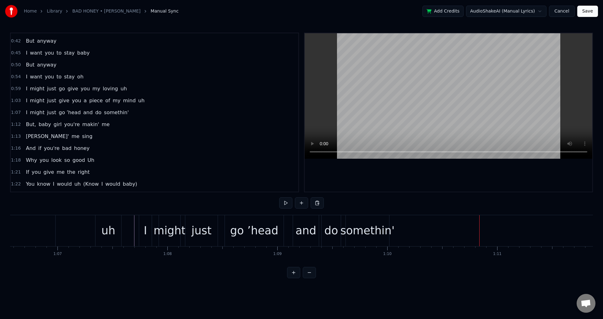
click at [363, 229] on div "somethin'" at bounding box center [367, 231] width 54 height 17
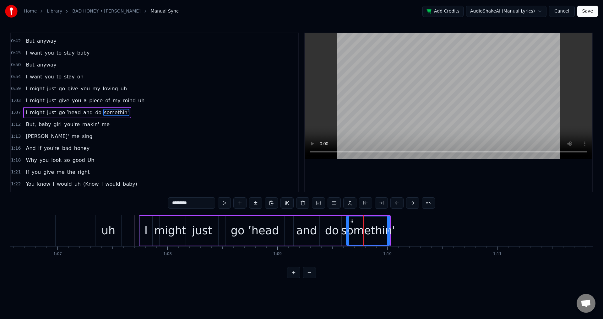
click at [223, 232] on div "I might just go ’head and do somethin'" at bounding box center [265, 230] width 252 height 31
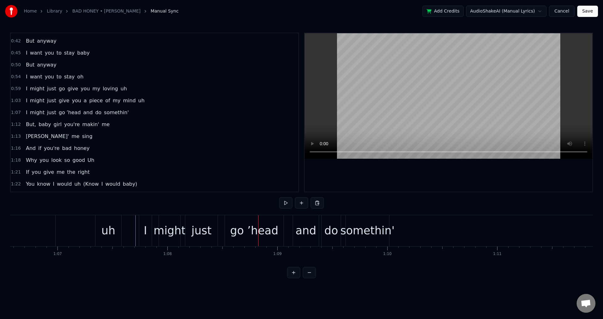
click at [180, 226] on div "might" at bounding box center [170, 231] width 32 height 17
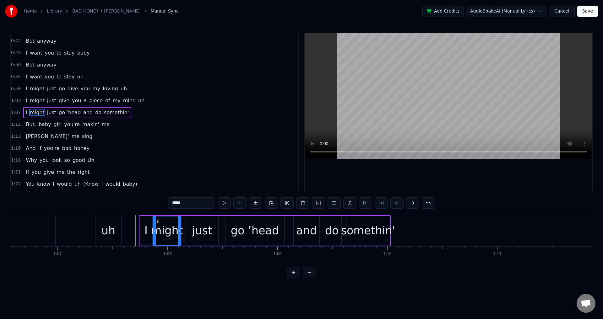
drag, startPoint x: 161, startPoint y: 229, endPoint x: 190, endPoint y: 231, distance: 29.2
click at [156, 227] on div at bounding box center [154, 231] width 3 height 29
click at [211, 236] on div "just" at bounding box center [202, 231] width 32 height 30
click at [184, 229] on icon at bounding box center [185, 230] width 3 height 5
click at [237, 227] on div "go ’head" at bounding box center [255, 231] width 48 height 17
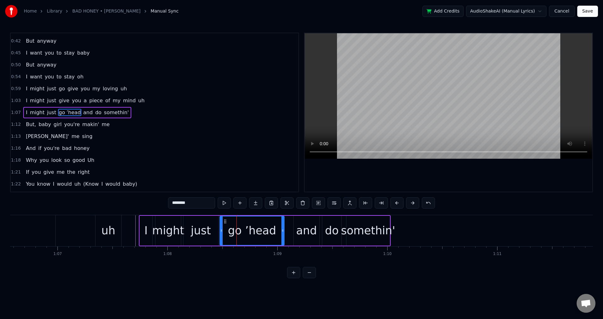
click at [220, 228] on div at bounding box center [221, 231] width 3 height 29
click at [296, 230] on div "and" at bounding box center [307, 231] width 26 height 30
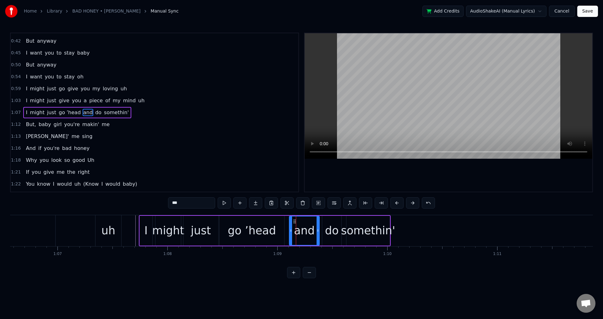
drag, startPoint x: 295, startPoint y: 230, endPoint x: 290, endPoint y: 230, distance: 5.0
click at [290, 230] on icon at bounding box center [291, 230] width 3 height 5
click at [332, 231] on div "do" at bounding box center [332, 231] width 14 height 17
type input "**"
click at [319, 228] on div "I might just go ’head and do somethin'" at bounding box center [265, 230] width 252 height 31
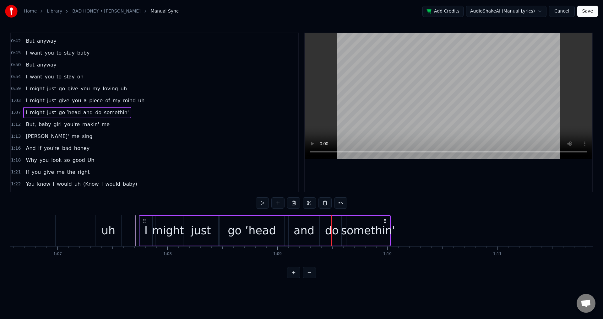
click at [326, 229] on div "do" at bounding box center [332, 231] width 14 height 17
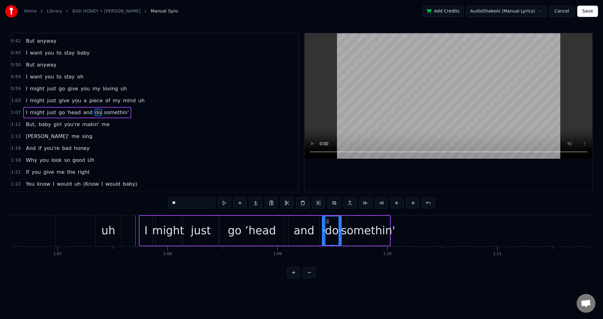
click at [321, 229] on div "I might just go ’head and do somethin'" at bounding box center [265, 230] width 252 height 31
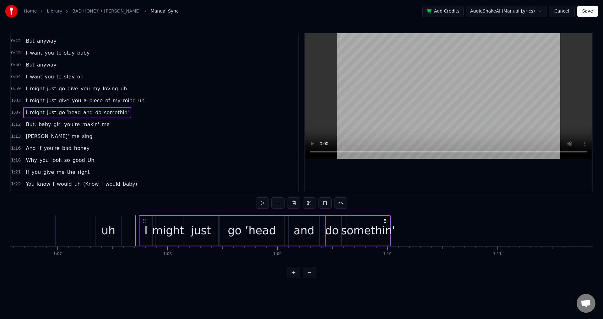
click at [327, 230] on div "do" at bounding box center [332, 231] width 14 height 17
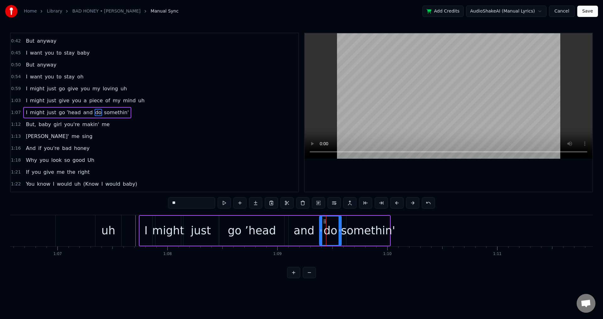
click at [321, 230] on icon at bounding box center [321, 230] width 3 height 5
click at [348, 229] on div "somethin'" at bounding box center [368, 231] width 54 height 17
type input "*********"
drag, startPoint x: 348, startPoint y: 229, endPoint x: 344, endPoint y: 229, distance: 4.4
click at [344, 229] on icon at bounding box center [343, 230] width 3 height 5
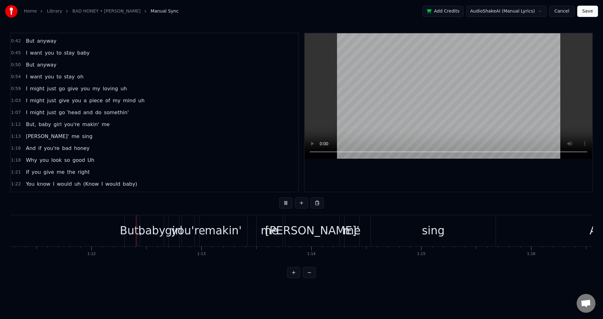
scroll to position [0, 7850]
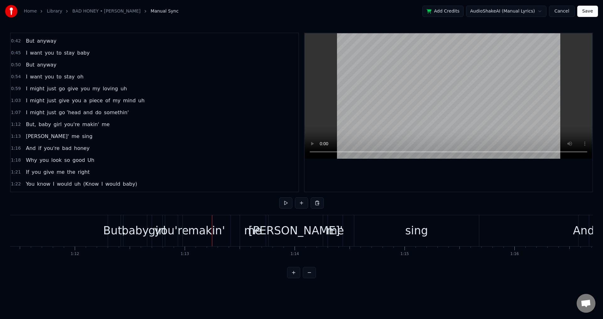
click at [113, 231] on div "But," at bounding box center [114, 231] width 22 height 17
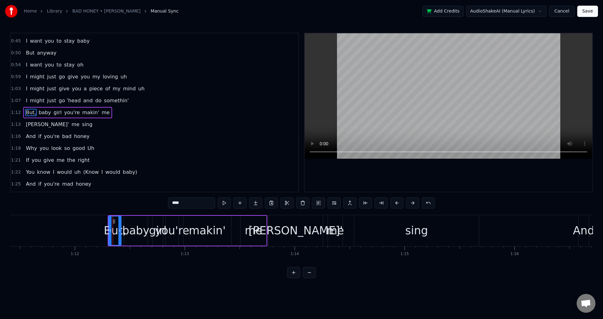
click at [325, 232] on div "Makin' me sing" at bounding box center [374, 230] width 212 height 31
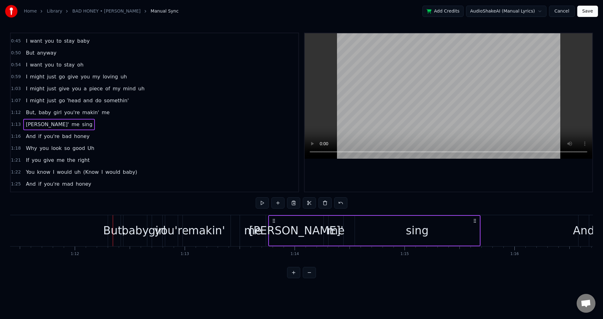
click at [235, 232] on div "But, baby girl you're makin' me" at bounding box center [188, 230] width 160 height 31
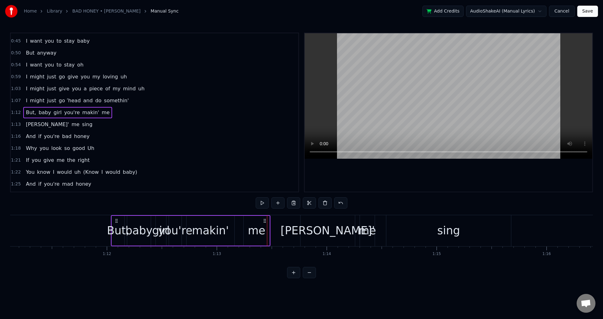
scroll to position [0, 7808]
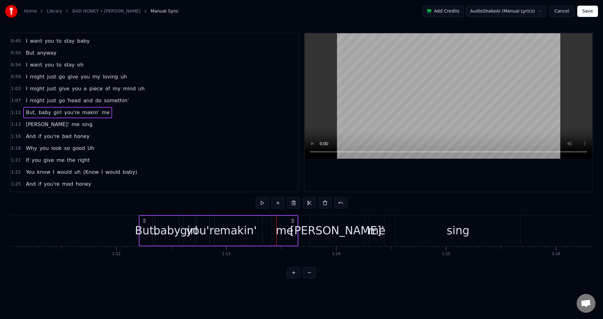
drag, startPoint x: 114, startPoint y: 220, endPoint x: 145, endPoint y: 225, distance: 32.2
click at [144, 226] on div "But, baby girl you're makin' me" at bounding box center [219, 230] width 160 height 31
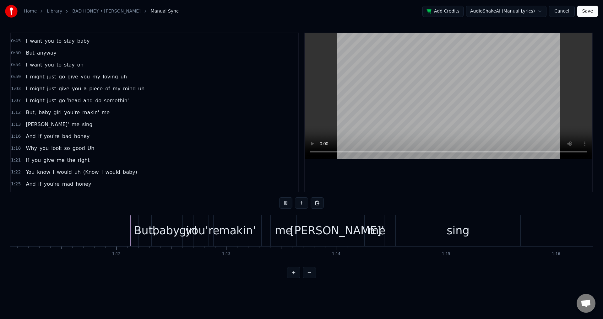
click at [145, 229] on div "But," at bounding box center [145, 231] width 22 height 17
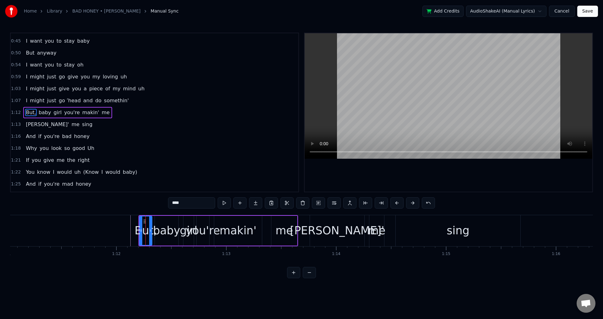
click at [157, 227] on div "baby" at bounding box center [166, 231] width 27 height 17
click at [153, 227] on div at bounding box center [153, 231] width 3 height 29
click at [146, 230] on div "But," at bounding box center [145, 231] width 22 height 17
click at [195, 204] on input "****" at bounding box center [191, 203] width 47 height 11
click at [182, 229] on div "girl" at bounding box center [189, 231] width 18 height 17
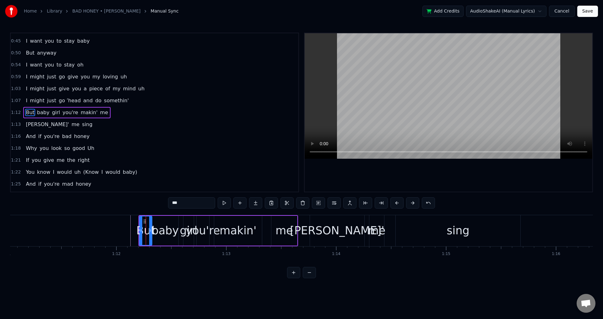
type input "****"
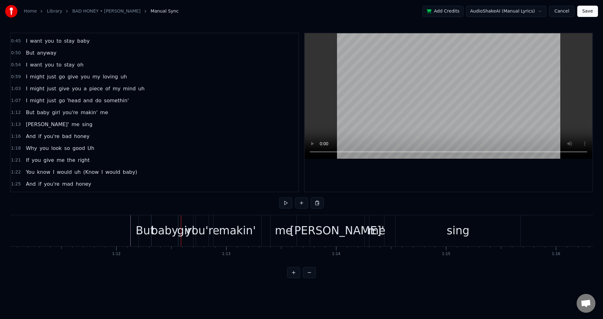
click at [198, 227] on div "you're" at bounding box center [202, 231] width 34 height 17
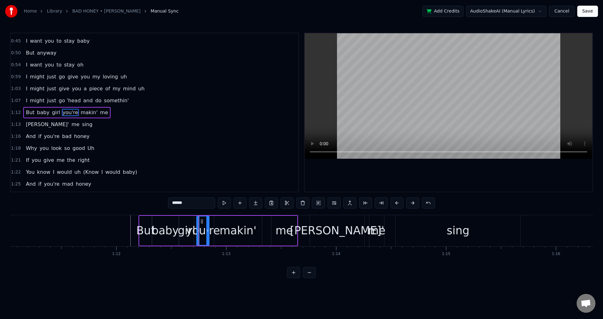
click at [195, 228] on div "you're" at bounding box center [203, 231] width 34 height 17
click at [201, 229] on div "you're" at bounding box center [203, 231] width 34 height 17
click at [197, 226] on div at bounding box center [196, 231] width 3 height 29
click at [218, 226] on div "makin'" at bounding box center [238, 231] width 48 height 30
drag, startPoint x: 215, startPoint y: 226, endPoint x: 211, endPoint y: 225, distance: 4.1
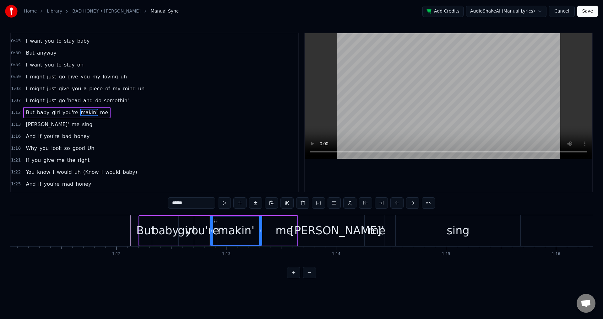
click at [211, 225] on div at bounding box center [211, 231] width 3 height 29
click at [275, 230] on div "me" at bounding box center [284, 231] width 26 height 30
type input "**"
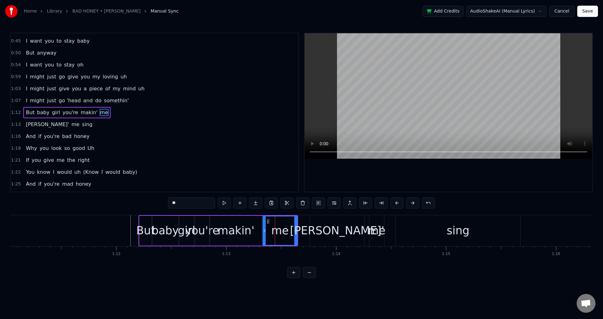
drag, startPoint x: 271, startPoint y: 230, endPoint x: 264, endPoint y: 230, distance: 7.6
click at [264, 230] on icon at bounding box center [264, 230] width 3 height 5
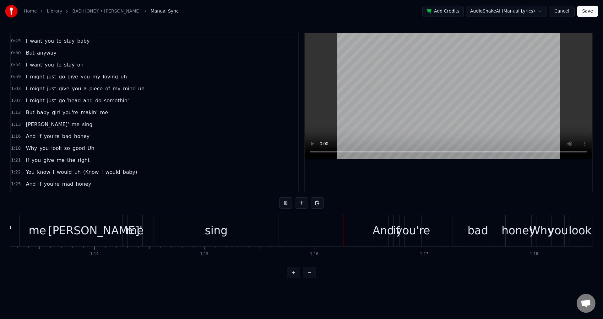
click at [302, 230] on div "And does it feel nice The way you turn heads When you walk in the room 'Cause y…" at bounding box center [540, 230] width 17161 height 31
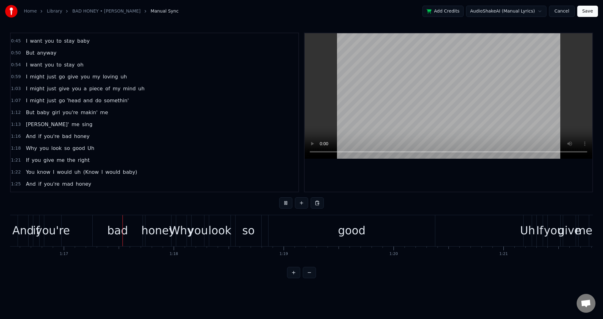
scroll to position [0, 8437]
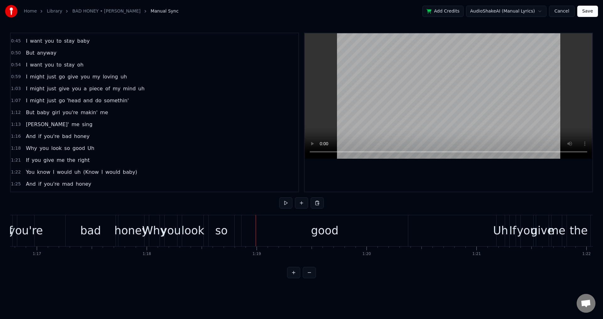
click at [56, 231] on div "And if you're bad honey" at bounding box center [68, 230] width 155 height 31
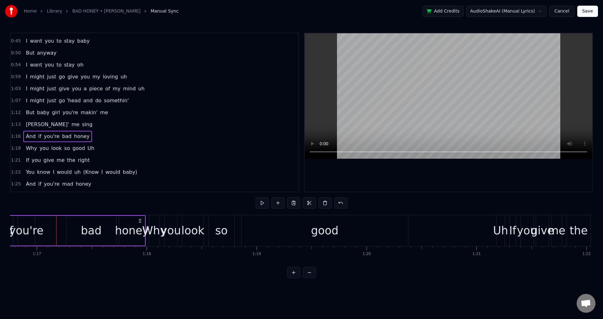
click at [18, 113] on span "1:12" at bounding box center [16, 113] width 10 height 6
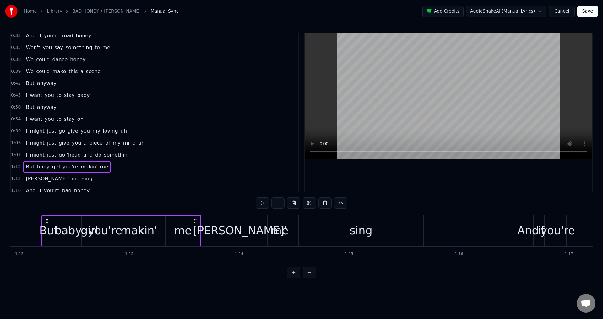
scroll to position [159, 0]
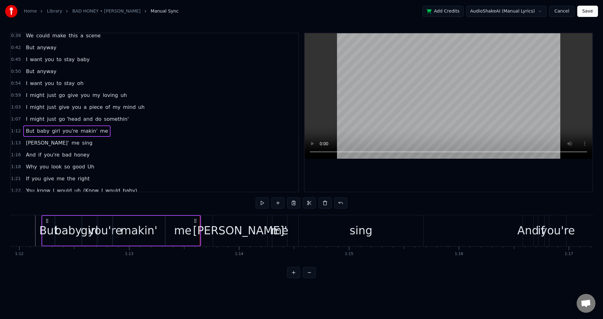
click at [18, 145] on span "1:13" at bounding box center [16, 143] width 10 height 6
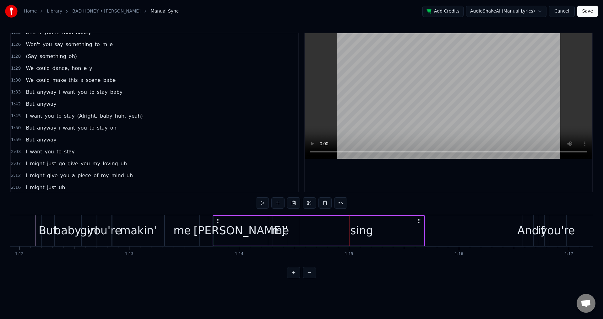
scroll to position [331, 0]
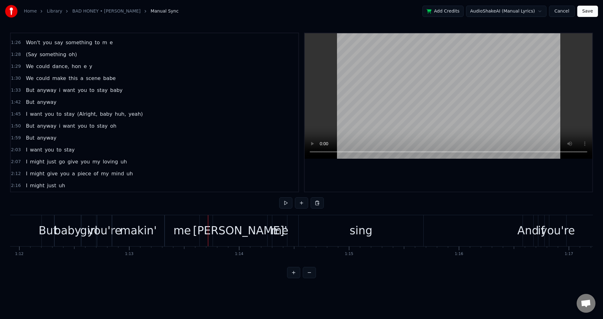
click at [220, 226] on div "[PERSON_NAME]'" at bounding box center [240, 230] width 54 height 31
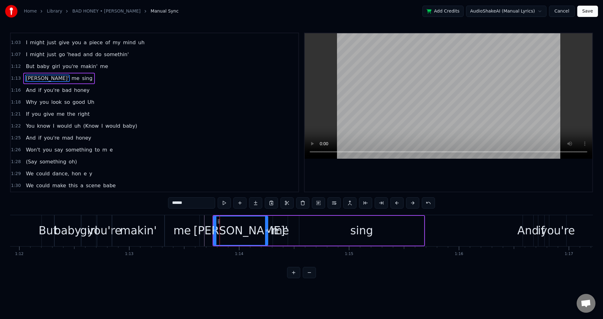
scroll to position [189, 0]
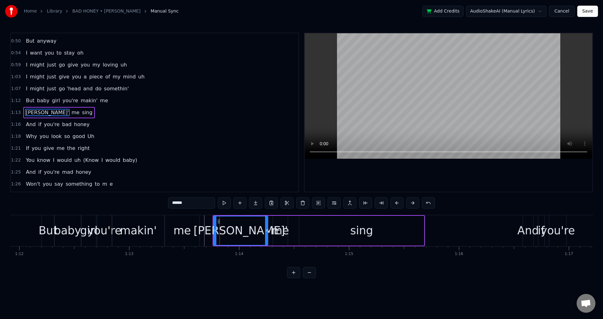
click at [270, 227] on div "Makin' me sing" at bounding box center [319, 230] width 212 height 31
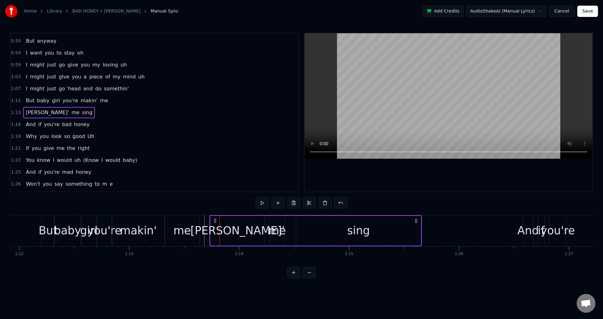
drag, startPoint x: 218, startPoint y: 220, endPoint x: 215, endPoint y: 219, distance: 3.4
click at [215, 219] on icon at bounding box center [215, 221] width 5 height 5
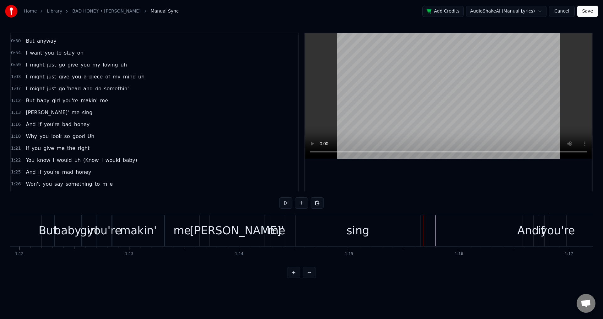
click at [417, 228] on div "sing" at bounding box center [358, 230] width 125 height 31
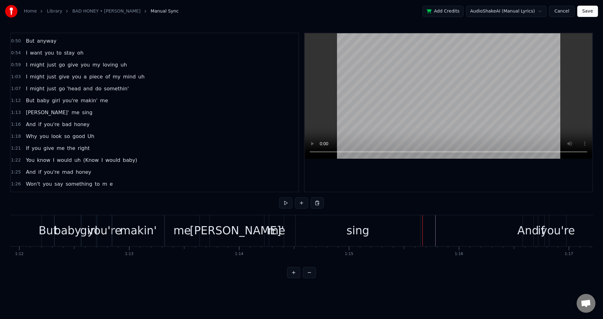
click at [418, 231] on div "sing" at bounding box center [358, 230] width 125 height 31
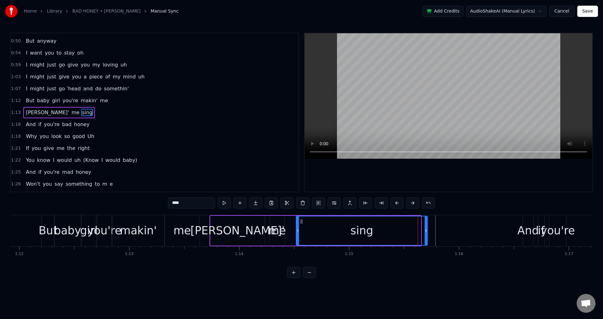
drag, startPoint x: 420, startPoint y: 231, endPoint x: 426, endPoint y: 231, distance: 6.6
click at [426, 231] on icon at bounding box center [426, 230] width 3 height 5
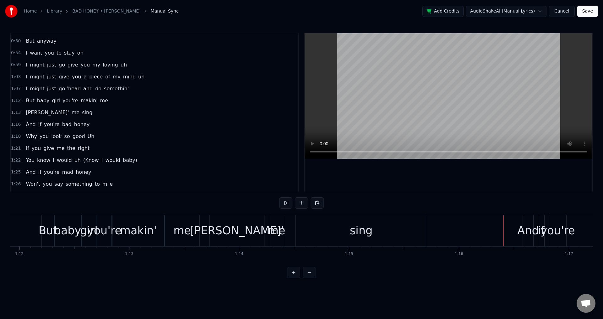
click at [524, 228] on div "And" at bounding box center [527, 231] width 21 height 17
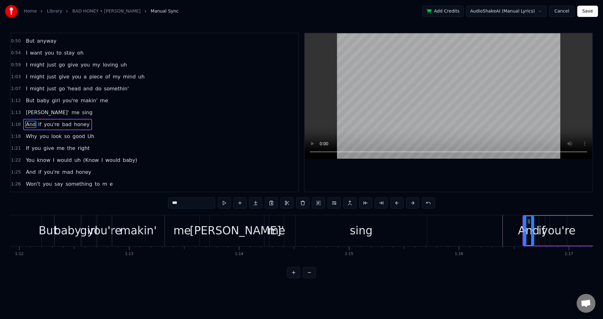
scroll to position [201, 0]
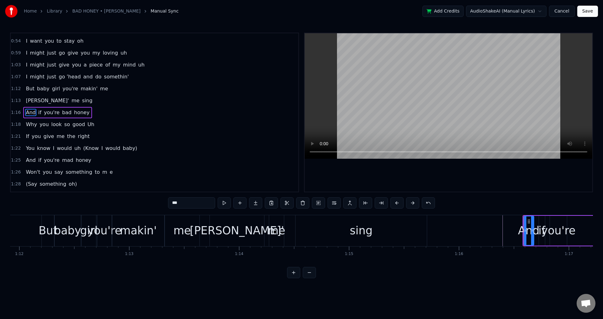
click at [535, 219] on div "And if you're bad honey" at bounding box center [600, 230] width 155 height 31
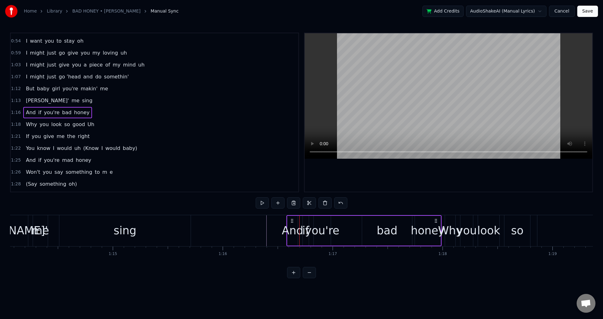
scroll to position [0, 8144]
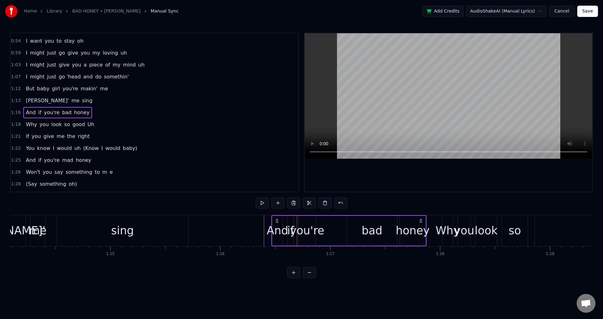
drag, startPoint x: 289, startPoint y: 220, endPoint x: 277, endPoint y: 219, distance: 12.6
click at [277, 219] on icon at bounding box center [276, 221] width 5 height 5
click at [285, 233] on div "And" at bounding box center [277, 231] width 21 height 17
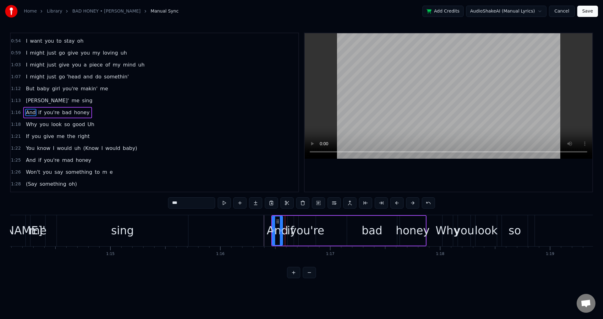
click at [289, 233] on div "if" at bounding box center [290, 231] width 7 height 17
drag, startPoint x: 289, startPoint y: 229, endPoint x: 285, endPoint y: 228, distance: 4.1
click at [285, 228] on icon at bounding box center [285, 230] width 3 height 5
click at [300, 228] on div "you're" at bounding box center [307, 231] width 34 height 17
drag, startPoint x: 300, startPoint y: 228, endPoint x: 296, endPoint y: 228, distance: 3.5
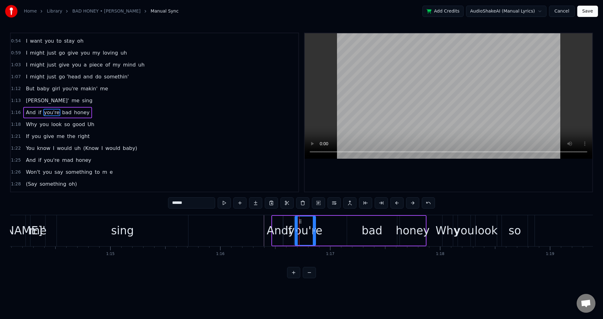
click at [296, 228] on div at bounding box center [296, 231] width 3 height 29
click at [358, 233] on div "bad" at bounding box center [372, 231] width 50 height 30
type input "***"
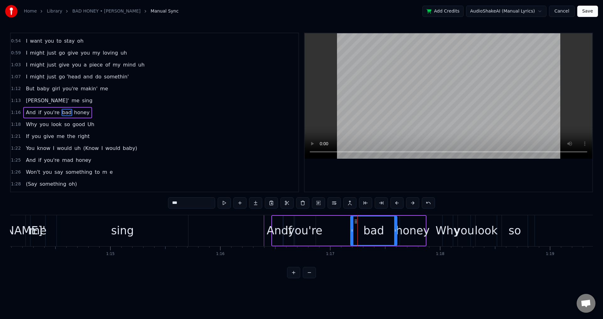
drag, startPoint x: 347, startPoint y: 231, endPoint x: 351, endPoint y: 231, distance: 3.8
click at [351, 231] on icon at bounding box center [352, 230] width 3 height 5
click at [203, 231] on div at bounding box center [446, 230] width 17161 height 31
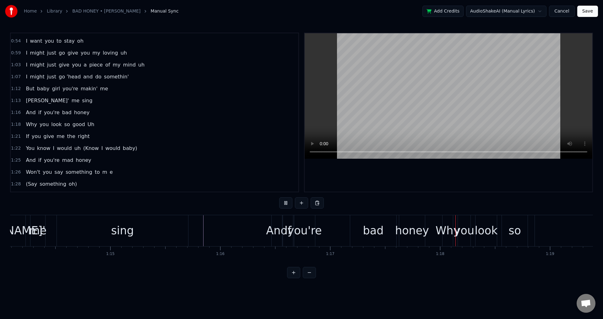
click at [196, 231] on div at bounding box center [446, 230] width 17161 height 31
click at [197, 231] on div at bounding box center [197, 230] width 0 height 31
click at [437, 223] on div "Why" at bounding box center [448, 231] width 24 height 17
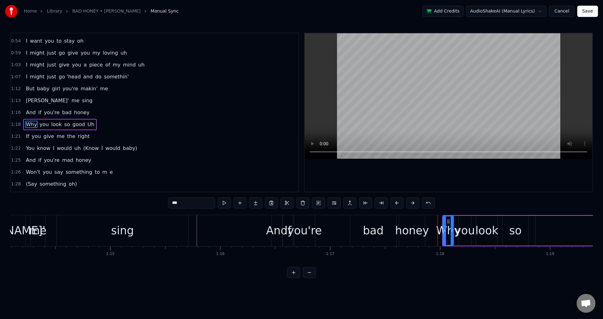
scroll to position [213, 0]
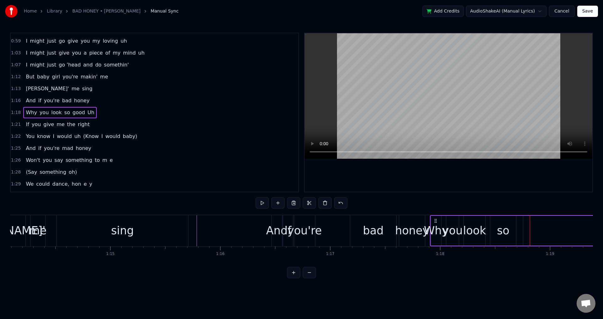
drag, startPoint x: 447, startPoint y: 220, endPoint x: 435, endPoint y: 220, distance: 12.2
click at [435, 220] on icon at bounding box center [435, 221] width 5 height 5
click at [333, 230] on div "And if you're bad honey" at bounding box center [348, 230] width 155 height 31
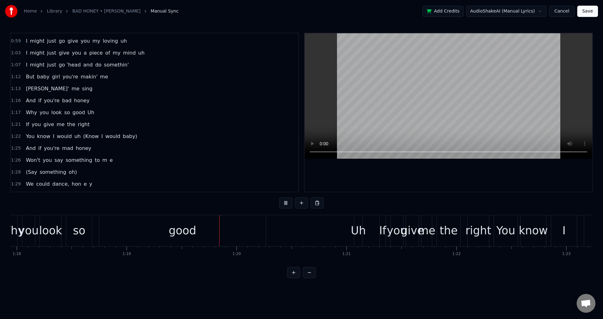
scroll to position [0, 8691]
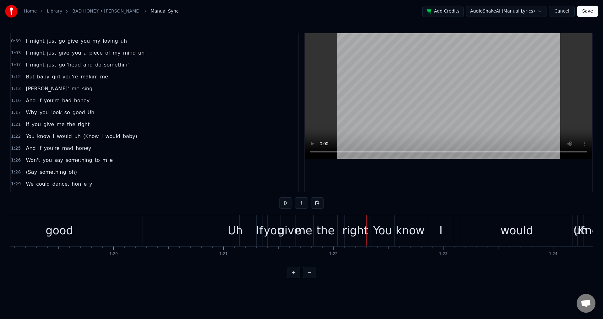
click at [153, 234] on div "Why you look so good Uh" at bounding box center [61, 230] width 357 height 31
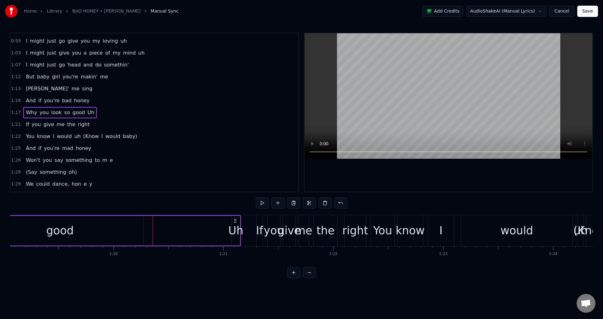
click at [146, 231] on div "Why you look so good Uh" at bounding box center [61, 230] width 357 height 31
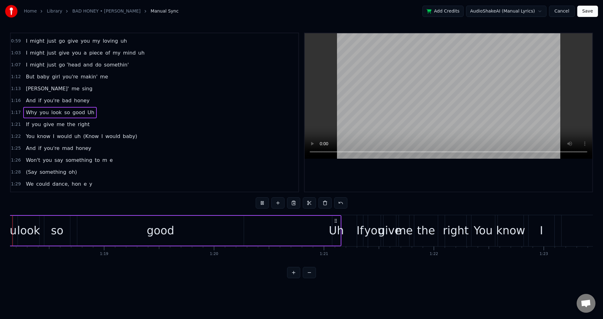
scroll to position [0, 8556]
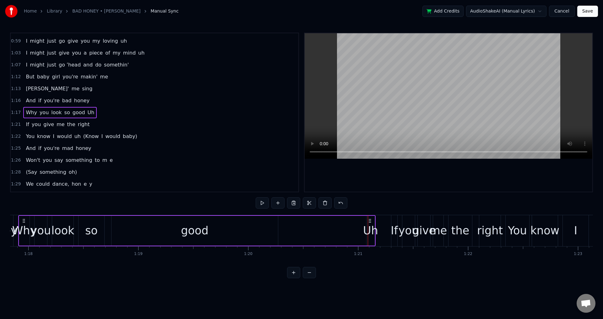
click at [290, 230] on div "Why you look so good Uh" at bounding box center [196, 230] width 357 height 31
click at [367, 231] on div "Uh" at bounding box center [370, 231] width 15 height 17
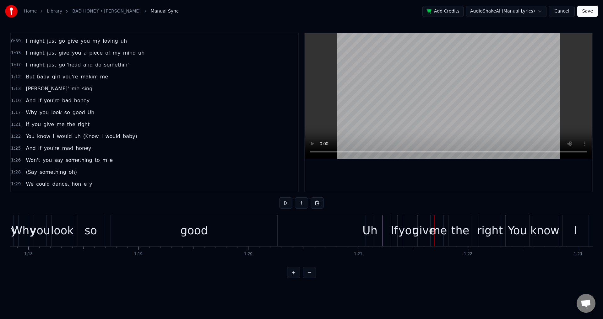
click at [381, 232] on div at bounding box center [34, 230] width 17161 height 31
click at [368, 229] on div "Uh" at bounding box center [369, 231] width 15 height 17
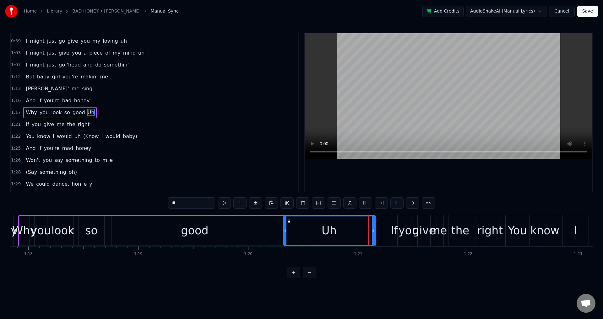
drag, startPoint x: 367, startPoint y: 227, endPoint x: 285, endPoint y: 227, distance: 82.9
click at [285, 227] on div at bounding box center [285, 231] width 3 height 29
drag, startPoint x: 374, startPoint y: 230, endPoint x: 294, endPoint y: 232, distance: 79.8
click at [294, 232] on icon at bounding box center [293, 230] width 3 height 5
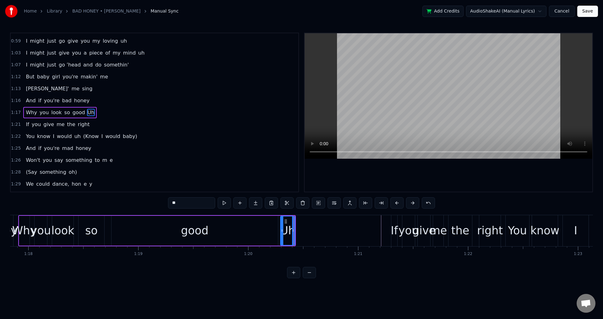
drag, startPoint x: 285, startPoint y: 231, endPoint x: 282, endPoint y: 231, distance: 3.2
click at [282, 231] on icon at bounding box center [282, 230] width 3 height 5
click at [155, 232] on div "good" at bounding box center [194, 231] width 166 height 30
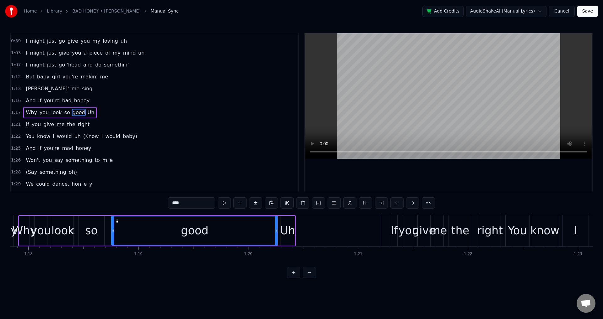
click at [287, 230] on div "Uh" at bounding box center [287, 231] width 15 height 17
type input "**"
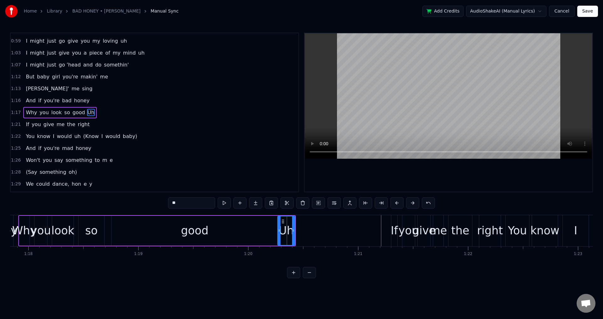
click at [280, 226] on div at bounding box center [279, 231] width 3 height 29
drag, startPoint x: 294, startPoint y: 227, endPoint x: 287, endPoint y: 226, distance: 6.9
click at [287, 226] on div at bounding box center [286, 231] width 3 height 29
click at [309, 230] on div at bounding box center [34, 230] width 17161 height 31
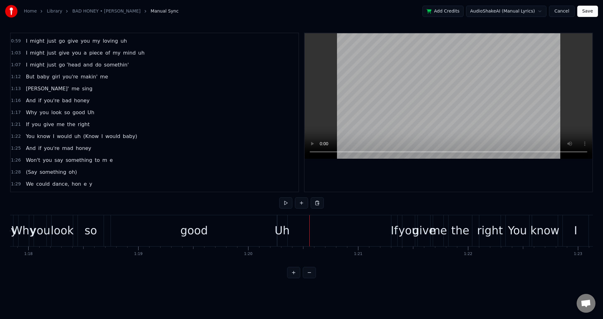
click at [247, 225] on div "good" at bounding box center [194, 230] width 166 height 31
click at [370, 229] on div at bounding box center [34, 230] width 17161 height 31
click at [385, 228] on div "And does it feel nice The way you turn heads When you walk in the room 'Cause y…" at bounding box center [34, 230] width 17161 height 31
click at [385, 231] on div "And does it feel nice The way you turn heads When you walk in the room 'Cause y…" at bounding box center [34, 230] width 17161 height 31
click at [385, 231] on div at bounding box center [34, 230] width 17161 height 31
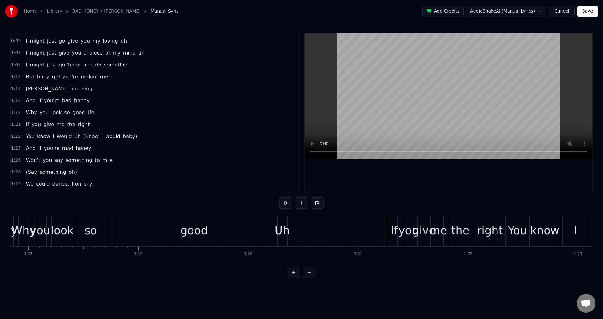
click at [386, 230] on div "And does it feel nice The way you turn heads When you walk in the room 'Cause y…" at bounding box center [34, 230] width 17161 height 31
click at [386, 231] on div at bounding box center [34, 230] width 17161 height 31
click at [397, 230] on div "If" at bounding box center [394, 231] width 7 height 17
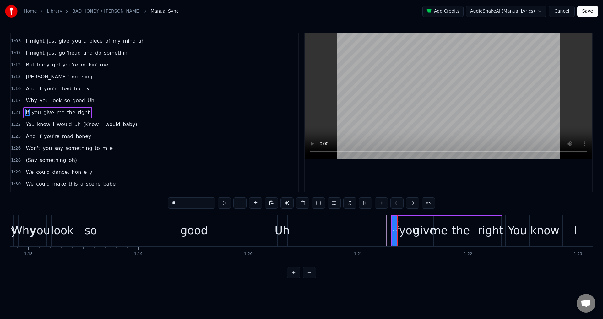
click at [417, 221] on div "If you give me the right" at bounding box center [446, 230] width 111 height 31
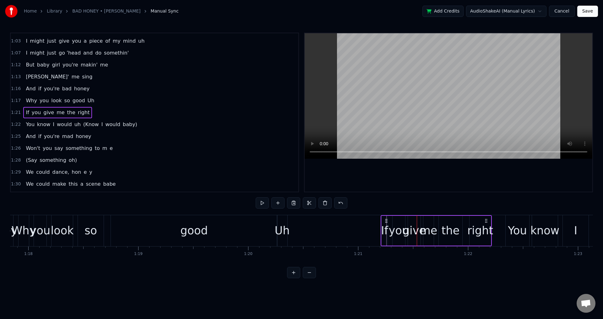
drag, startPoint x: 395, startPoint y: 220, endPoint x: 387, endPoint y: 220, distance: 8.2
click at [387, 220] on icon at bounding box center [386, 221] width 5 height 5
click at [388, 232] on div "If you give me the right" at bounding box center [436, 230] width 111 height 31
click at [382, 230] on div "If" at bounding box center [384, 231] width 7 height 17
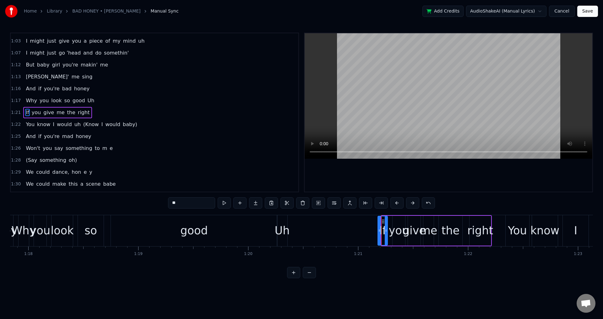
drag, startPoint x: 382, startPoint y: 228, endPoint x: 378, endPoint y: 227, distance: 3.8
click at [378, 227] on div at bounding box center [379, 231] width 3 height 29
click at [392, 228] on div "you" at bounding box center [399, 231] width 20 height 17
drag, startPoint x: 393, startPoint y: 227, endPoint x: 388, endPoint y: 227, distance: 5.1
click at [388, 227] on div at bounding box center [389, 231] width 3 height 29
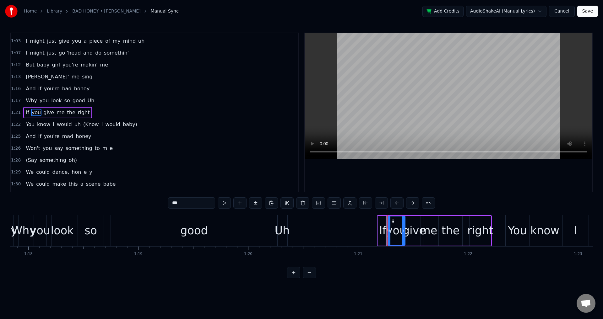
click at [413, 226] on div "give" at bounding box center [414, 231] width 23 height 17
click at [406, 226] on div at bounding box center [406, 231] width 3 height 29
click at [427, 228] on div "me" at bounding box center [429, 231] width 18 height 17
click at [421, 227] on div at bounding box center [421, 231] width 3 height 29
click at [447, 229] on div "the" at bounding box center [451, 231] width 18 height 17
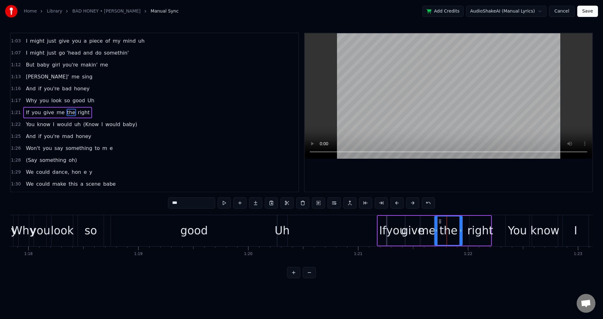
drag, startPoint x: 440, startPoint y: 229, endPoint x: 436, endPoint y: 227, distance: 4.3
click at [436, 227] on div at bounding box center [436, 231] width 3 height 29
click at [474, 227] on div "right" at bounding box center [480, 231] width 26 height 17
type input "*****"
drag, startPoint x: 472, startPoint y: 227, endPoint x: 466, endPoint y: 228, distance: 6.0
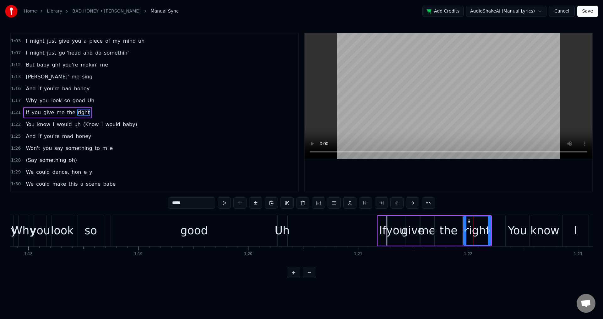
click at [466, 228] on div at bounding box center [465, 231] width 3 height 29
click at [298, 229] on div at bounding box center [34, 230] width 17161 height 31
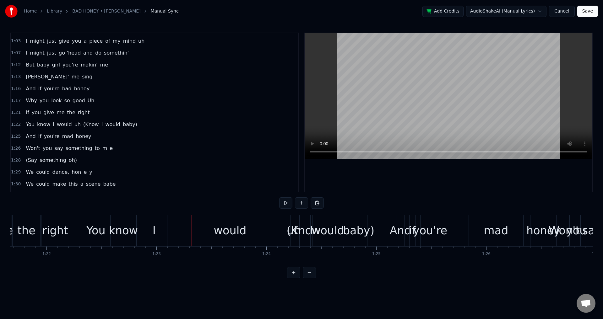
scroll to position [0, 9096]
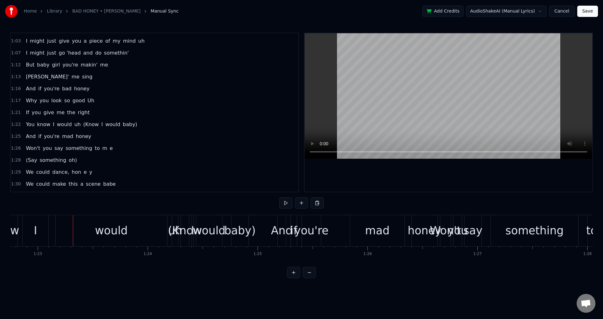
click at [52, 229] on div "You know I would uh (Know I would baby)" at bounding box center [107, 230] width 285 height 31
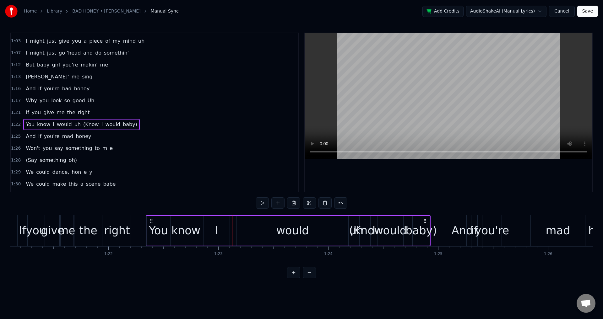
scroll to position [0, 8908]
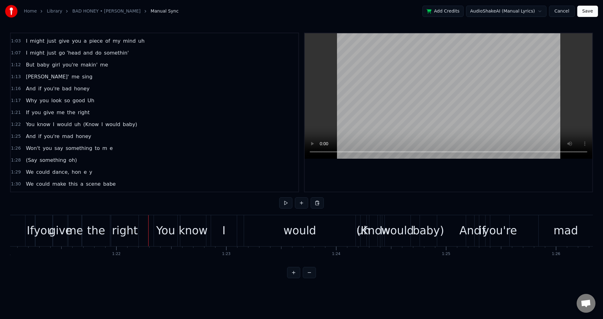
click at [161, 228] on div "You" at bounding box center [165, 231] width 19 height 17
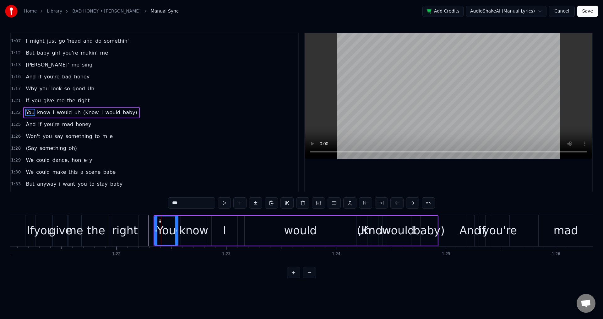
click at [179, 229] on div "You know I would uh (Know I would baby)" at bounding box center [296, 230] width 285 height 31
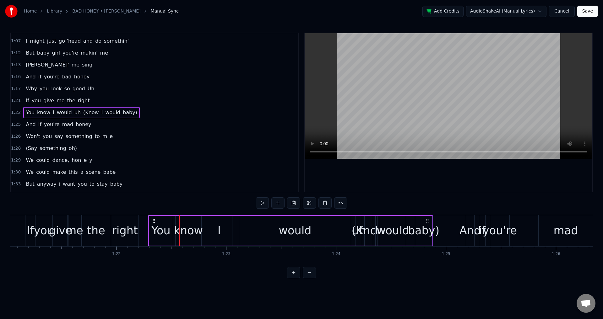
drag, startPoint x: 160, startPoint y: 219, endPoint x: 154, endPoint y: 218, distance: 5.3
click at [154, 219] on icon at bounding box center [153, 221] width 5 height 5
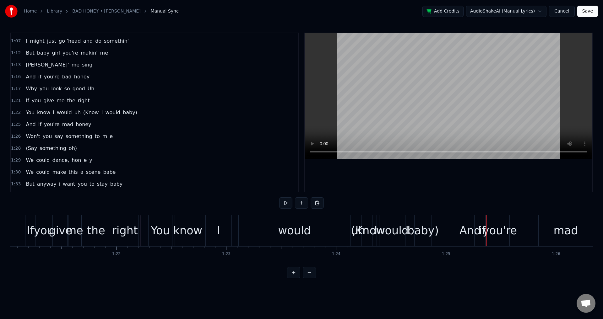
click at [358, 231] on div "(Know" at bounding box center [368, 231] width 34 height 17
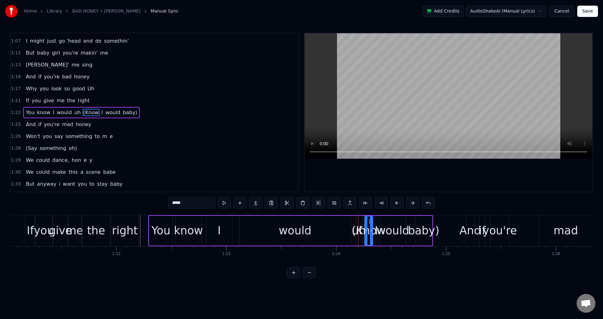
click at [355, 230] on div "(Know" at bounding box center [369, 231] width 34 height 17
click at [74, 112] on span "uh" at bounding box center [78, 112] width 8 height 7
click at [78, 111] on span "(Know" at bounding box center [82, 112] width 17 height 7
click at [86, 111] on span "would" at bounding box center [86, 112] width 16 height 7
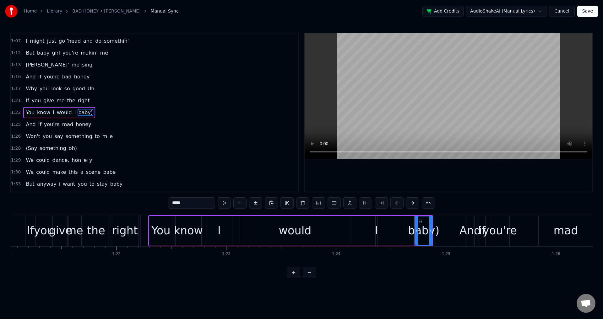
click at [80, 112] on span "baby)" at bounding box center [86, 112] width 16 height 7
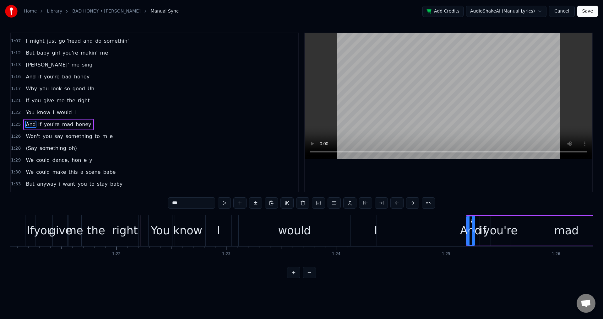
scroll to position [249, 0]
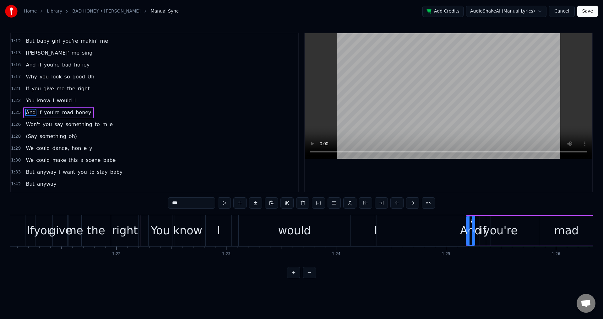
click at [74, 103] on span "I" at bounding box center [75, 101] width 3 height 8
click at [326, 231] on div "would" at bounding box center [294, 230] width 111 height 31
type input "*****"
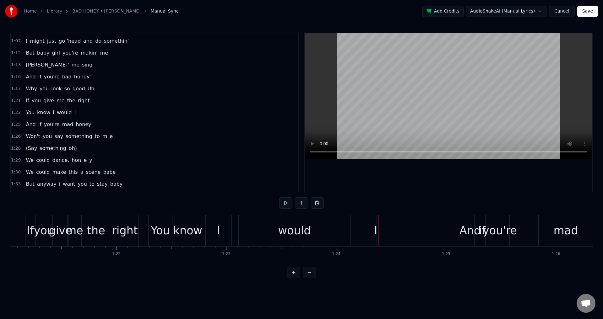
click at [377, 230] on div "I" at bounding box center [375, 231] width 3 height 17
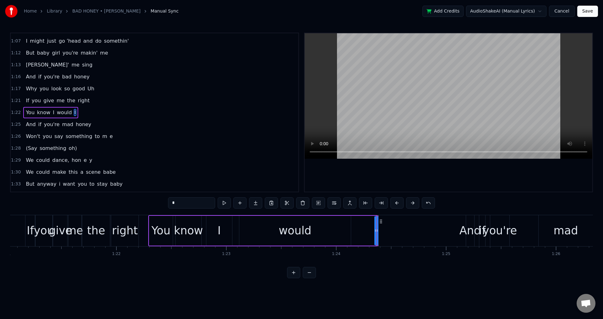
click at [74, 114] on span "I" at bounding box center [75, 112] width 3 height 7
type input "***"
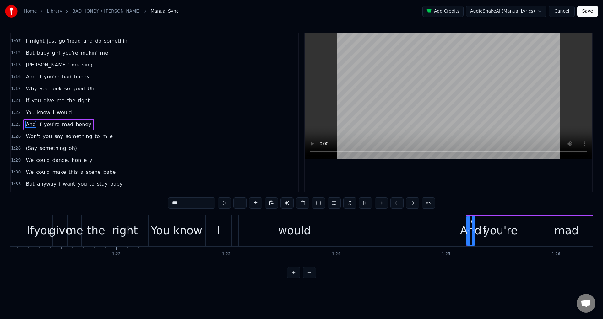
scroll to position [249, 0]
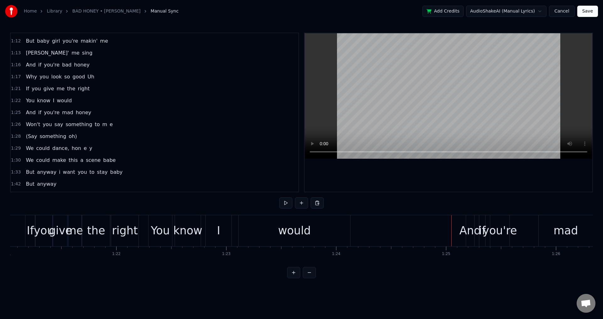
click at [475, 230] on div "And" at bounding box center [469, 231] width 21 height 17
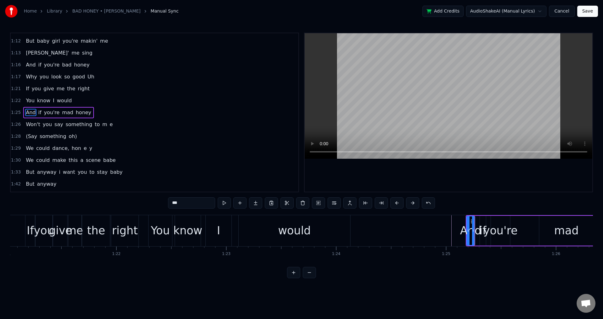
click at [477, 228] on div "And" at bounding box center [470, 231] width 21 height 17
click at [527, 230] on div "And if you're mad honey" at bounding box center [547, 230] width 162 height 31
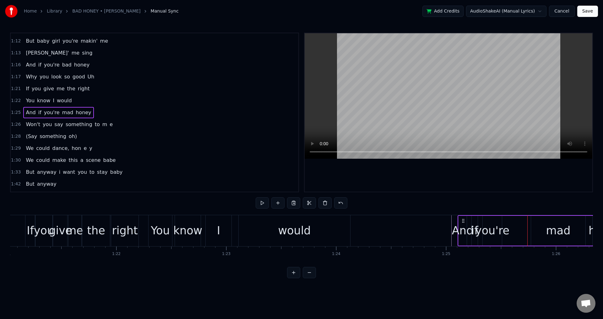
drag, startPoint x: 470, startPoint y: 219, endPoint x: 462, endPoint y: 219, distance: 8.2
click at [462, 219] on icon at bounding box center [463, 221] width 5 height 5
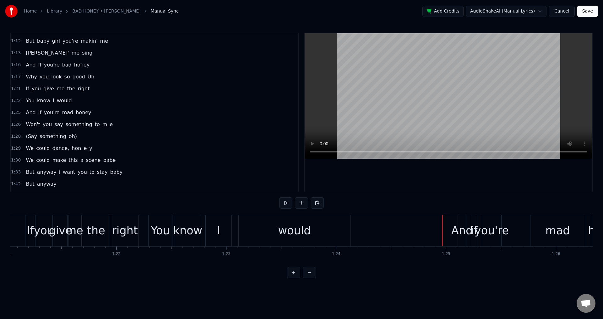
click at [453, 228] on div "And" at bounding box center [461, 231] width 21 height 17
click at [515, 228] on div "And if you're mad honey" at bounding box center [539, 230] width 162 height 31
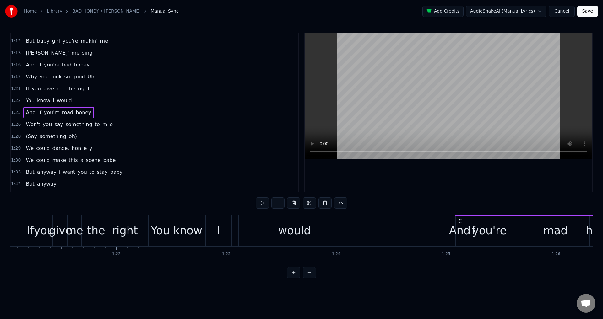
click at [459, 221] on circle at bounding box center [459, 221] width 0 height 0
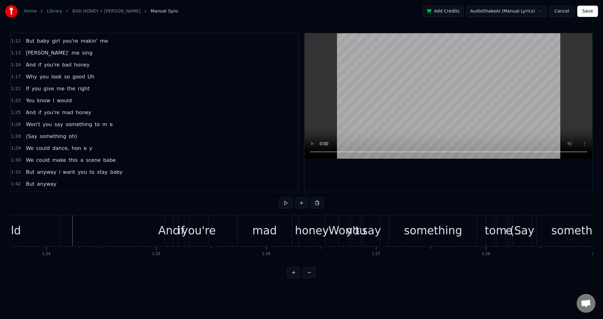
scroll to position [0, 9192]
click at [300, 229] on div "And if you're mad honey" at bounding box center [251, 230] width 162 height 31
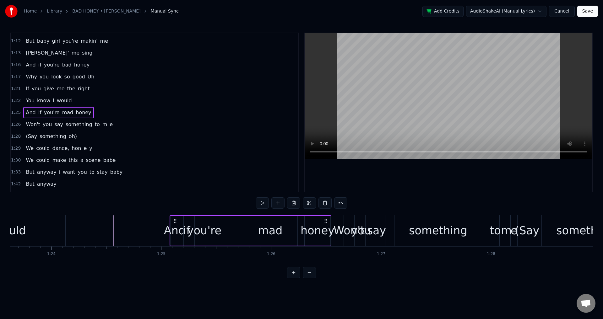
click at [179, 229] on div "And" at bounding box center [174, 231] width 21 height 17
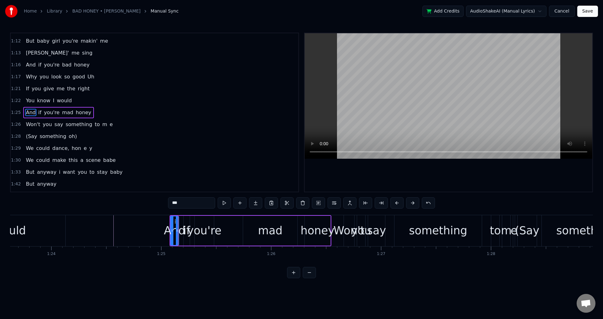
click at [180, 225] on div "And" at bounding box center [174, 231] width 21 height 17
click at [181, 229] on div "And" at bounding box center [174, 231] width 21 height 17
click at [232, 232] on div "And if you're mad honey" at bounding box center [251, 230] width 162 height 31
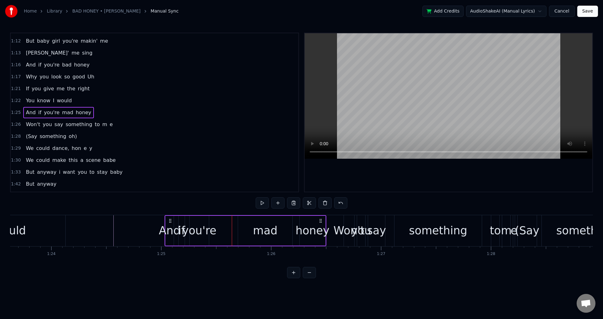
drag, startPoint x: 176, startPoint y: 219, endPoint x: 169, endPoint y: 218, distance: 7.3
click at [169, 219] on icon at bounding box center [170, 221] width 5 height 5
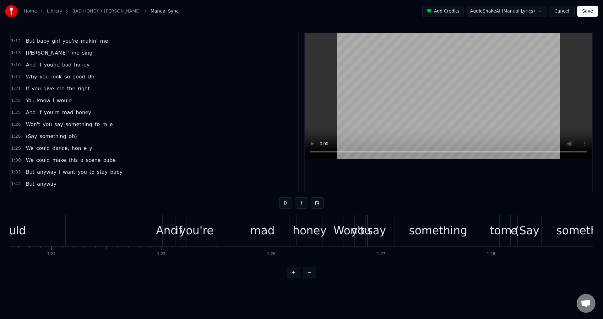
click at [334, 231] on div "Won't" at bounding box center [349, 231] width 31 height 17
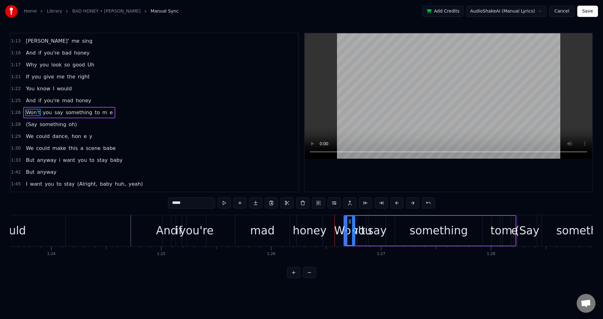
click at [316, 230] on div "honey" at bounding box center [310, 231] width 34 height 17
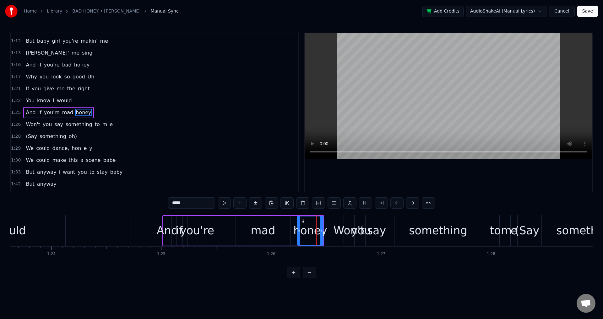
click at [345, 232] on div "Won't" at bounding box center [349, 231] width 31 height 17
type input "*****"
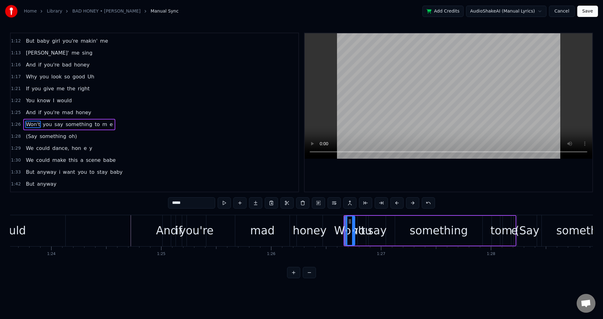
scroll to position [261, 0]
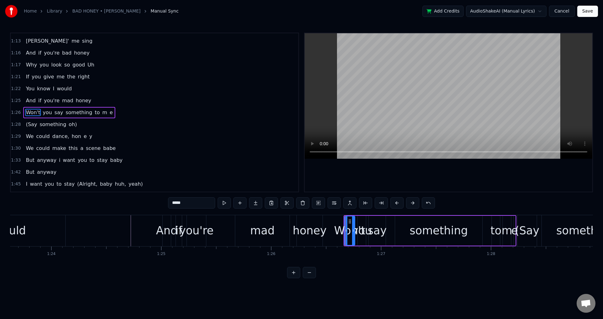
click at [393, 231] on div "Won't you say something to m [PERSON_NAME]" at bounding box center [430, 230] width 173 height 31
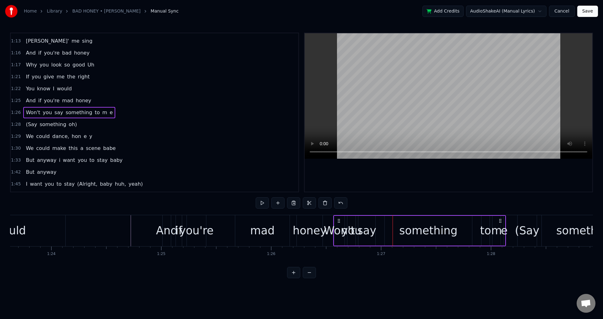
drag, startPoint x: 349, startPoint y: 220, endPoint x: 338, endPoint y: 220, distance: 10.4
click at [338, 220] on circle at bounding box center [338, 219] width 0 height 0
click at [387, 226] on div "something" at bounding box center [428, 231] width 87 height 30
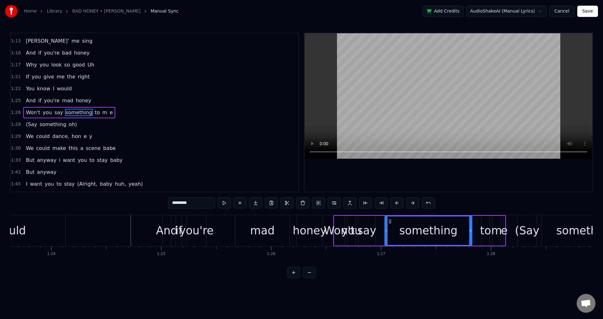
click at [337, 224] on div "Won't" at bounding box center [339, 231] width 31 height 17
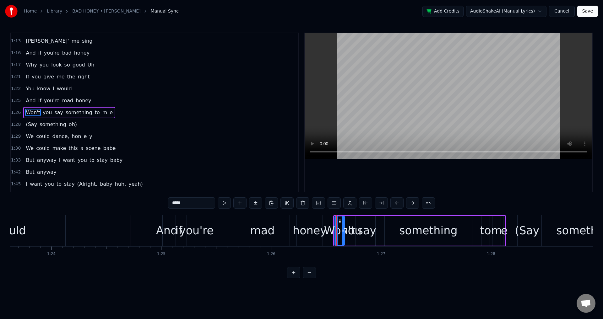
click at [336, 226] on div at bounding box center [336, 231] width 3 height 29
drag, startPoint x: 336, startPoint y: 226, endPoint x: 328, endPoint y: 225, distance: 7.6
click at [329, 225] on div at bounding box center [330, 231] width 3 height 29
click at [351, 226] on div "you" at bounding box center [351, 231] width 20 height 17
drag, startPoint x: 349, startPoint y: 225, endPoint x: 345, endPoint y: 225, distance: 3.5
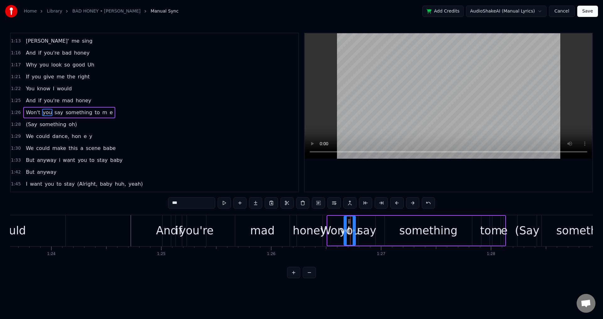
click at [345, 225] on div at bounding box center [345, 231] width 3 height 29
click at [361, 225] on div "say" at bounding box center [366, 231] width 19 height 17
drag, startPoint x: 359, startPoint y: 225, endPoint x: 355, endPoint y: 225, distance: 3.5
click at [355, 225] on div at bounding box center [356, 231] width 3 height 29
click at [389, 230] on div "something" at bounding box center [428, 231] width 87 height 30
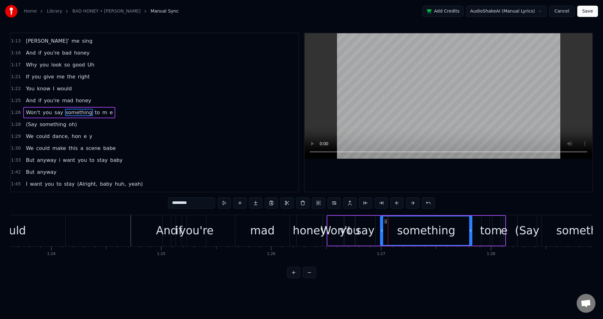
drag, startPoint x: 386, startPoint y: 229, endPoint x: 382, endPoint y: 229, distance: 4.4
click at [382, 229] on icon at bounding box center [382, 230] width 3 height 5
click at [325, 231] on div "Won't" at bounding box center [335, 231] width 31 height 17
type input "*****"
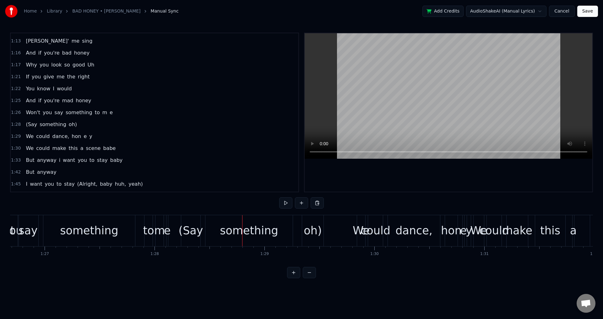
scroll to position [0, 9528]
click at [43, 231] on div "Won't you say something to m [PERSON_NAME]" at bounding box center [80, 230] width 179 height 31
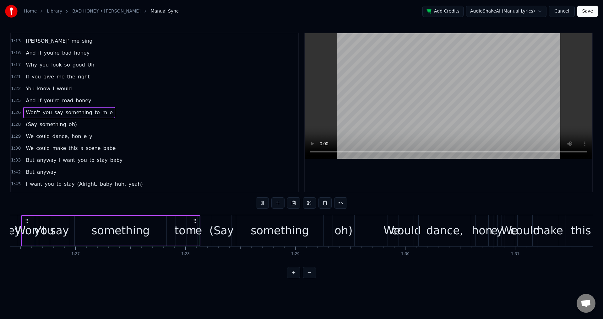
scroll to position [0, 9478]
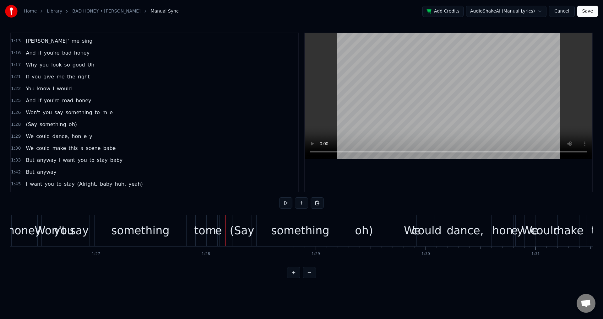
click at [256, 231] on div "(Say something oh)" at bounding box center [304, 230] width 144 height 31
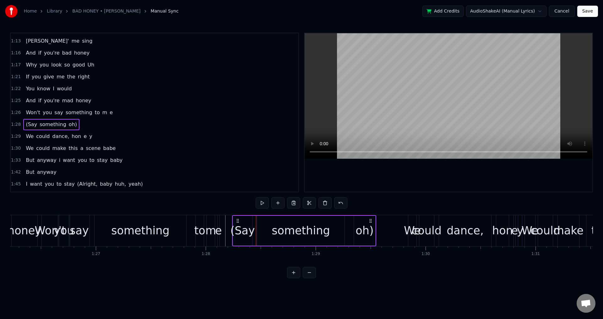
click at [19, 125] on div "1:28 (Say something oh)" at bounding box center [155, 125] width 288 height 12
click at [29, 123] on span "(Say" at bounding box center [31, 124] width 13 height 7
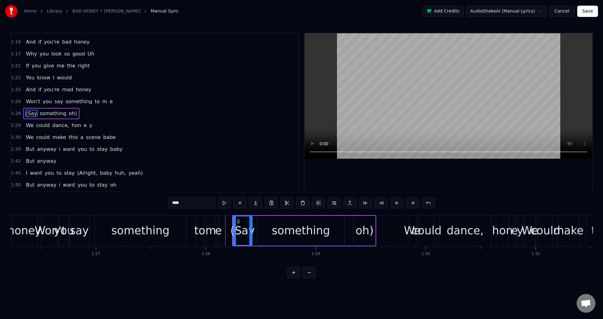
scroll to position [273, 0]
click at [47, 110] on span "something" at bounding box center [53, 112] width 28 height 7
type input "*********"
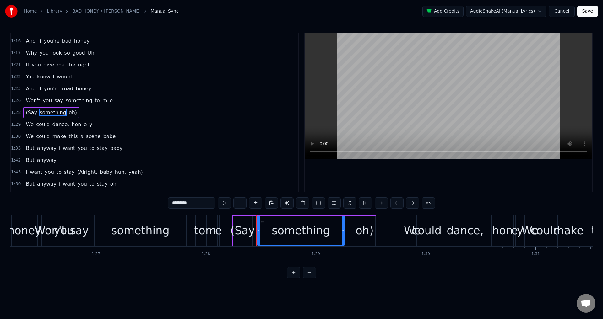
click at [70, 110] on div "(Say something oh)" at bounding box center [51, 112] width 56 height 11
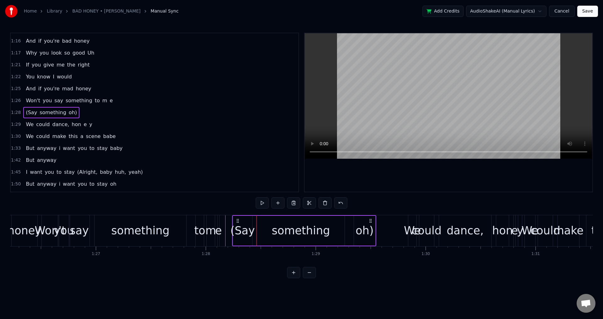
click at [68, 112] on span "oh)" at bounding box center [72, 112] width 9 height 7
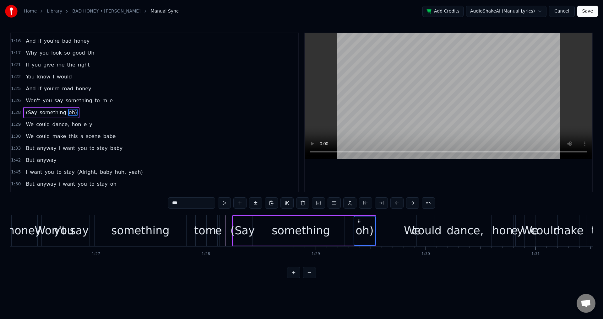
click at [53, 112] on span "something" at bounding box center [53, 112] width 28 height 7
click at [30, 111] on span "(Say" at bounding box center [31, 112] width 13 height 7
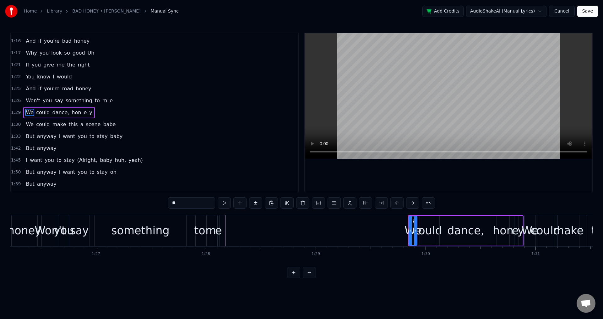
click at [173, 232] on div "something" at bounding box center [141, 230] width 92 height 31
type input "*********"
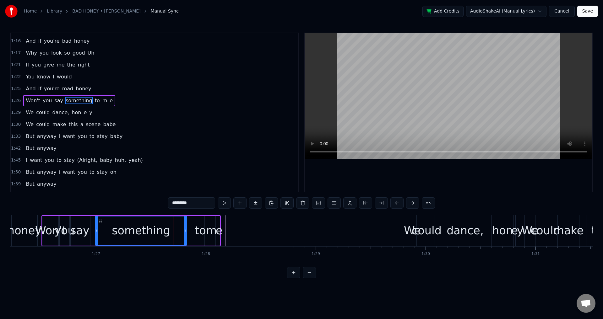
scroll to position [261, 0]
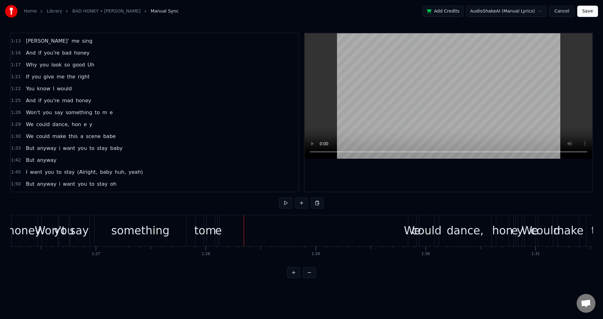
click at [216, 229] on div "е" at bounding box center [218, 231] width 7 height 17
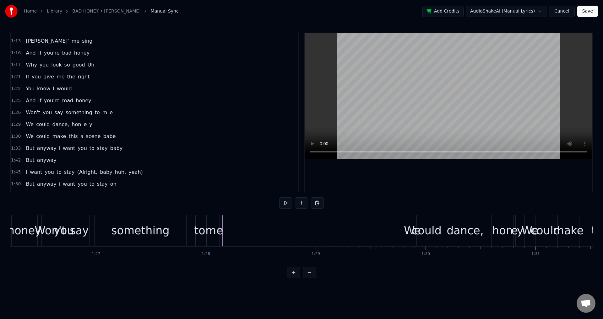
click at [217, 222] on div "Won't you say something to m [PERSON_NAME]" at bounding box center [130, 230] width 179 height 31
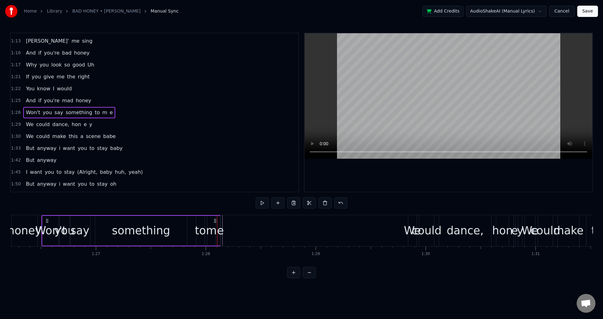
click at [190, 230] on div "Won't you say something to m [PERSON_NAME]" at bounding box center [130, 230] width 179 height 31
click at [191, 230] on div "Won't you say something to m [PERSON_NAME]" at bounding box center [130, 230] width 179 height 31
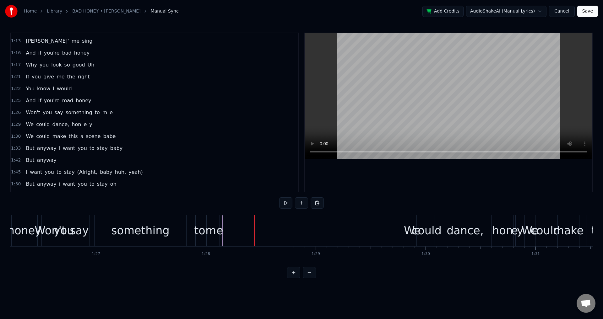
click at [195, 234] on div "to" at bounding box center [199, 231] width 11 height 17
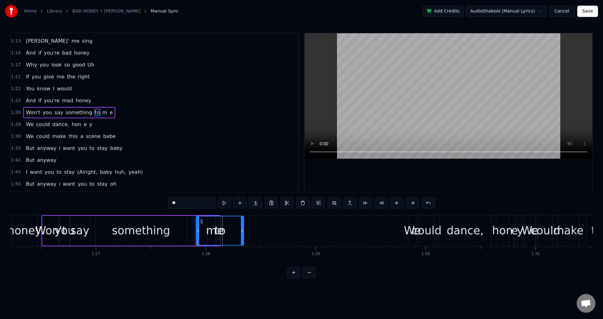
drag, startPoint x: 203, startPoint y: 231, endPoint x: 242, endPoint y: 231, distance: 39.3
click at [242, 231] on icon at bounding box center [242, 230] width 3 height 5
drag, startPoint x: 198, startPoint y: 231, endPoint x: 225, endPoint y: 231, distance: 27.0
click at [205, 231] on div "Won't you say something m е to" at bounding box center [130, 230] width 179 height 31
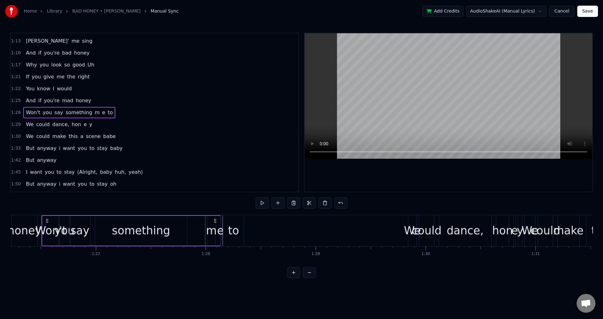
click at [211, 231] on div "m" at bounding box center [211, 231] width 11 height 17
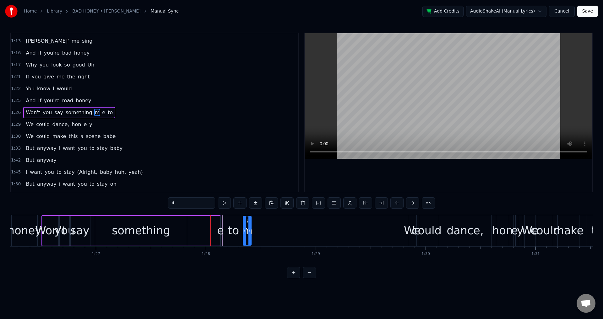
drag, startPoint x: 212, startPoint y: 220, endPoint x: 247, endPoint y: 220, distance: 35.8
click at [220, 231] on div "е" at bounding box center [220, 231] width 7 height 17
type input "*"
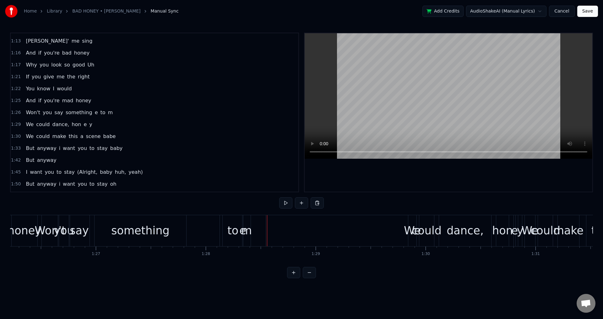
click at [263, 228] on div "е" at bounding box center [243, 230] width 46 height 31
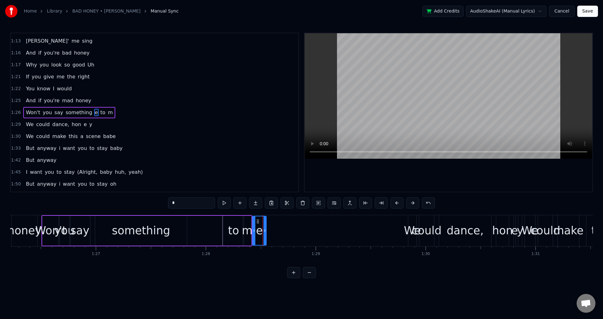
drag, startPoint x: 222, startPoint y: 227, endPoint x: 254, endPoint y: 226, distance: 32.0
click at [261, 234] on div "е" at bounding box center [259, 231] width 7 height 17
click at [109, 112] on span "е" at bounding box center [111, 112] width 4 height 7
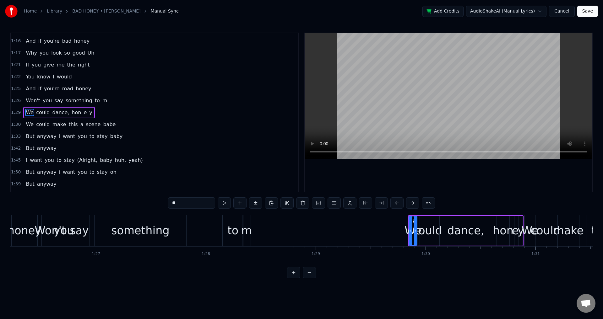
click at [249, 232] on div "m" at bounding box center [246, 231] width 11 height 17
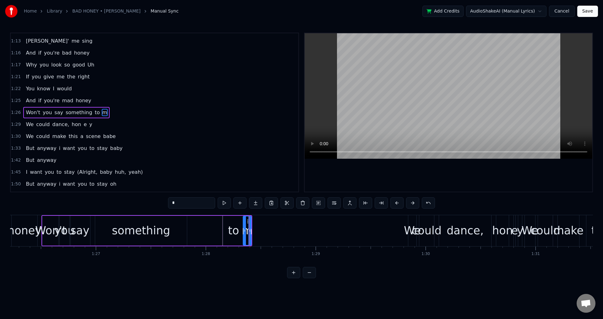
click at [195, 202] on input "*" at bounding box center [191, 203] width 47 height 11
type input "**"
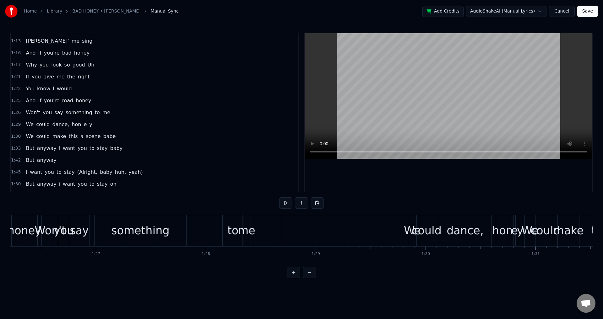
click at [253, 231] on div "me" at bounding box center [247, 231] width 18 height 17
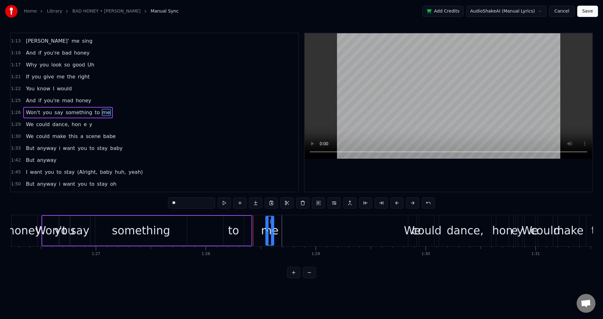
drag, startPoint x: 250, startPoint y: 221, endPoint x: 272, endPoint y: 225, distance: 21.9
click at [274, 225] on div "me" at bounding box center [270, 231] width 8 height 29
click at [178, 230] on div "something" at bounding box center [141, 231] width 92 height 30
type input "*********"
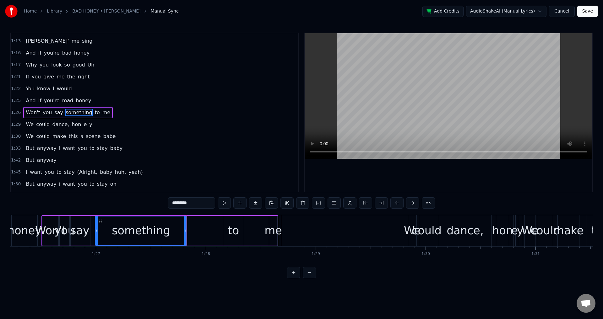
click at [200, 230] on div "Won't you say something to me" at bounding box center [159, 230] width 237 height 31
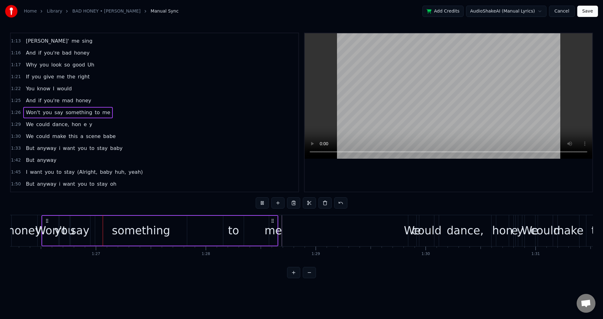
click at [198, 228] on div "Won't you say something to me" at bounding box center [159, 230] width 237 height 31
click at [16, 113] on span "1:26" at bounding box center [16, 113] width 10 height 6
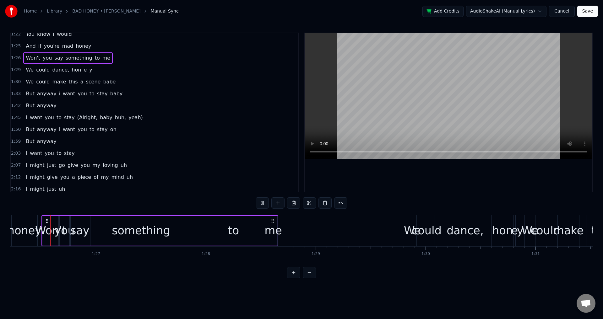
scroll to position [319, 0]
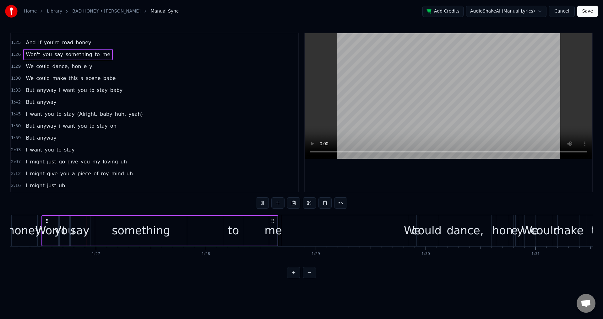
click at [189, 230] on div "Won't you say something to me" at bounding box center [159, 230] width 237 height 31
click at [184, 229] on div "something" at bounding box center [141, 231] width 92 height 30
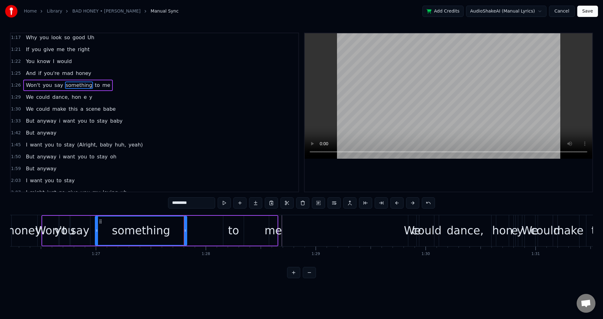
scroll to position [261, 0]
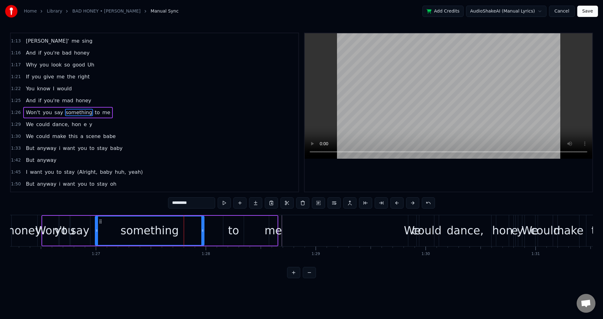
drag, startPoint x: 190, startPoint y: 230, endPoint x: 203, endPoint y: 229, distance: 13.5
click at [203, 229] on icon at bounding box center [202, 230] width 3 height 5
click at [216, 229] on div "Won't you say something to me" at bounding box center [159, 230] width 237 height 31
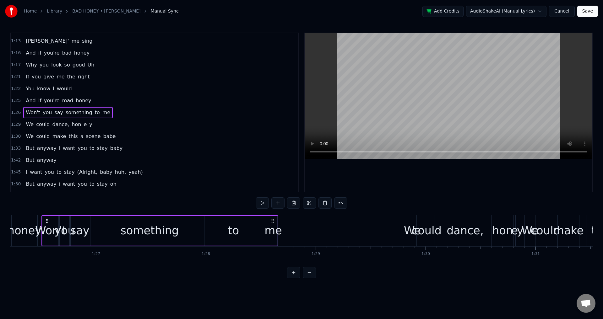
click at [249, 229] on div "Won't you say something to me" at bounding box center [159, 230] width 237 height 31
click at [269, 226] on div "me" at bounding box center [273, 231] width 18 height 17
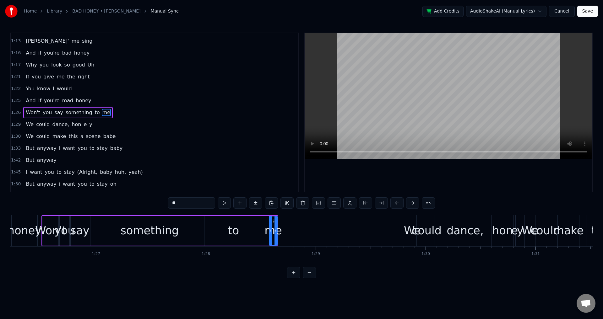
click at [259, 230] on div "Won't you say something to me" at bounding box center [159, 230] width 237 height 31
click at [269, 228] on div "me" at bounding box center [273, 231] width 18 height 17
drag, startPoint x: 270, startPoint y: 228, endPoint x: 248, endPoint y: 229, distance: 22.0
click at [248, 229] on div at bounding box center [249, 231] width 3 height 29
click at [209, 231] on div "Won't you say something to me" at bounding box center [159, 230] width 237 height 31
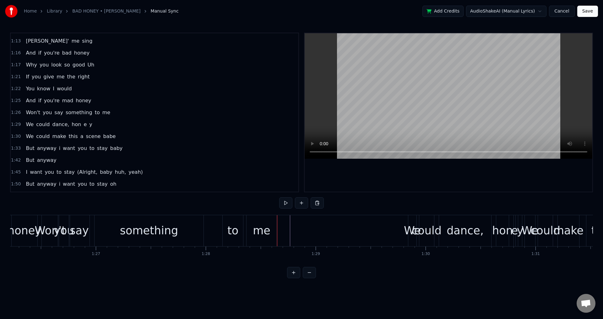
click at [270, 230] on div "me" at bounding box center [262, 230] width 30 height 31
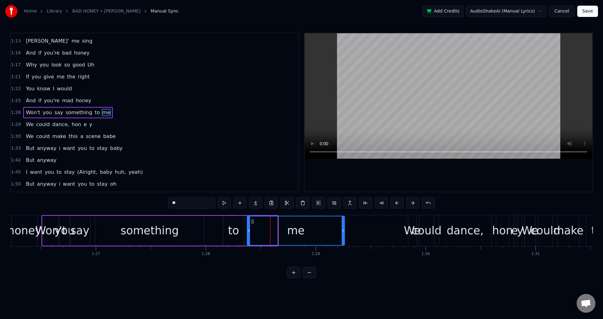
drag, startPoint x: 277, startPoint y: 230, endPoint x: 344, endPoint y: 229, distance: 67.2
click at [344, 229] on icon at bounding box center [343, 230] width 3 height 5
click at [214, 231] on div "Won't you say something to me" at bounding box center [193, 230] width 304 height 31
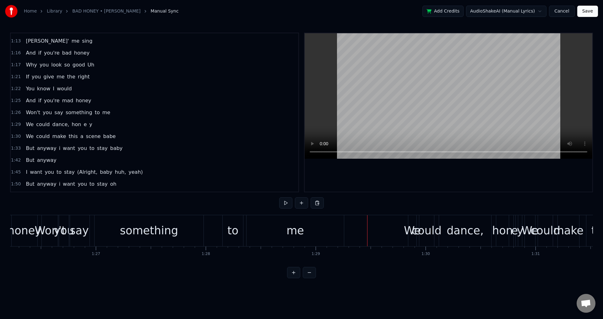
click at [559, 11] on button "Cancel" at bounding box center [561, 11] width 25 height 11
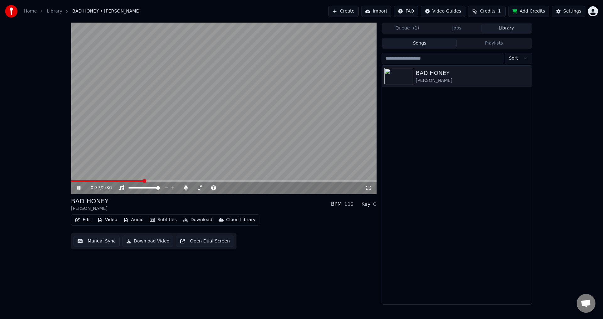
click at [144, 181] on span at bounding box center [224, 181] width 306 height 1
click at [157, 180] on video at bounding box center [224, 109] width 306 height 172
click at [164, 179] on video at bounding box center [224, 109] width 306 height 172
click at [175, 180] on video at bounding box center [224, 109] width 306 height 172
click at [180, 180] on video at bounding box center [224, 109] width 306 height 172
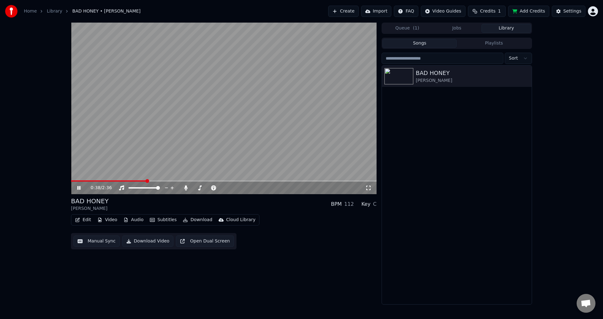
click at [181, 181] on div "0:38 / 2:36" at bounding box center [224, 109] width 306 height 172
click at [190, 155] on video at bounding box center [224, 109] width 306 height 172
click at [178, 181] on span at bounding box center [224, 181] width 306 height 1
click at [193, 181] on span at bounding box center [224, 181] width 306 height 1
click at [207, 181] on span at bounding box center [224, 181] width 306 height 1
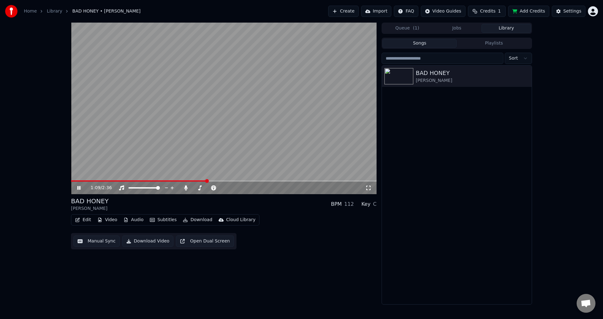
click at [213, 181] on span at bounding box center [224, 181] width 306 height 1
click at [220, 181] on span at bounding box center [224, 181] width 306 height 1
click at [226, 180] on video at bounding box center [224, 109] width 306 height 172
click at [229, 180] on video at bounding box center [224, 109] width 306 height 172
click at [229, 181] on span at bounding box center [224, 181] width 306 height 1
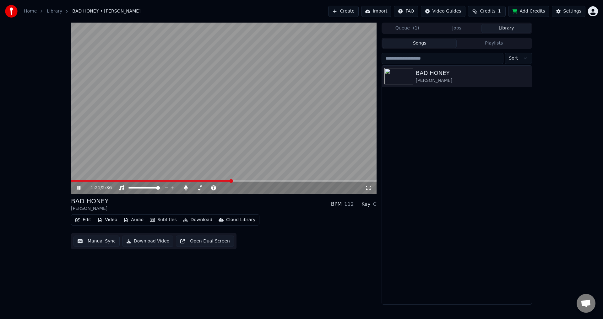
click at [235, 180] on video at bounding box center [224, 109] width 306 height 172
